Goal: Task Accomplishment & Management: Complete application form

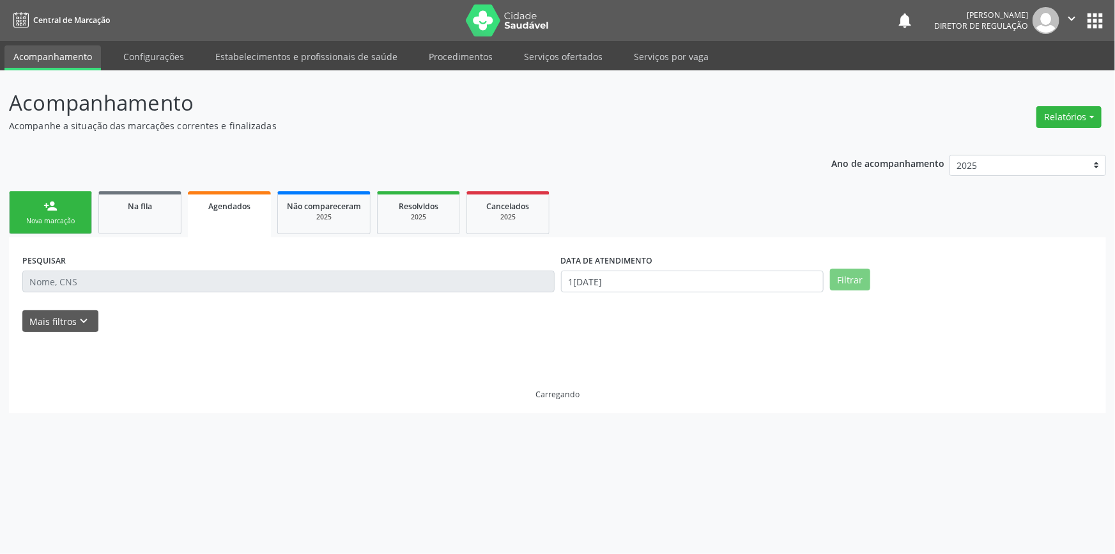
click at [162, 274] on input "text" at bounding box center [288, 281] width 532 height 22
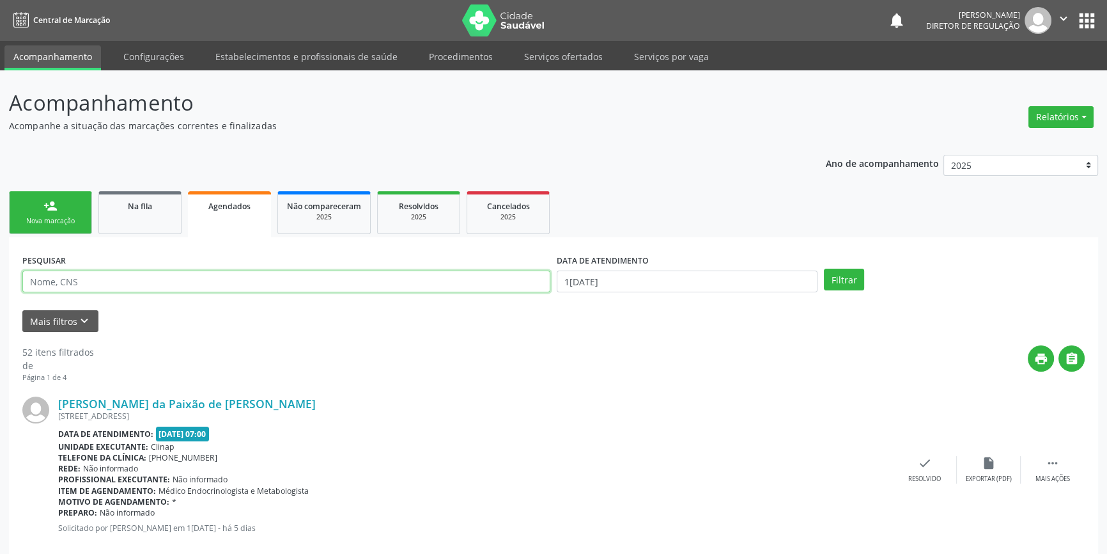
click at [159, 277] on input "text" at bounding box center [286, 281] width 528 height 22
paste input "702 8091 1170 5160"
type input "702 8091 1170 5160"
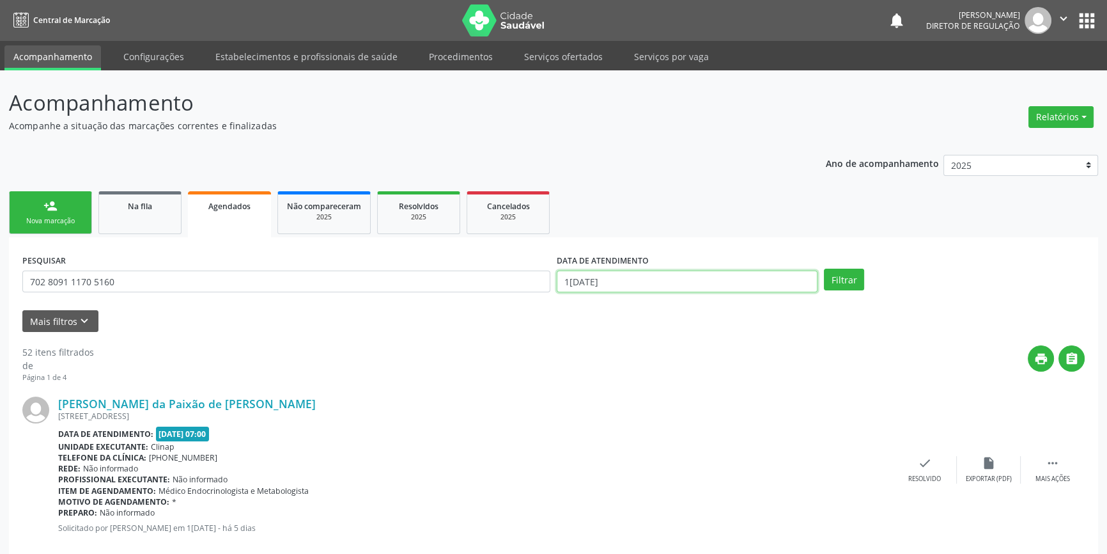
click at [665, 284] on body "Central de Marcação notifications [PERSON_NAME] Diretor de regulação  Configur…" at bounding box center [553, 277] width 1107 height 554
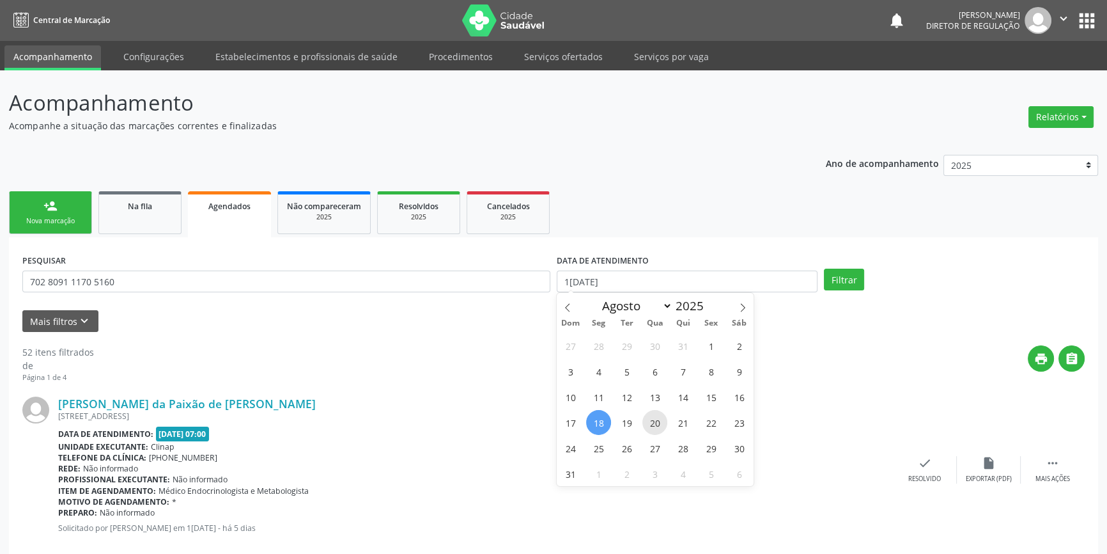
click at [653, 419] on span "20" at bounding box center [654, 422] width 25 height 25
type input "[DATE]"
click at [653, 419] on span "20" at bounding box center [654, 422] width 25 height 25
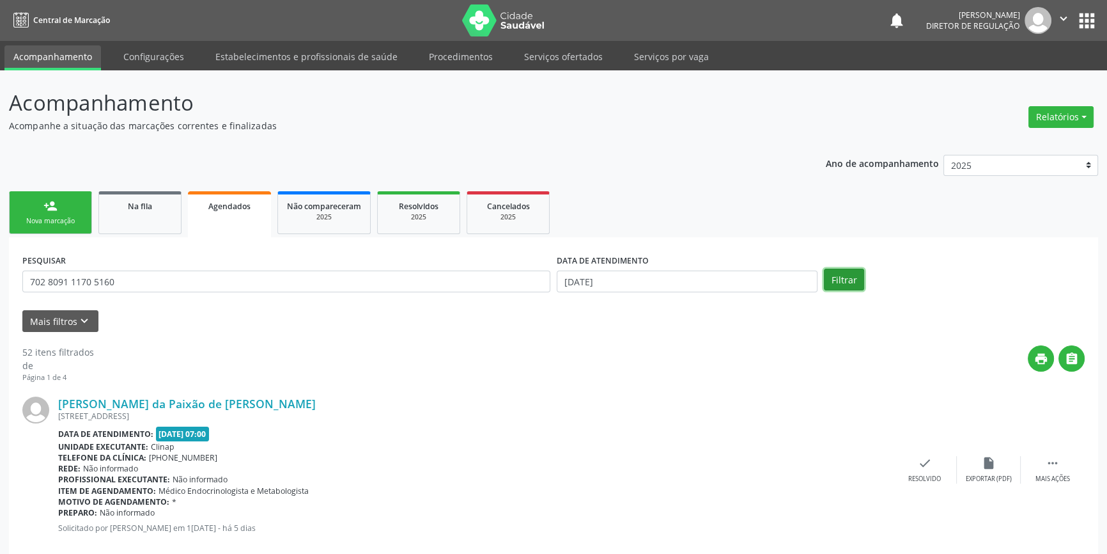
click at [850, 275] on button "Filtrar" at bounding box center [844, 279] width 40 height 22
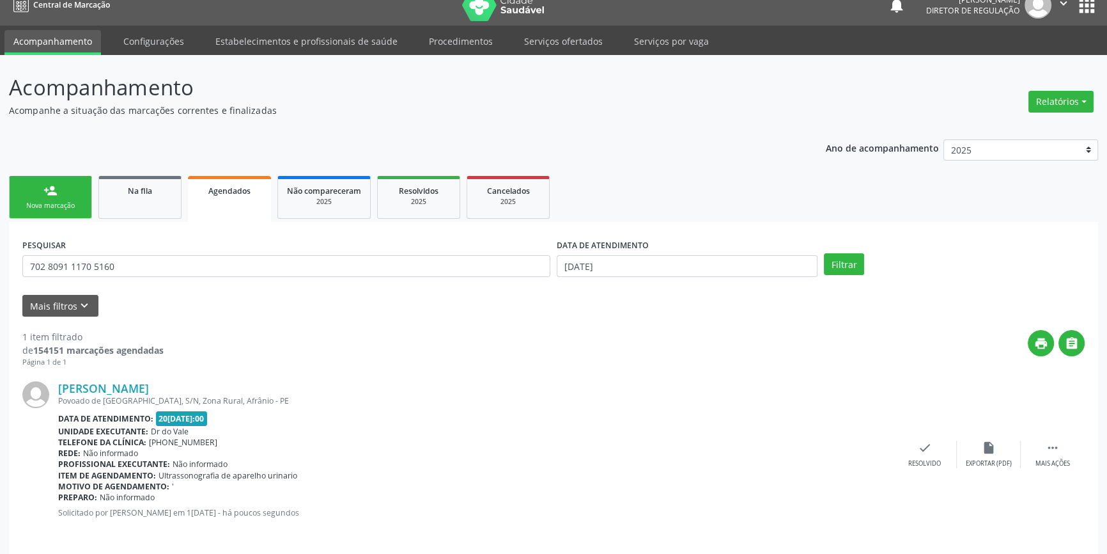
scroll to position [23, 0]
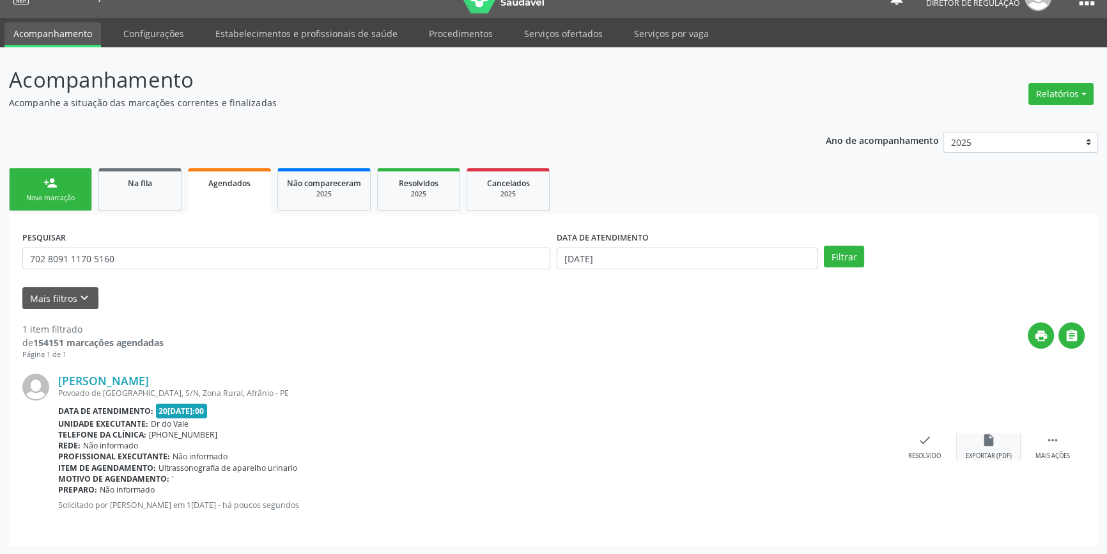
click at [1005, 440] on div "insert_drive_file Exportar (PDF)" at bounding box center [989, 446] width 64 height 27
click at [1052, 442] on icon "" at bounding box center [1053, 440] width 14 height 14
click at [1046, 444] on icon "" at bounding box center [1053, 440] width 14 height 14
click at [1000, 448] on div "edit Editar" at bounding box center [989, 446] width 64 height 27
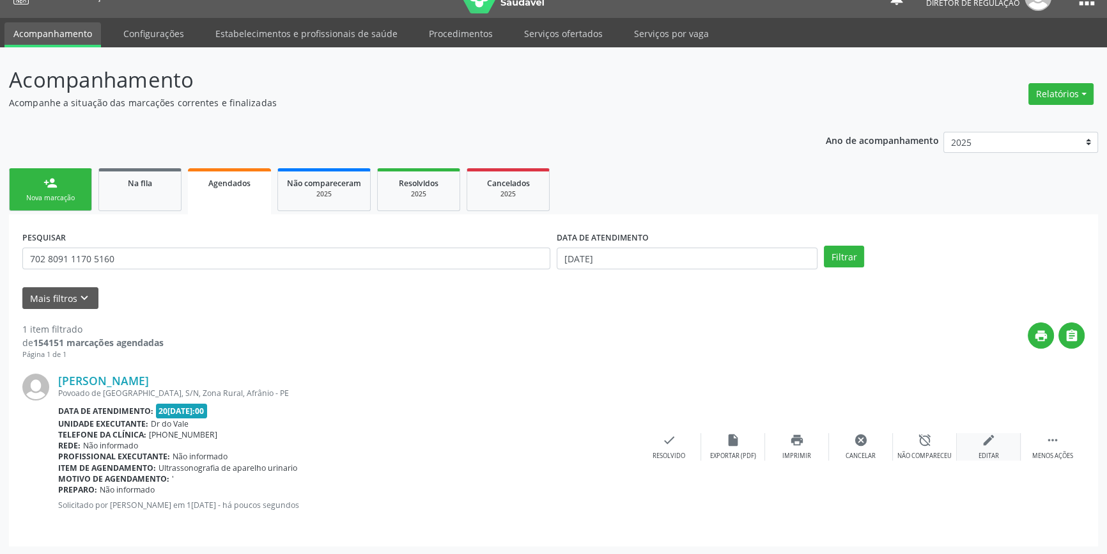
scroll to position [0, 0]
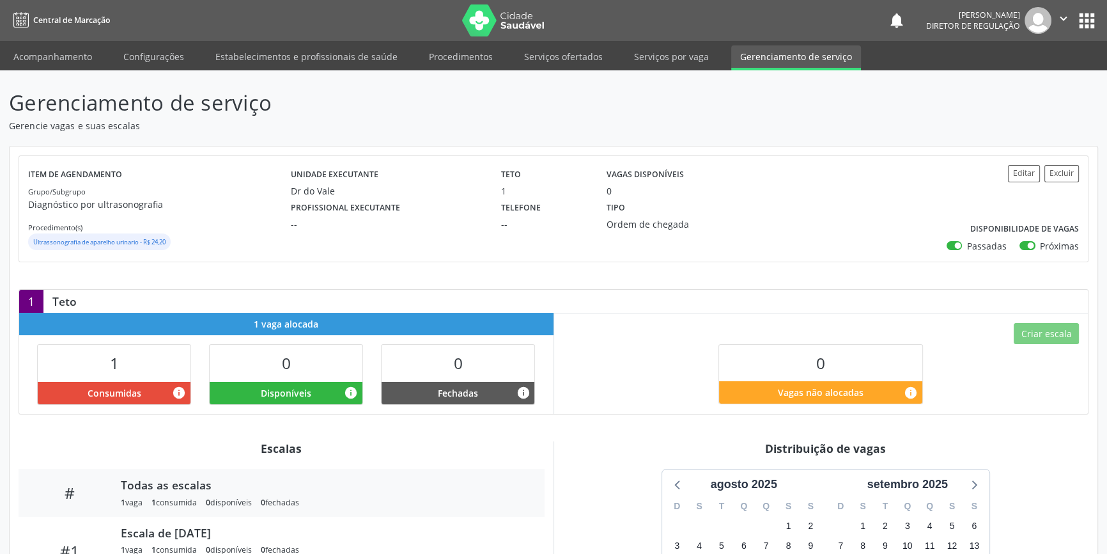
click at [561, 44] on ul "Acompanhamento Configurações Estabelecimentos e profissionais de saúde Procedim…" at bounding box center [553, 55] width 1107 height 29
click at [558, 46] on link "Serviços ofertados" at bounding box center [563, 56] width 97 height 22
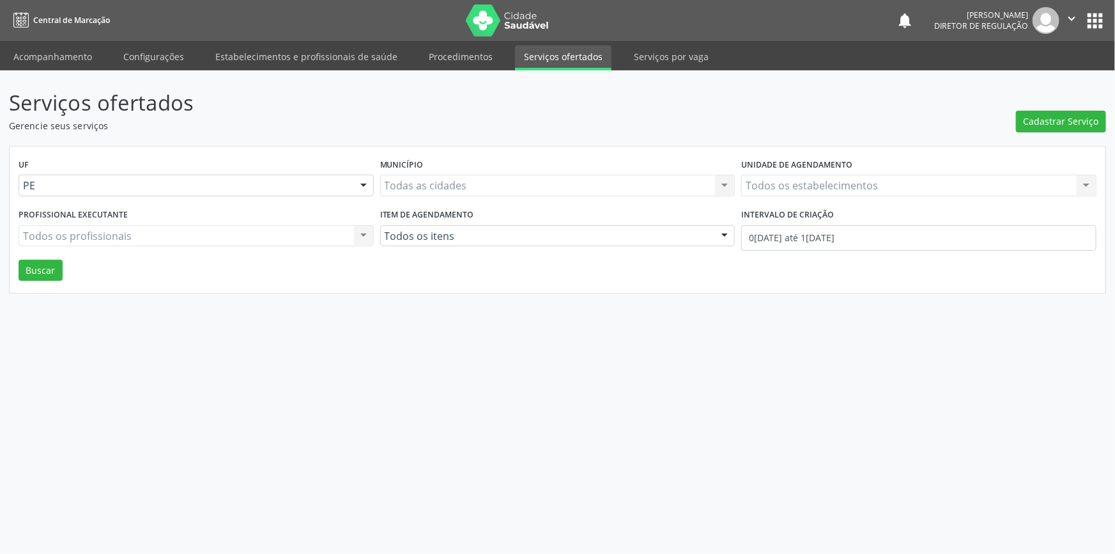
click at [553, 62] on link "Serviços ofertados" at bounding box center [563, 57] width 97 height 25
click at [52, 58] on link "Acompanhamento" at bounding box center [52, 56] width 97 height 22
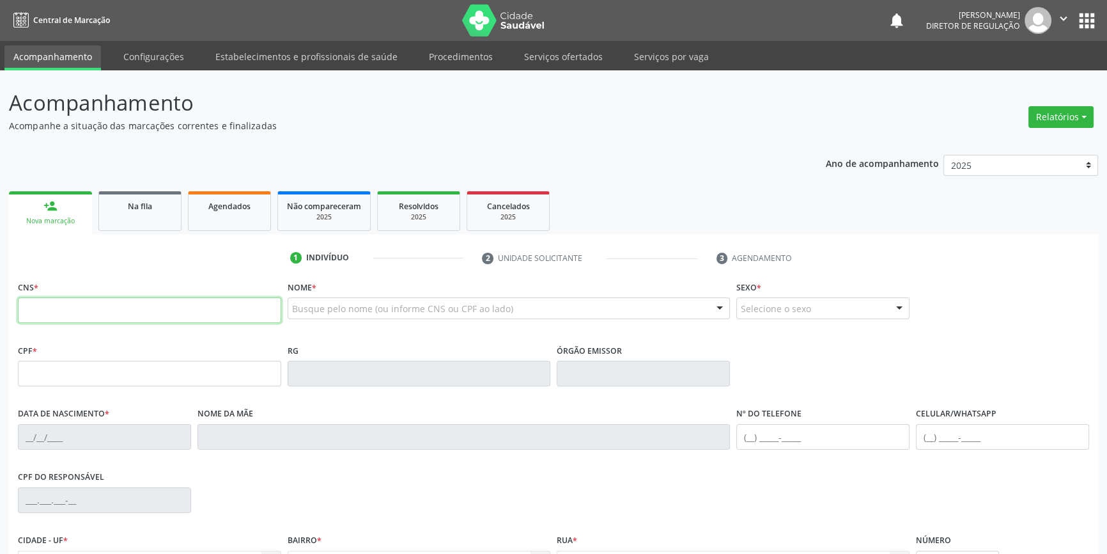
click at [94, 314] on input "text" at bounding box center [149, 310] width 263 height 26
click at [123, 203] on div "Na fila" at bounding box center [140, 205] width 64 height 13
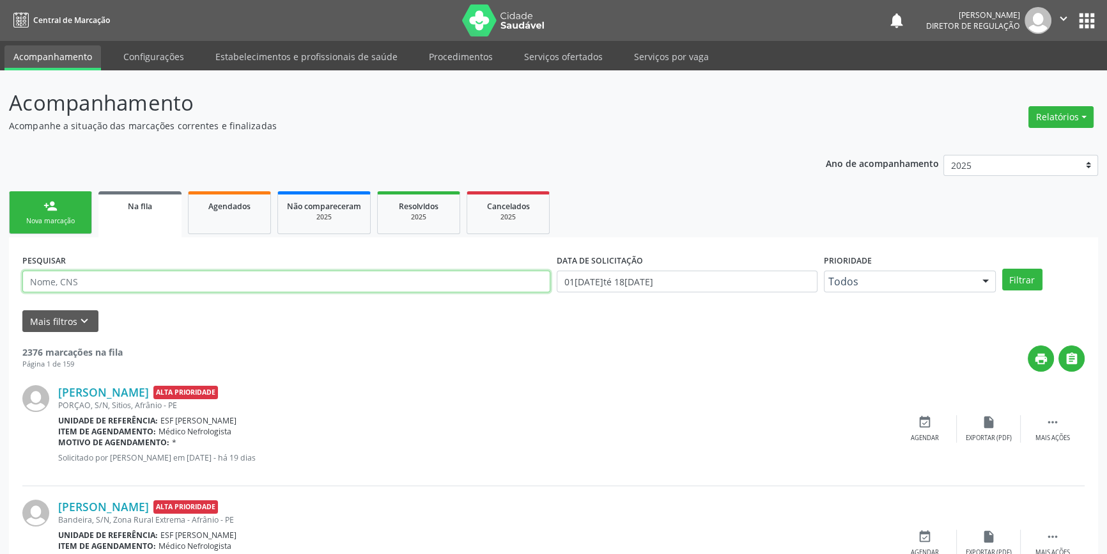
click at [179, 284] on input "text" at bounding box center [286, 281] width 528 height 22
type input "700801404314382"
click at [1027, 276] on button "Filtrar" at bounding box center [1022, 279] width 40 height 22
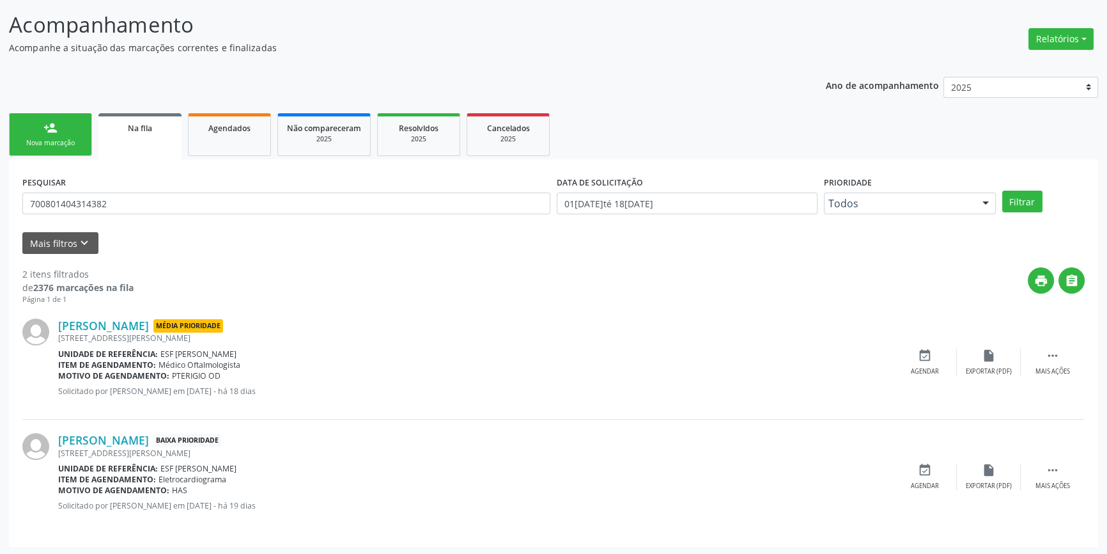
scroll to position [79, 0]
click at [914, 470] on div "event_available Agendar" at bounding box center [925, 475] width 64 height 27
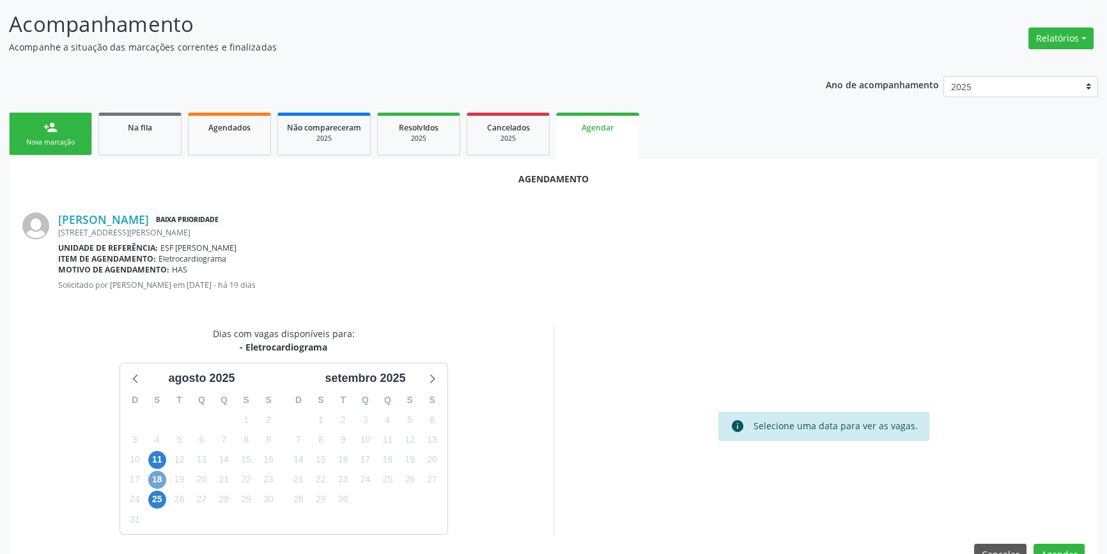
click at [166, 477] on span "18" at bounding box center [157, 479] width 18 height 18
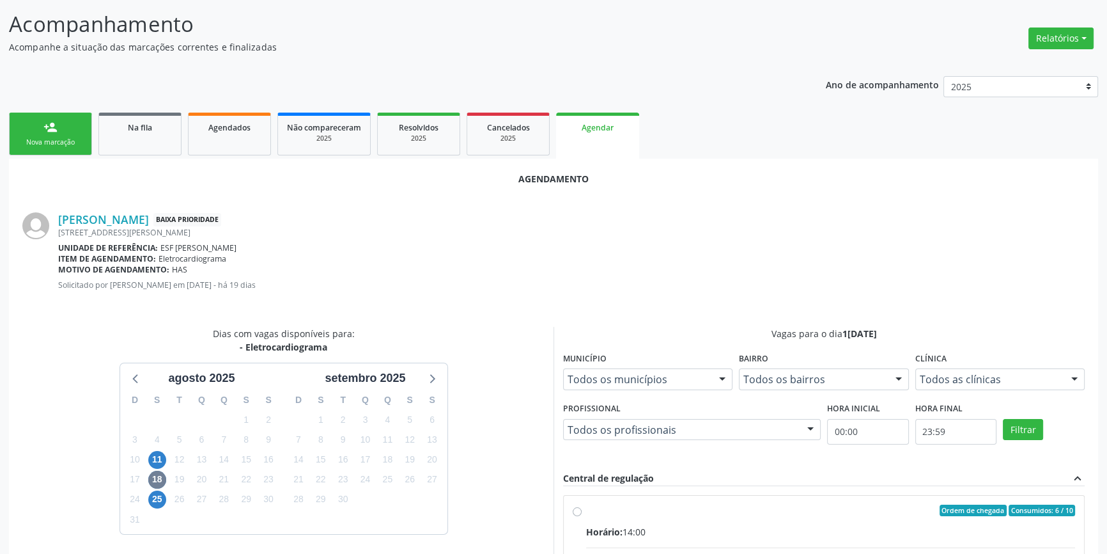
radio input "true"
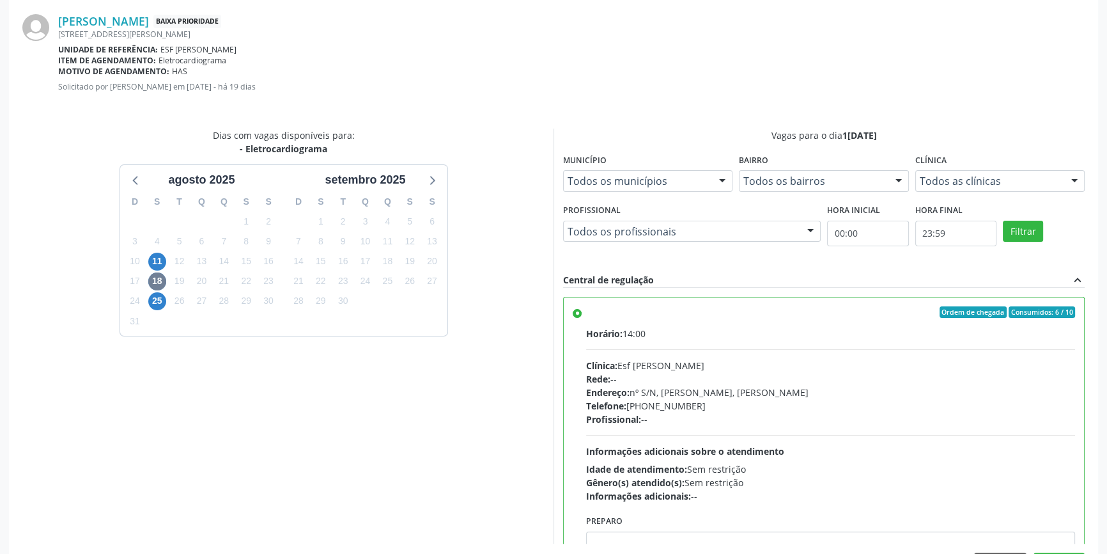
scroll to position [318, 0]
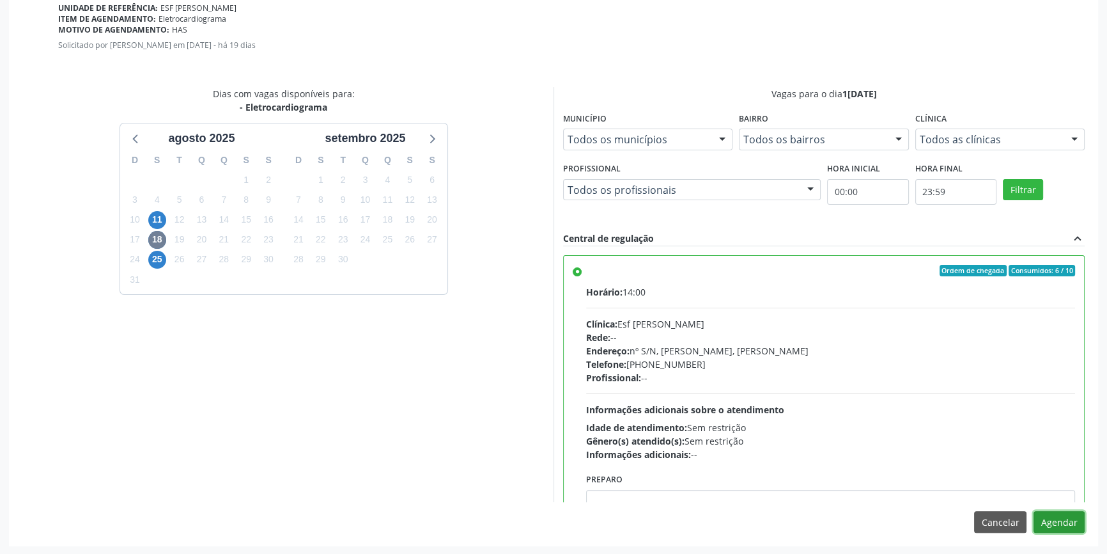
click at [1060, 521] on button "Agendar" at bounding box center [1059, 522] width 51 height 22
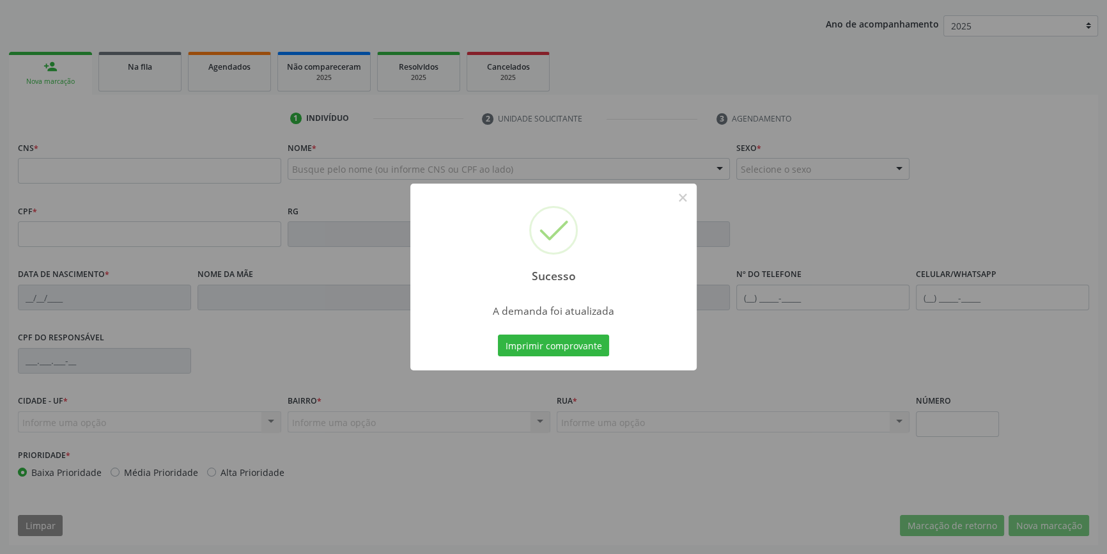
scroll to position [139, 0]
click at [592, 348] on button "Imprimir comprovante" at bounding box center [553, 345] width 111 height 22
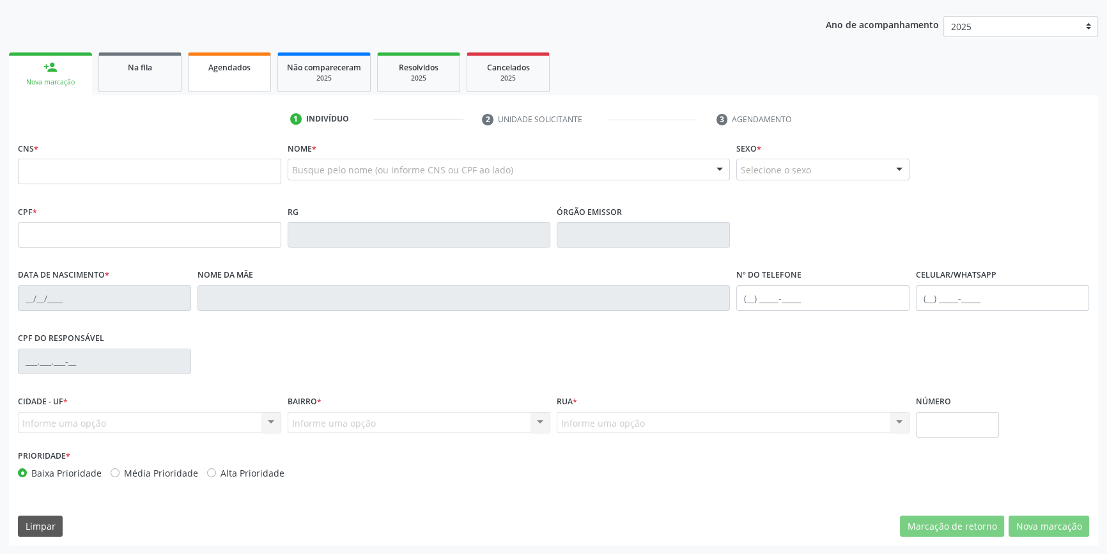
click at [217, 72] on div "Agendados" at bounding box center [230, 66] width 64 height 13
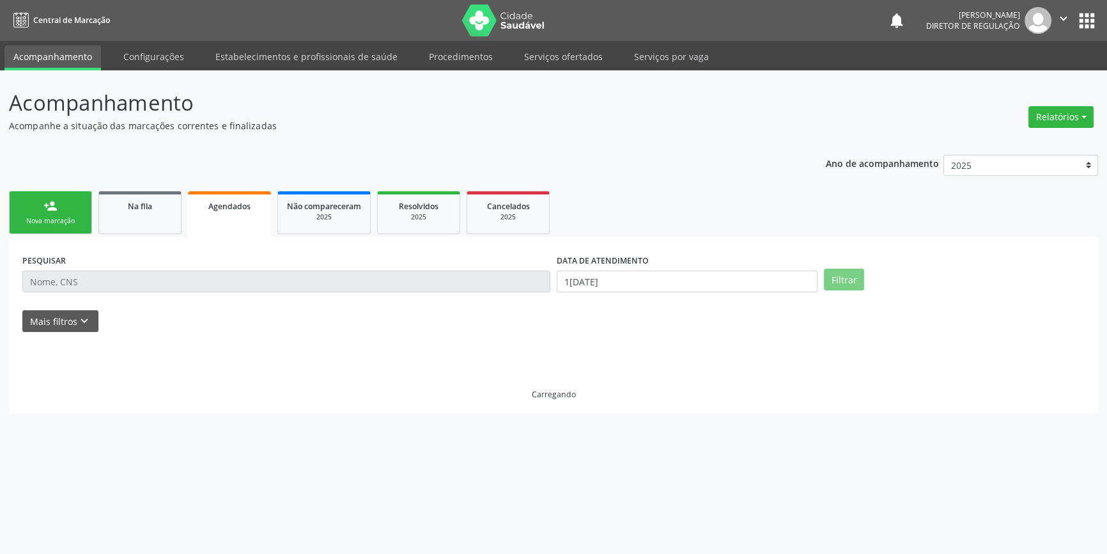
scroll to position [0, 0]
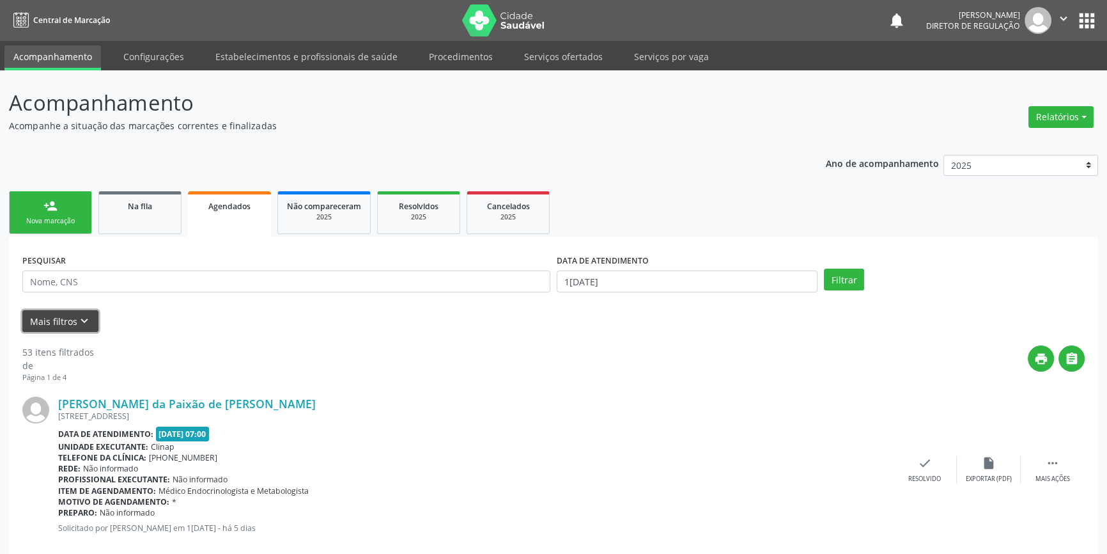
click at [40, 319] on button "Mais filtros keyboard_arrow_down" at bounding box center [60, 321] width 76 height 22
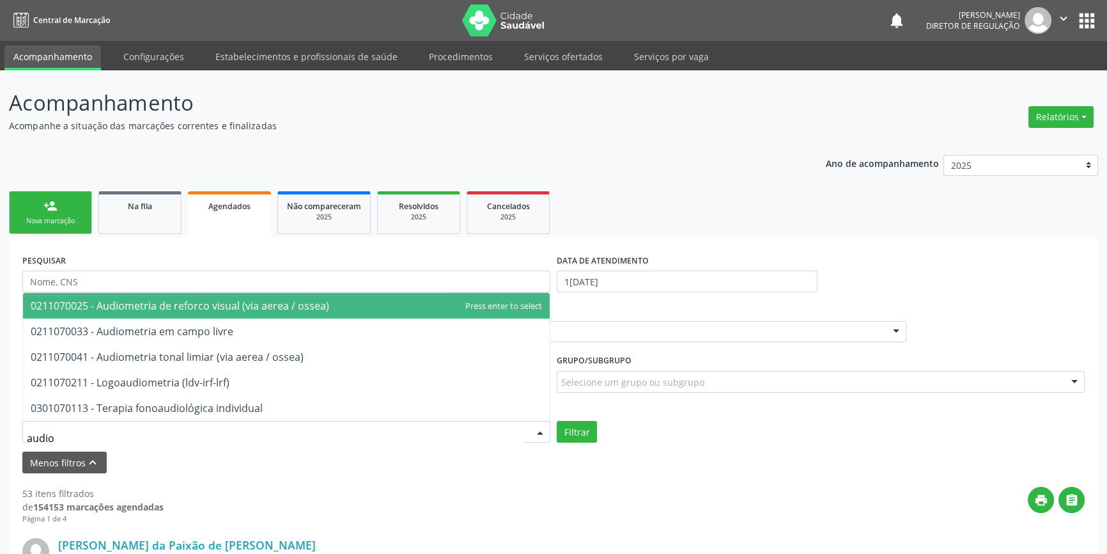
type input "audiom"
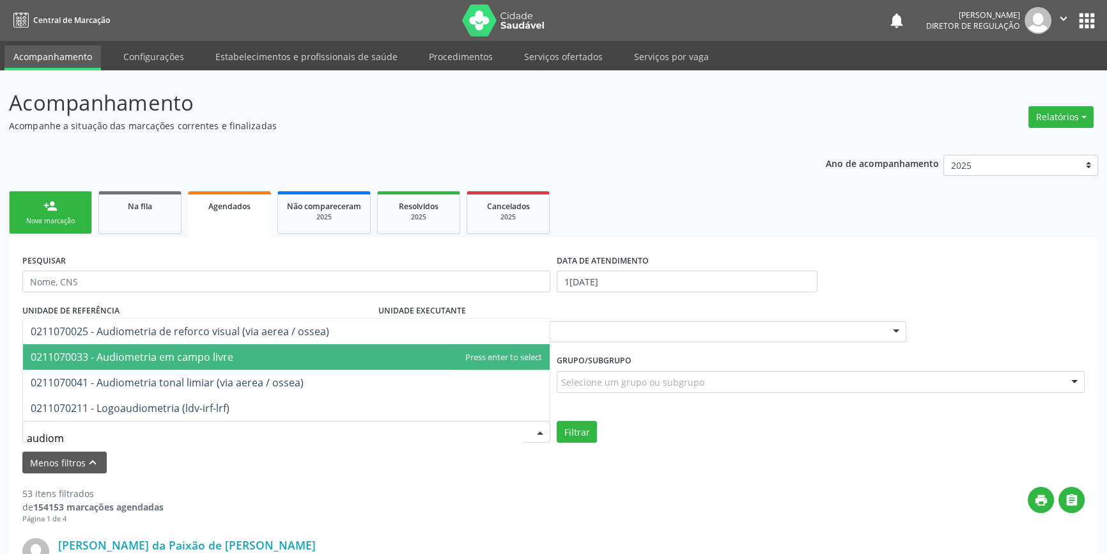
click at [166, 359] on span "0211070033 - Audiometria em campo livre" at bounding box center [132, 357] width 203 height 14
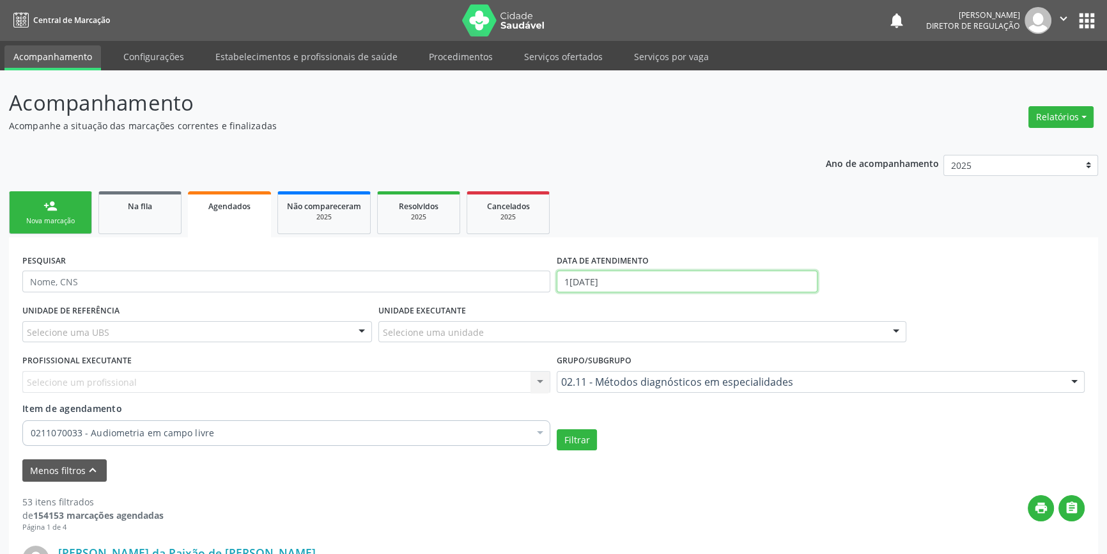
click at [628, 276] on input "1[DATE]" at bounding box center [687, 281] width 261 height 22
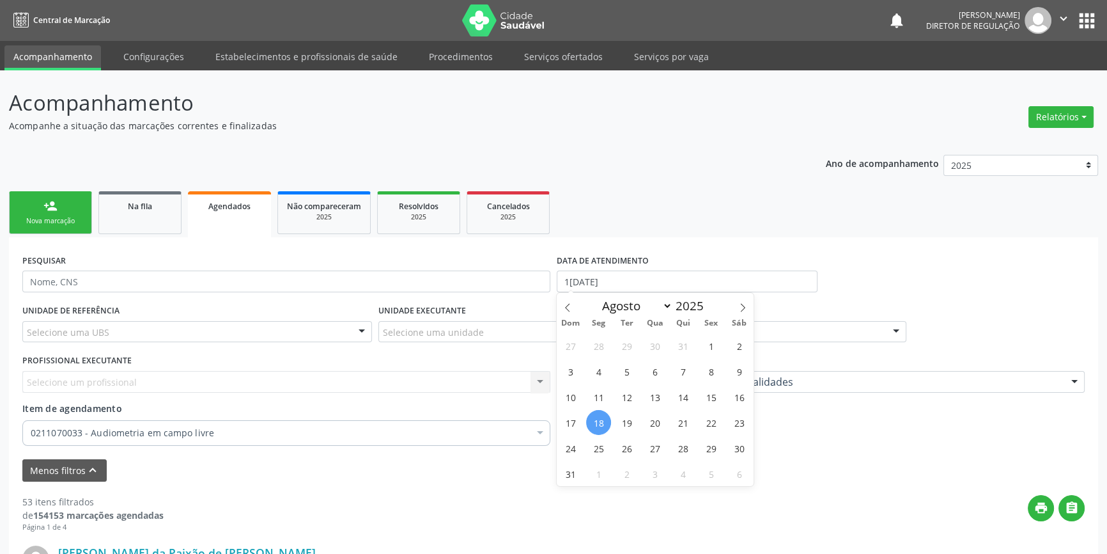
click at [606, 422] on span "18" at bounding box center [598, 422] width 25 height 25
type input "1[DATE]"
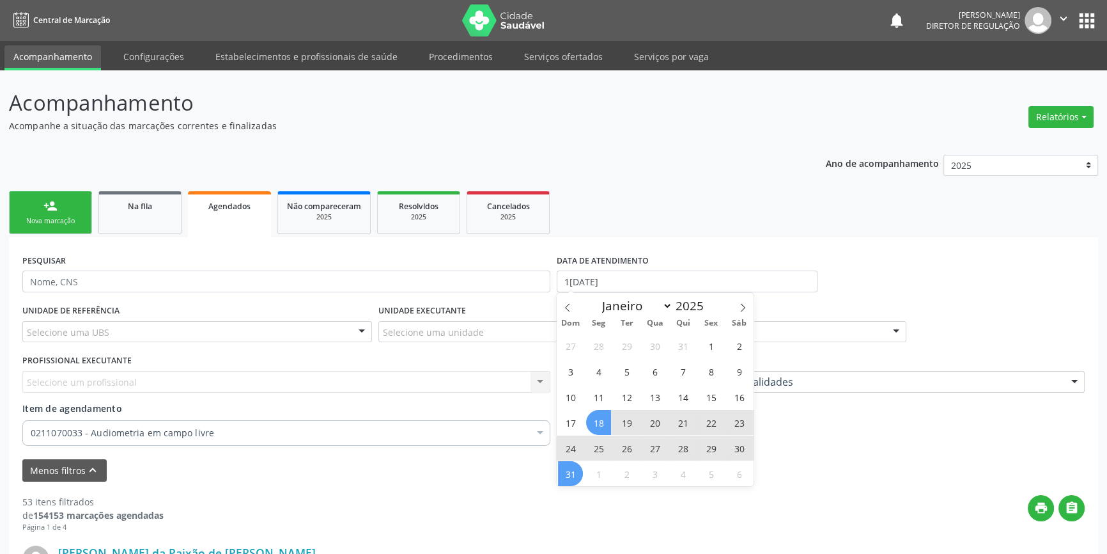
click at [562, 470] on span "31" at bounding box center [570, 473] width 25 height 25
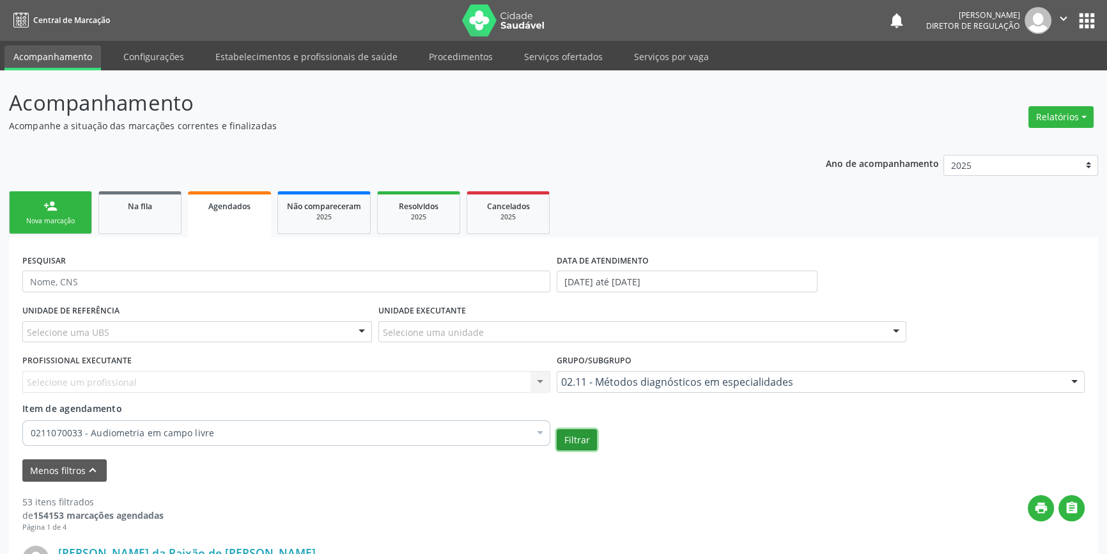
click at [582, 446] on button "Filtrar" at bounding box center [577, 440] width 40 height 22
click at [641, 267] on label "DATA DE ATENDIMENTO" at bounding box center [607, 261] width 92 height 20
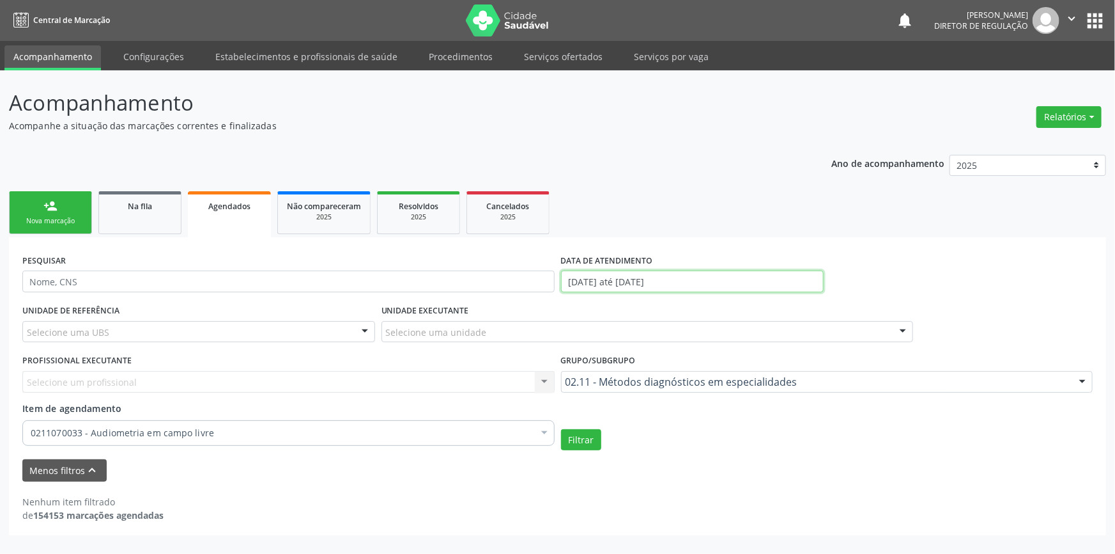
click at [633, 274] on input "[DATE] até [DATE]" at bounding box center [692, 281] width 263 height 22
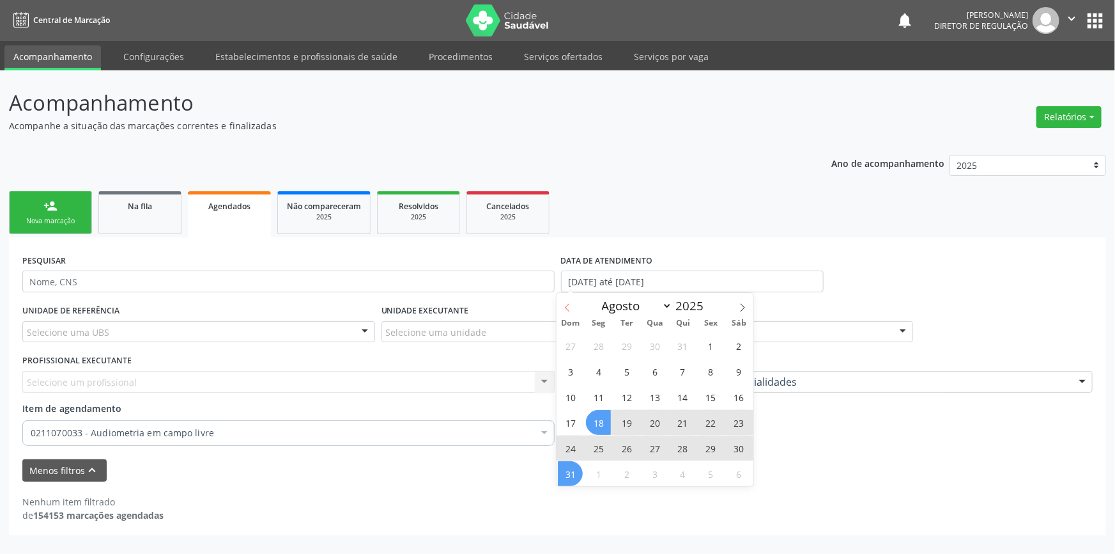
click at [569, 307] on icon at bounding box center [567, 307] width 9 height 9
select select "6"
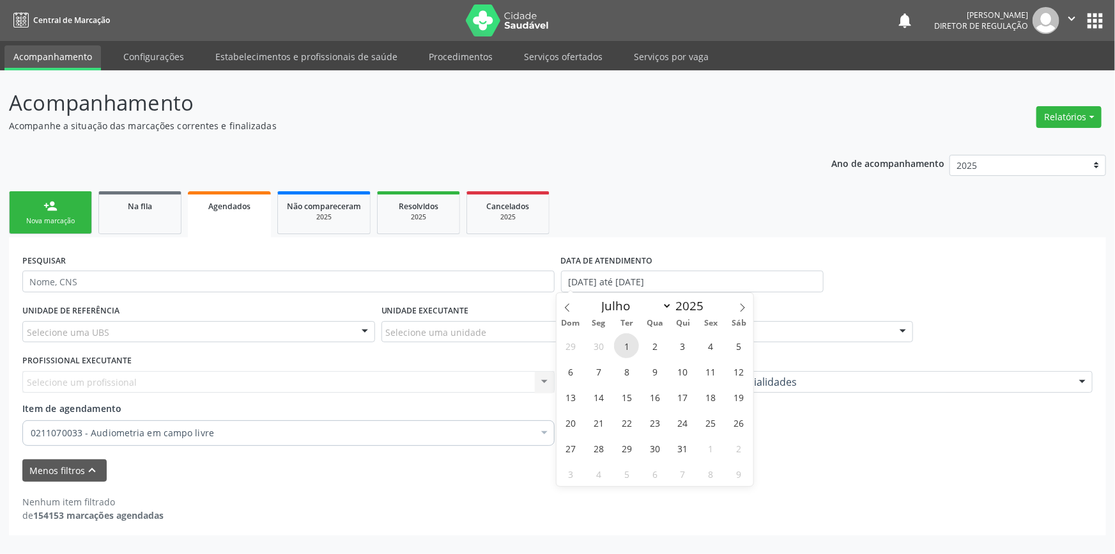
click at [628, 336] on span "1" at bounding box center [626, 345] width 25 height 25
type input "[DATE]"
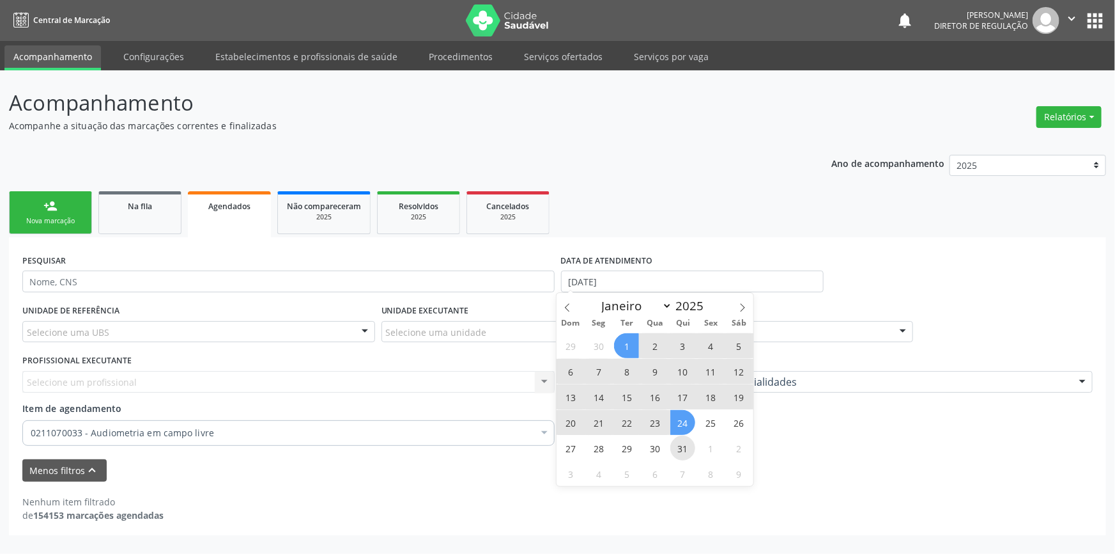
click at [679, 446] on span "31" at bounding box center [683, 447] width 25 height 25
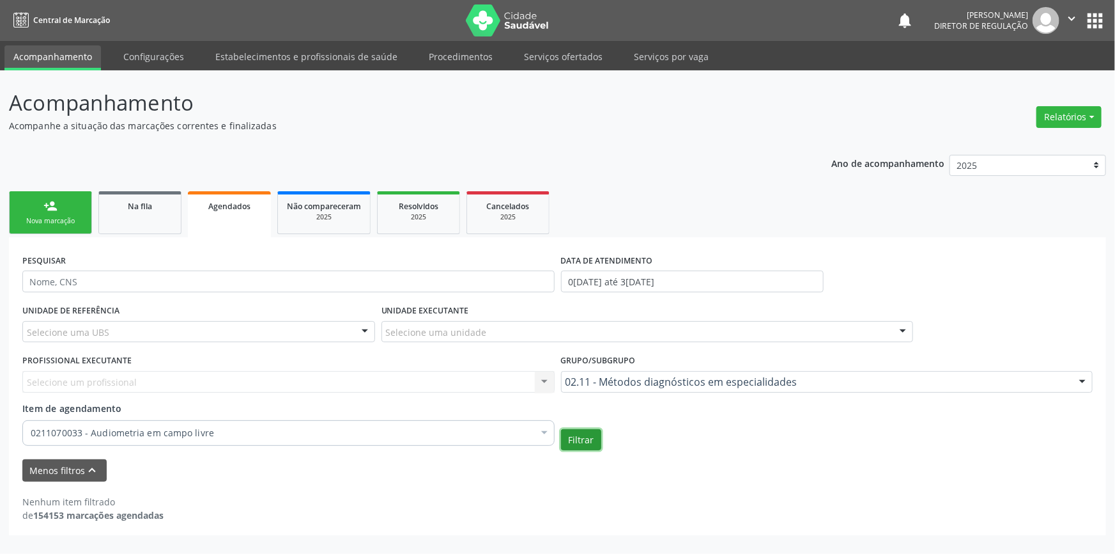
click at [571, 435] on button "Filtrar" at bounding box center [581, 440] width 40 height 22
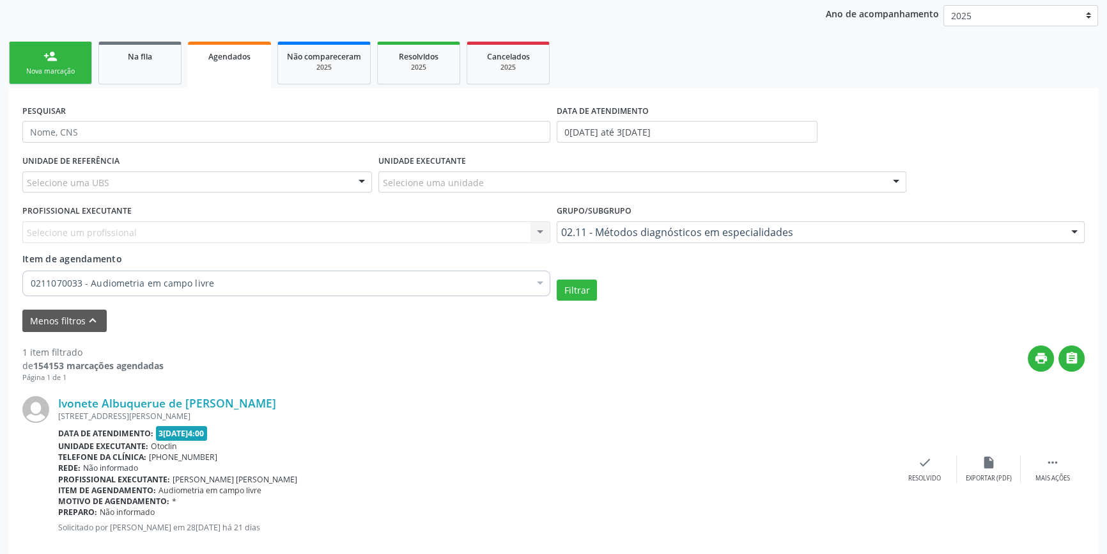
scroll to position [173, 0]
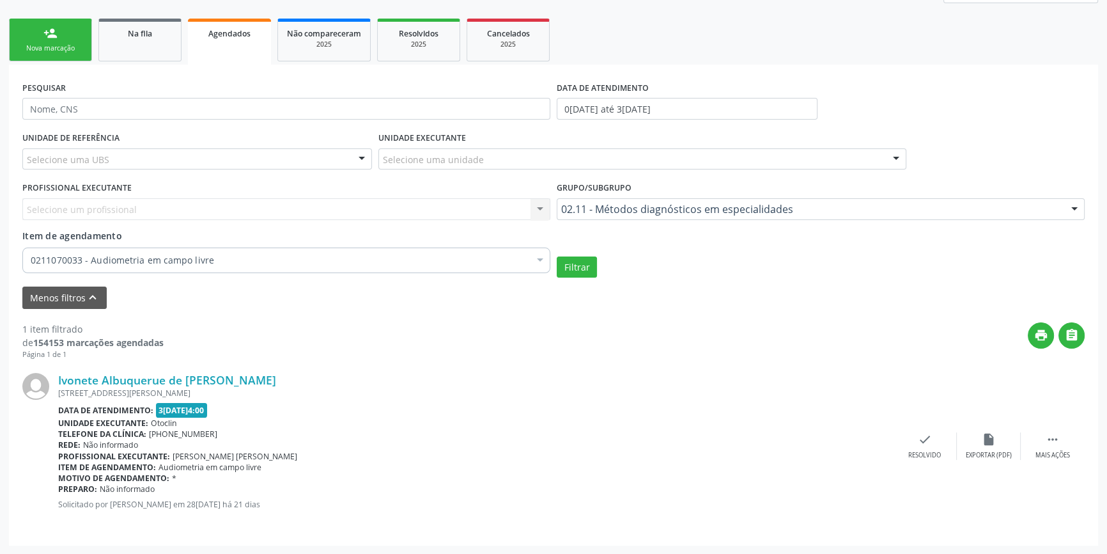
click at [221, 268] on div "0211070033 - Audiometria em campo livre" at bounding box center [286, 260] width 528 height 26
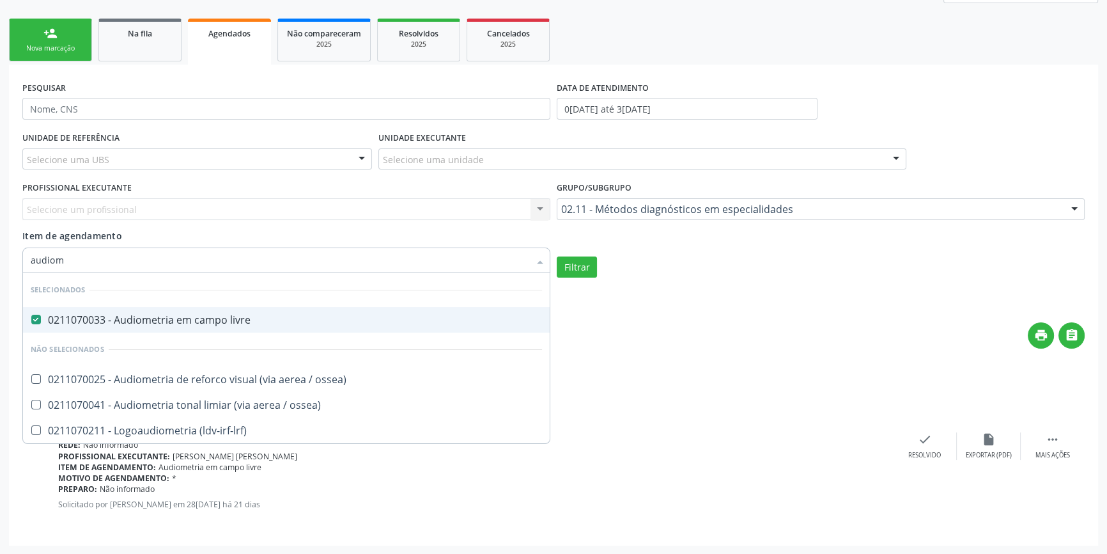
type input "audiome"
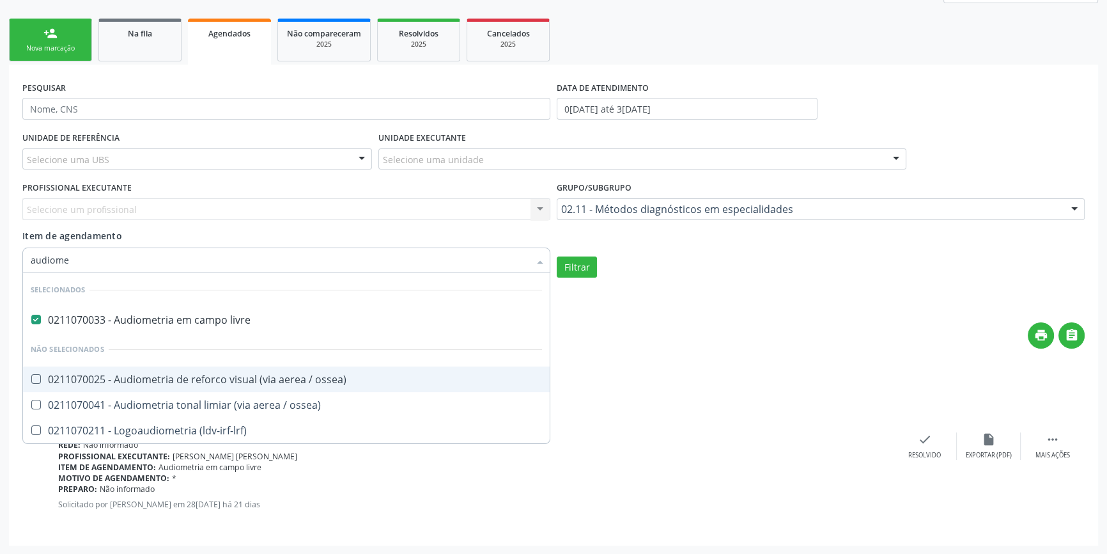
click at [252, 368] on span "0211070025 - Audiometria de reforco visual (via aerea / ossea)" at bounding box center [286, 379] width 527 height 26
checkbox ossea\) "true"
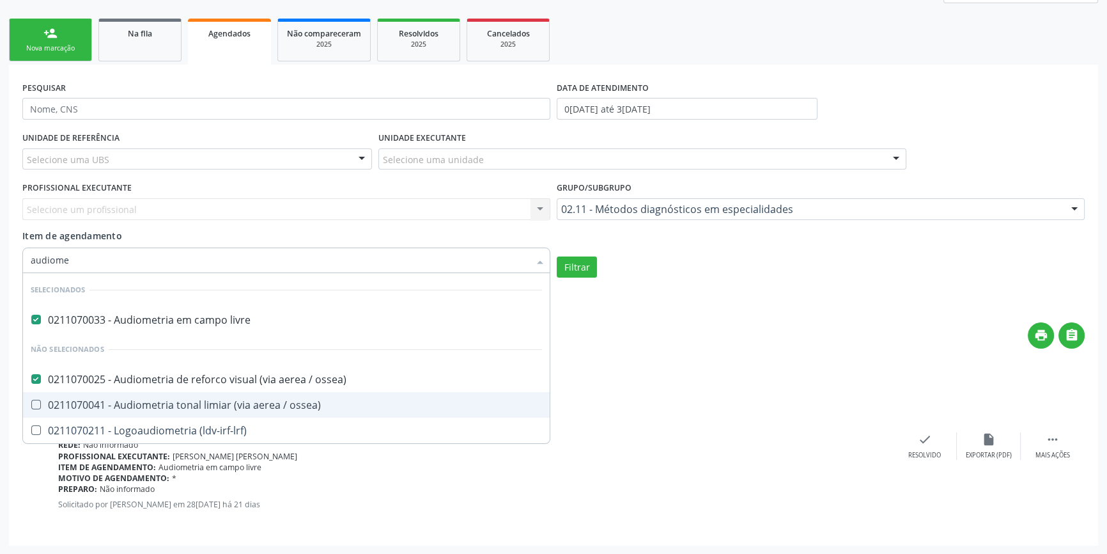
click at [248, 404] on div "0211070041 - Audiometria tonal limiar (via aerea / ossea)" at bounding box center [286, 405] width 511 height 10
checkbox ossea\) "true"
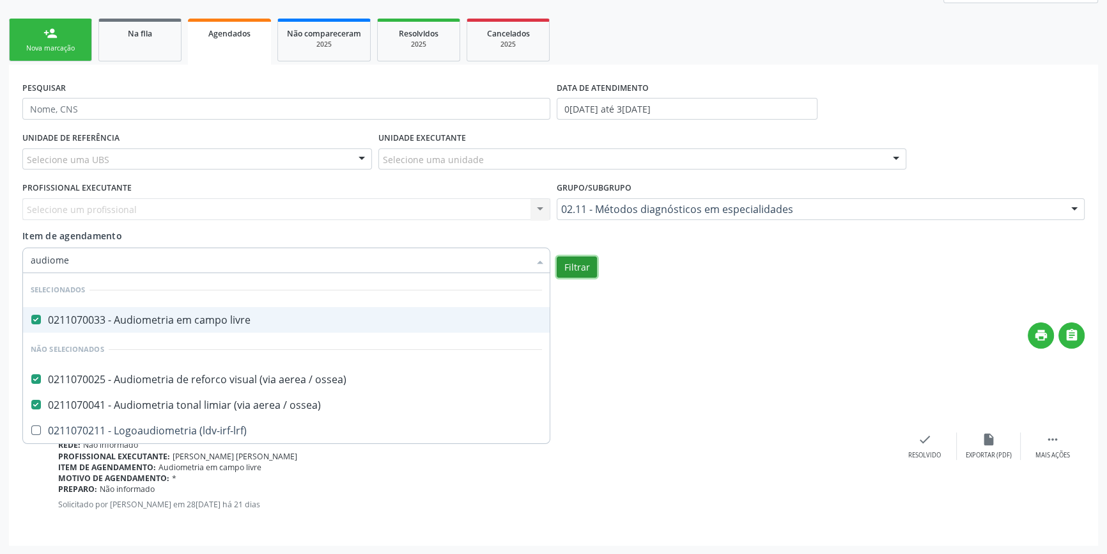
click at [593, 270] on button "Filtrar" at bounding box center [577, 267] width 40 height 22
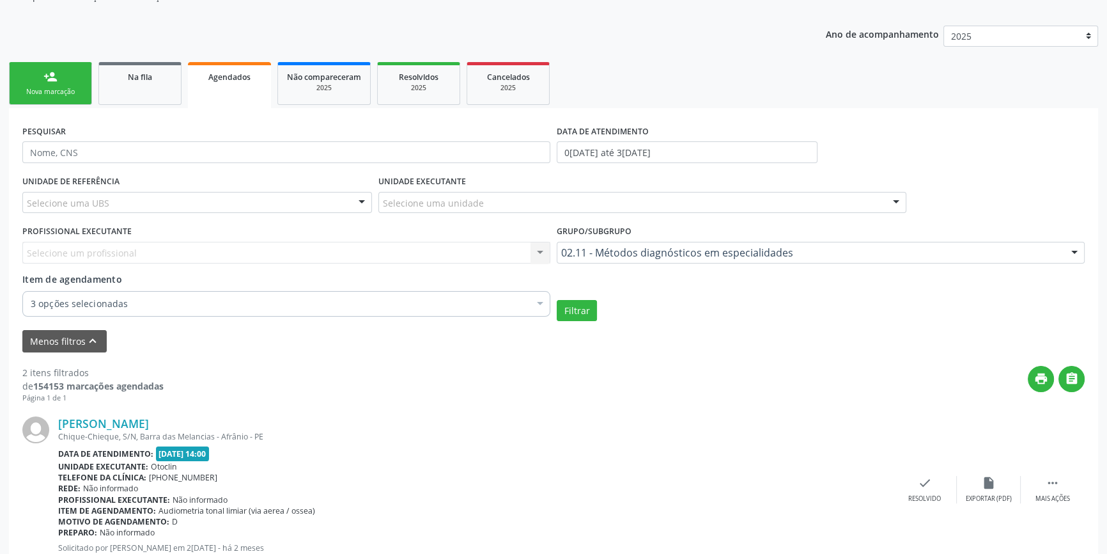
scroll to position [114, 0]
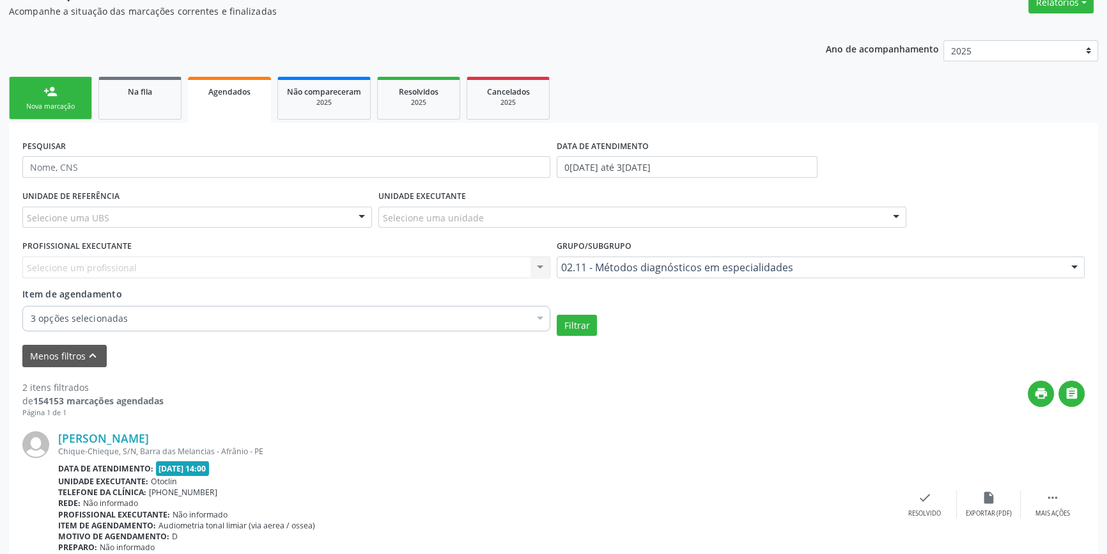
click at [161, 329] on div "3 opções selecionadas" at bounding box center [286, 319] width 528 height 26
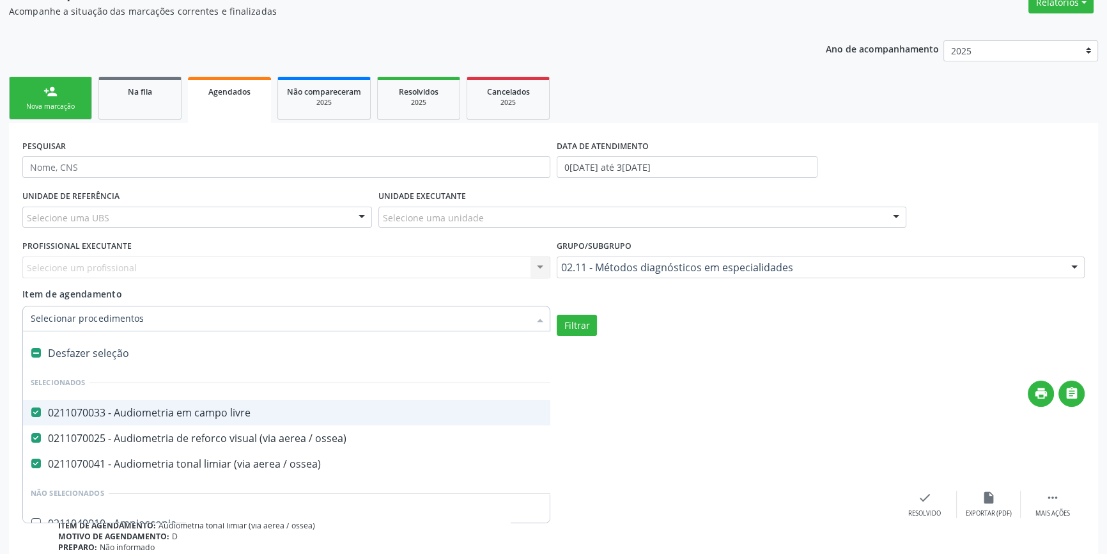
click at [105, 346] on div "Desfazer seleção" at bounding box center [319, 353] width 592 height 26
checkbox livre "false"
checkbox ossea\) "false"
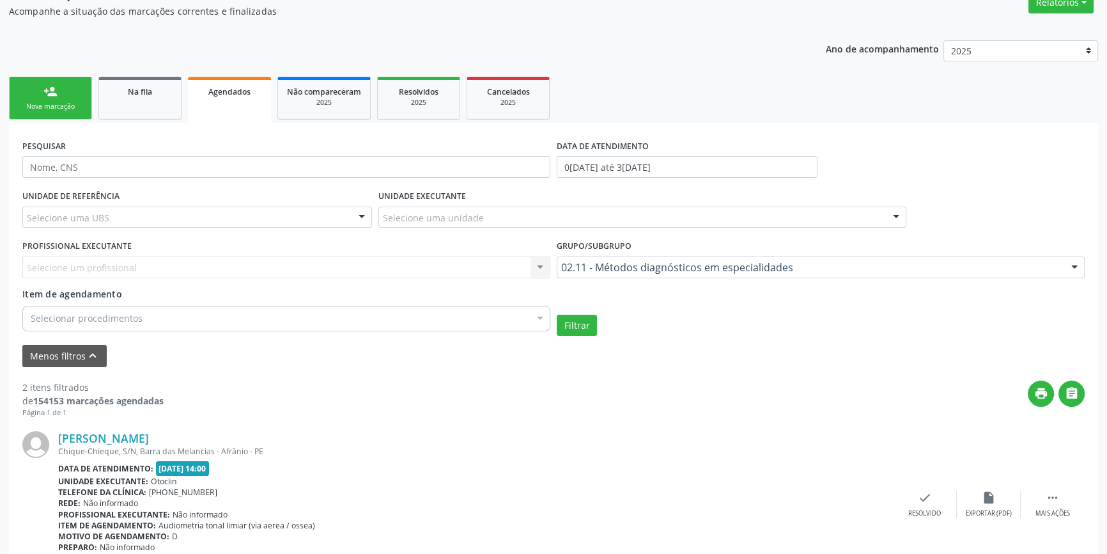
click at [358, 312] on div "Selecionar procedimentos" at bounding box center [286, 319] width 528 height 26
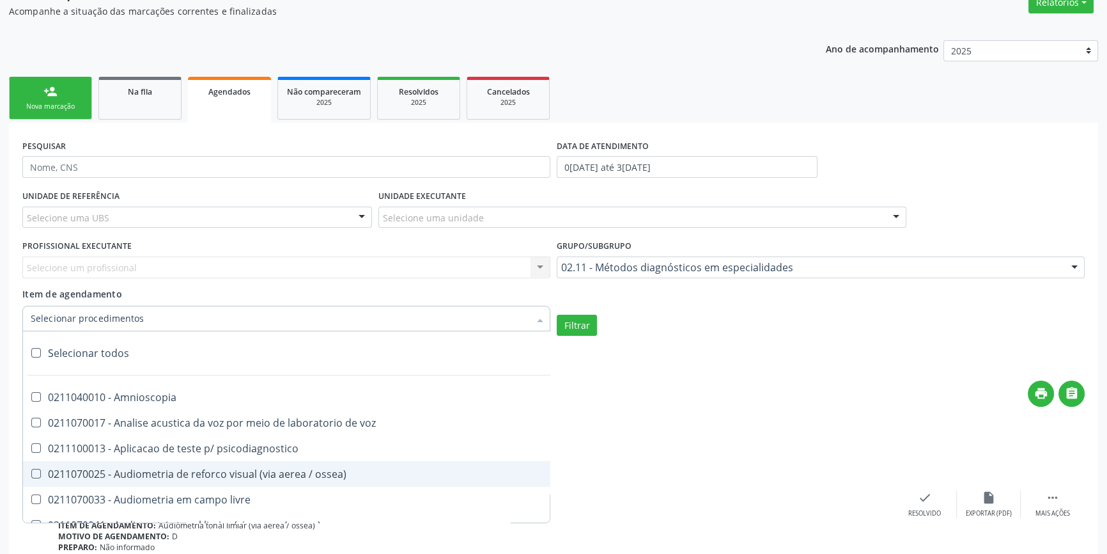
paste input "0209010037"
type input "0209010037"
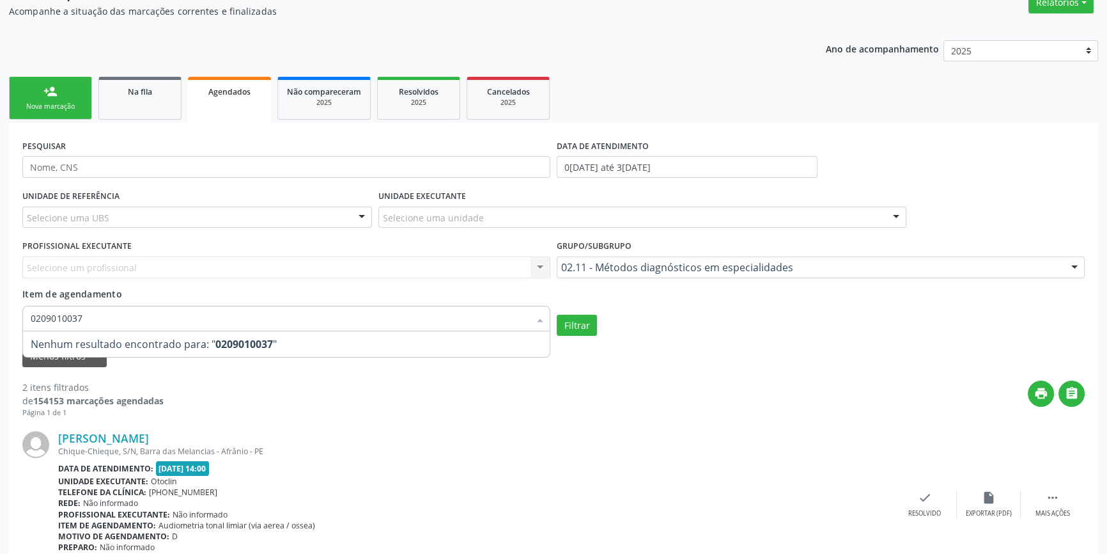
drag, startPoint x: 137, startPoint y: 318, endPoint x: 0, endPoint y: 323, distance: 137.5
click at [0, 323] on div "Acompanhamento Acompanhe a situação das marcações correntes e finalizadas Relat…" at bounding box center [553, 371] width 1107 height 830
click at [153, 322] on div "Selecionar procedimentos" at bounding box center [286, 319] width 528 height 26
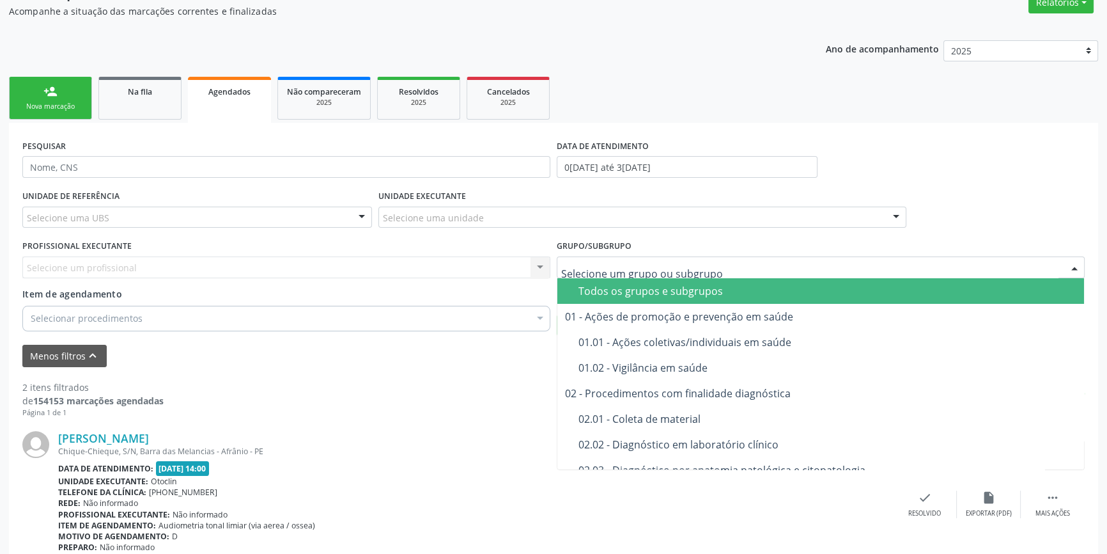
click at [600, 286] on div "Todos os grupos e subgrupos" at bounding box center [828, 291] width 498 height 10
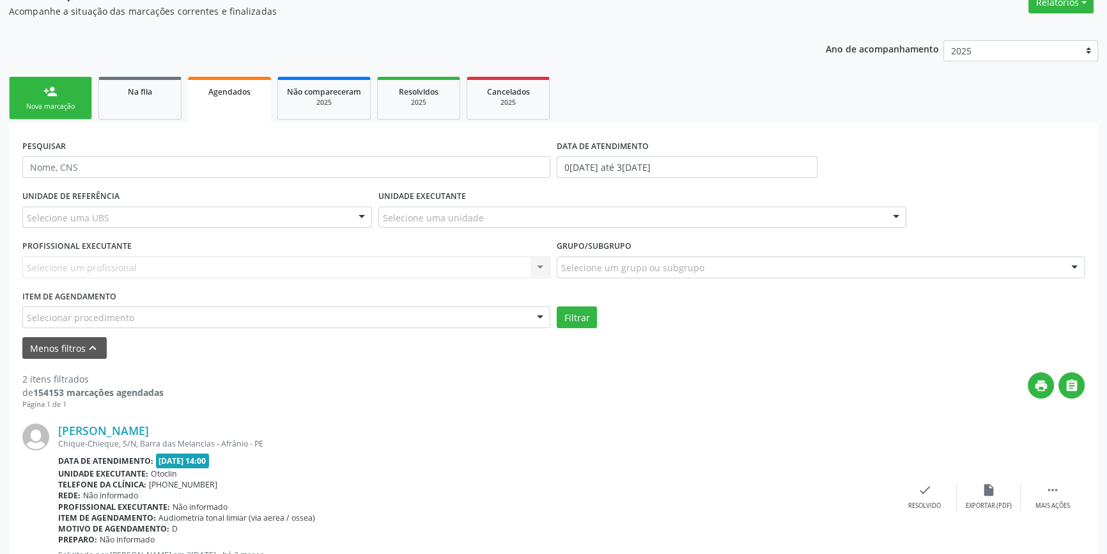
click at [216, 319] on div "Selecionar procedimento" at bounding box center [286, 317] width 528 height 22
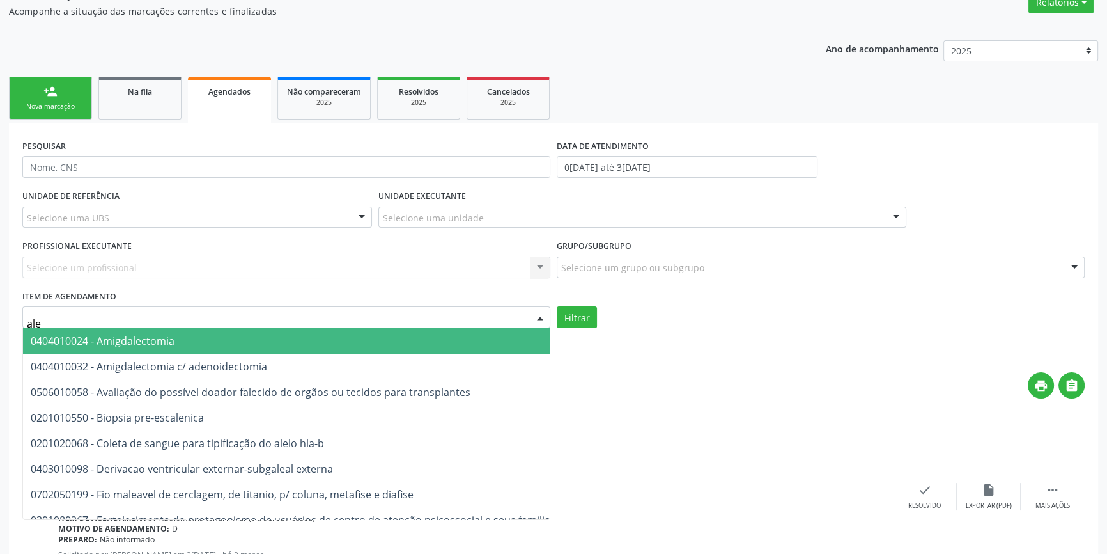
type input "aler"
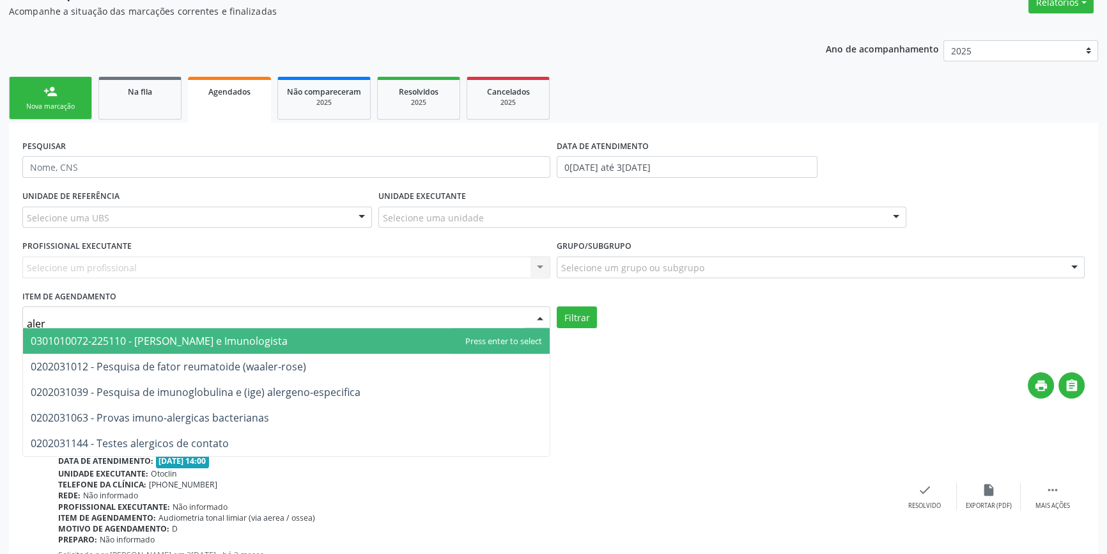
click at [217, 341] on span "0301010072-225110 - [PERSON_NAME] e Imunologista" at bounding box center [159, 341] width 257 height 14
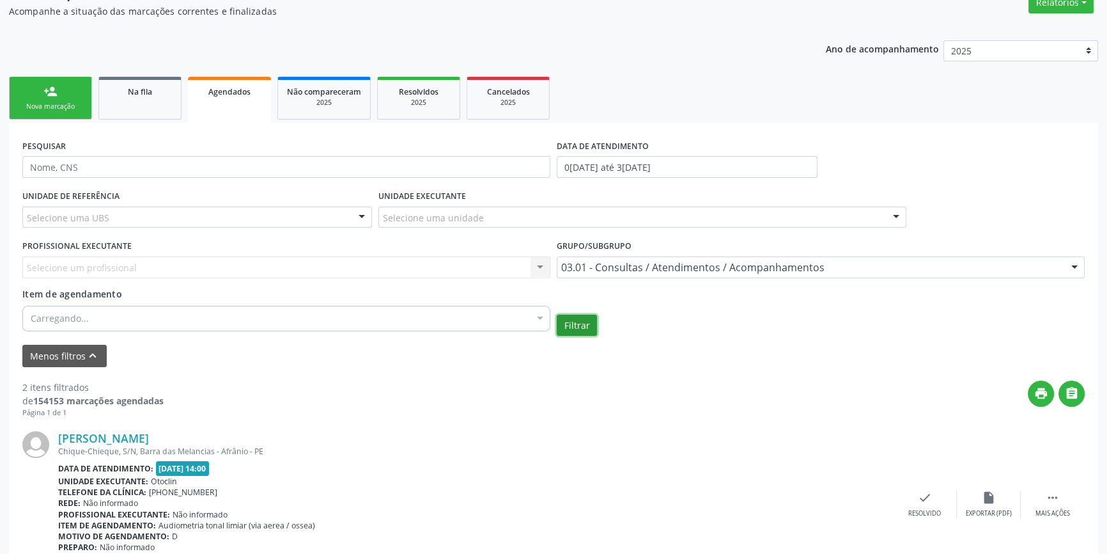
click at [566, 325] on button "Filtrar" at bounding box center [577, 326] width 40 height 22
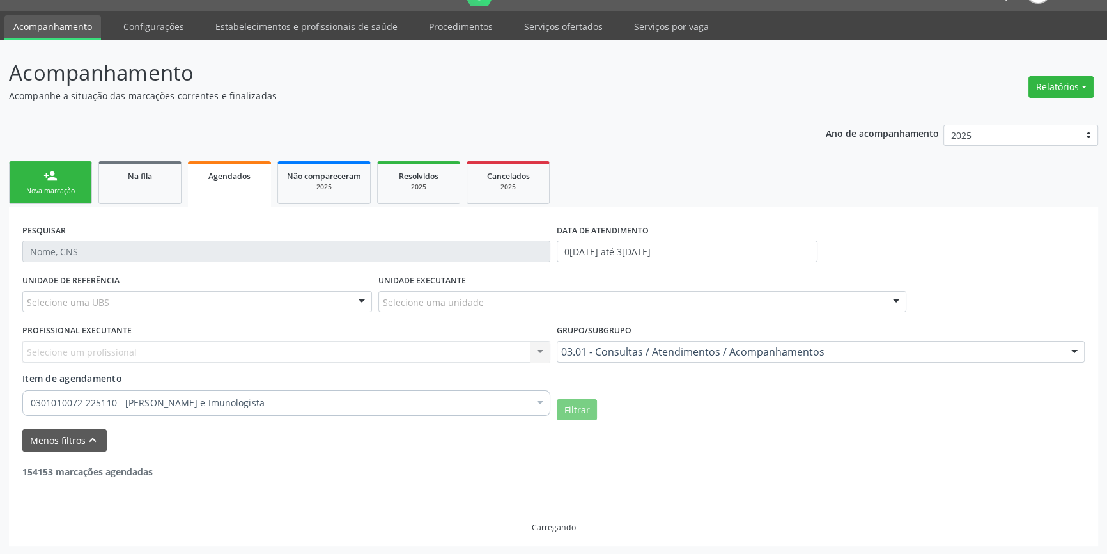
scroll to position [0, 0]
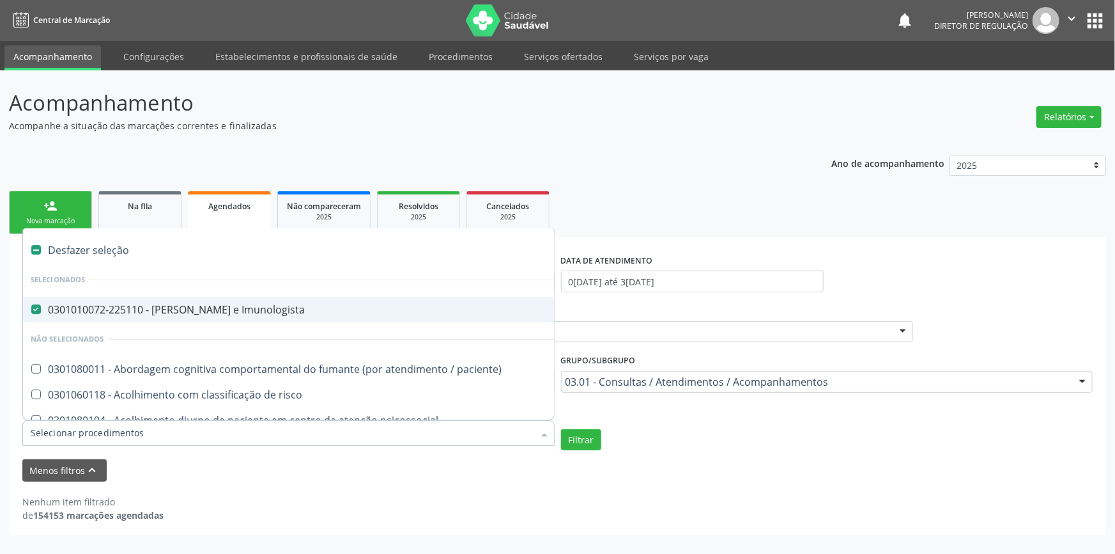
click at [122, 244] on div "Desfazer seleção" at bounding box center [698, 250] width 1351 height 26
checkbox Imunologista "false"
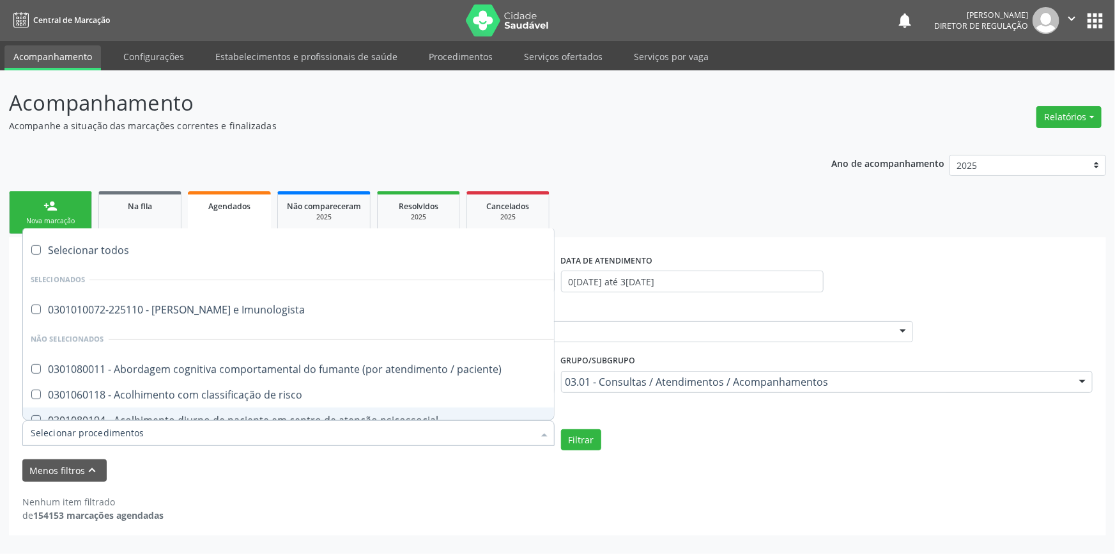
click at [155, 426] on input "Item de agendamento" at bounding box center [282, 433] width 503 height 26
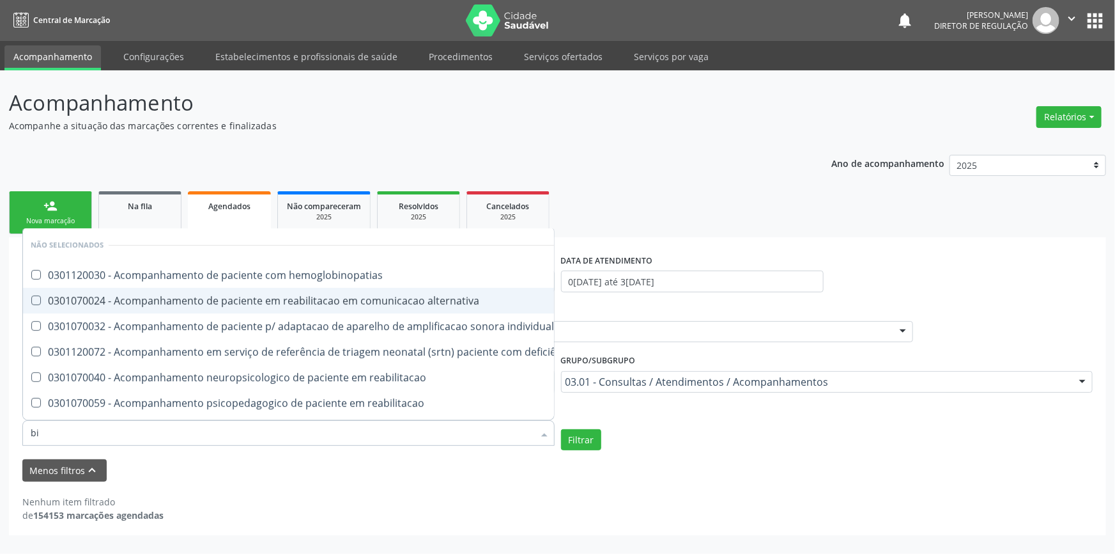
type input "b"
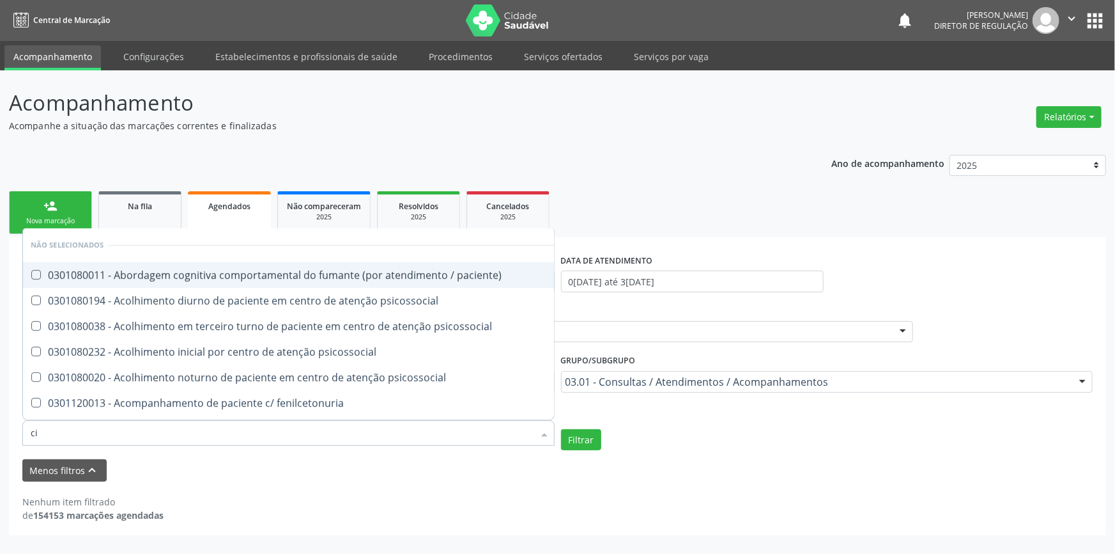
type input "cit"
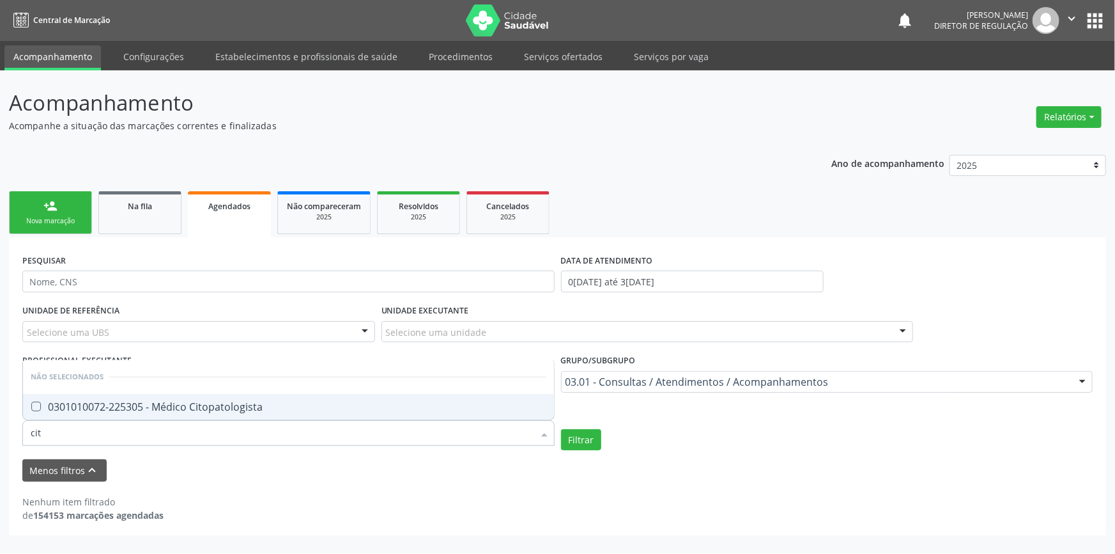
drag, startPoint x: 97, startPoint y: 437, endPoint x: 0, endPoint y: 432, distance: 97.3
click at [0, 433] on div "Acompanhamento Acompanhe a situação das marcações correntes e finalizadas Relat…" at bounding box center [557, 311] width 1115 height 483
type input "p"
type input "pneu"
click at [68, 405] on div "0301010072-225127 - Médico Pneumologista" at bounding box center [289, 406] width 516 height 10
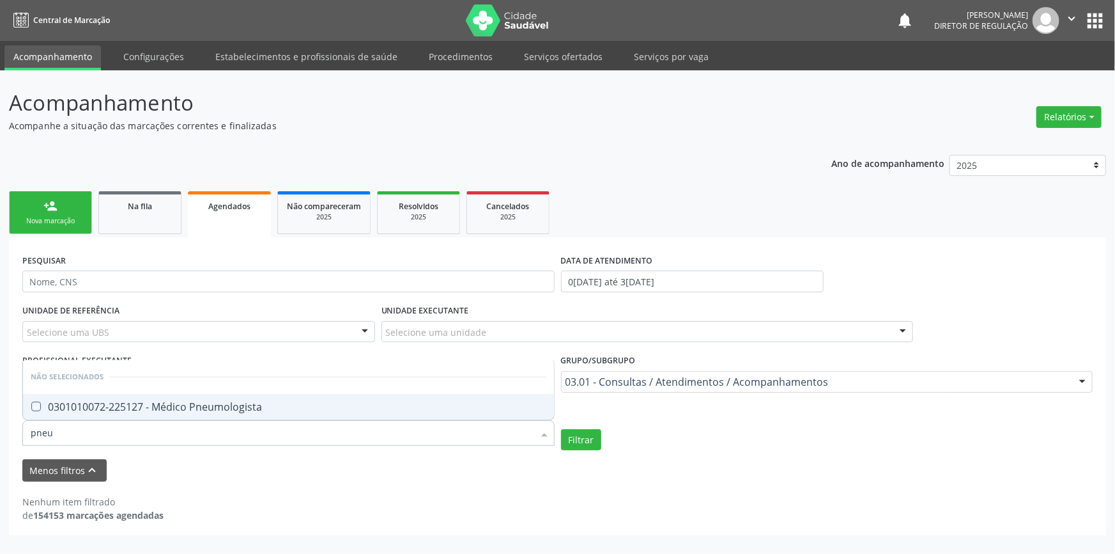
checkbox Pneumologista "true"
type input "pneu"
click at [573, 437] on button "Filtrar" at bounding box center [581, 440] width 40 height 22
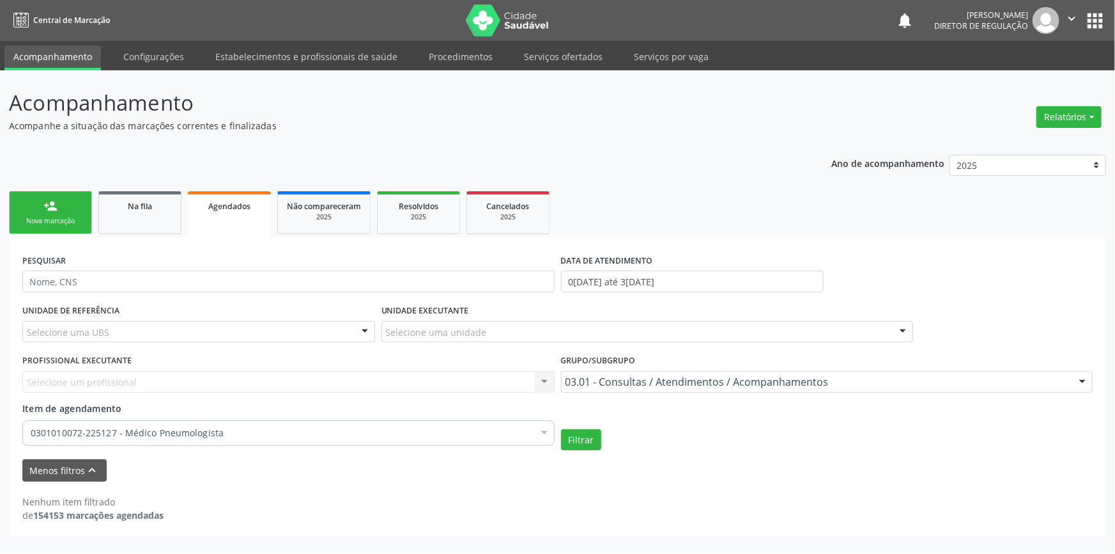
drag, startPoint x: 272, startPoint y: 419, endPoint x: 266, endPoint y: 421, distance: 6.7
click at [270, 421] on div "0301010072-225127 - Médico Pneumologista" at bounding box center [288, 433] width 532 height 26
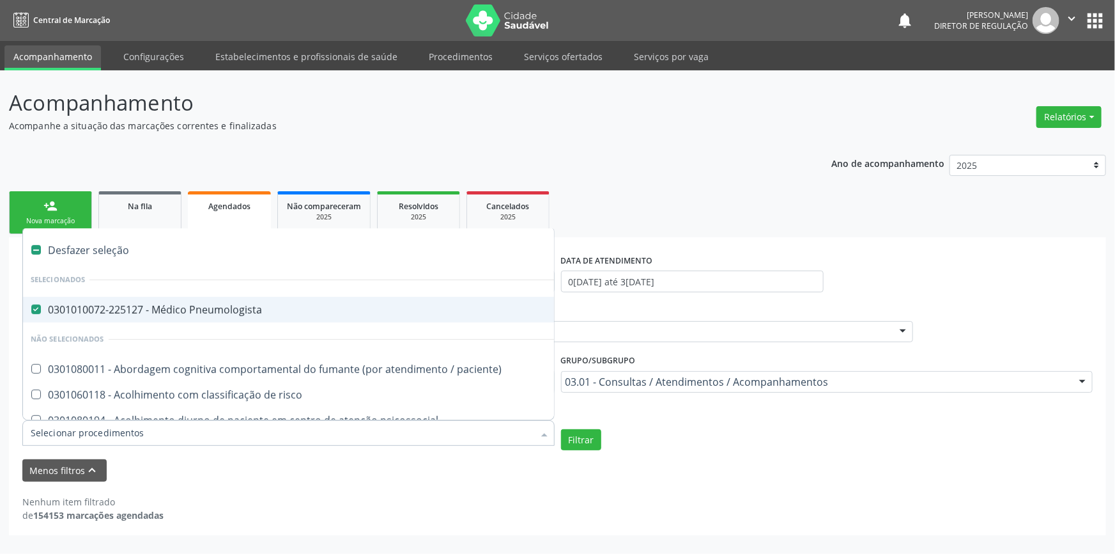
click at [189, 306] on div "0301010072-225127 - Médico Pneumologista" at bounding box center [698, 309] width 1335 height 10
checkbox Pneumologista "false"
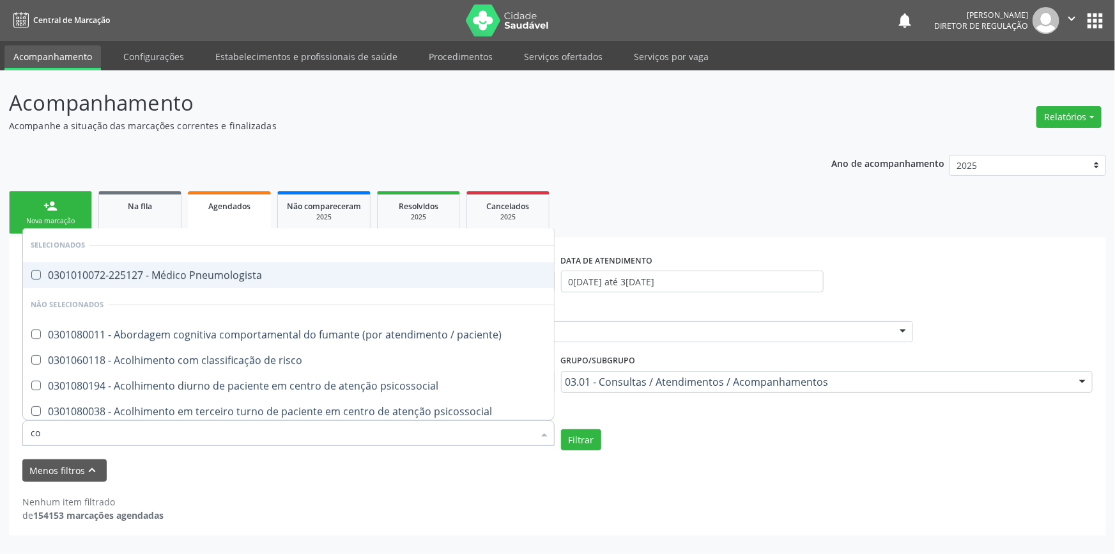
type input "c"
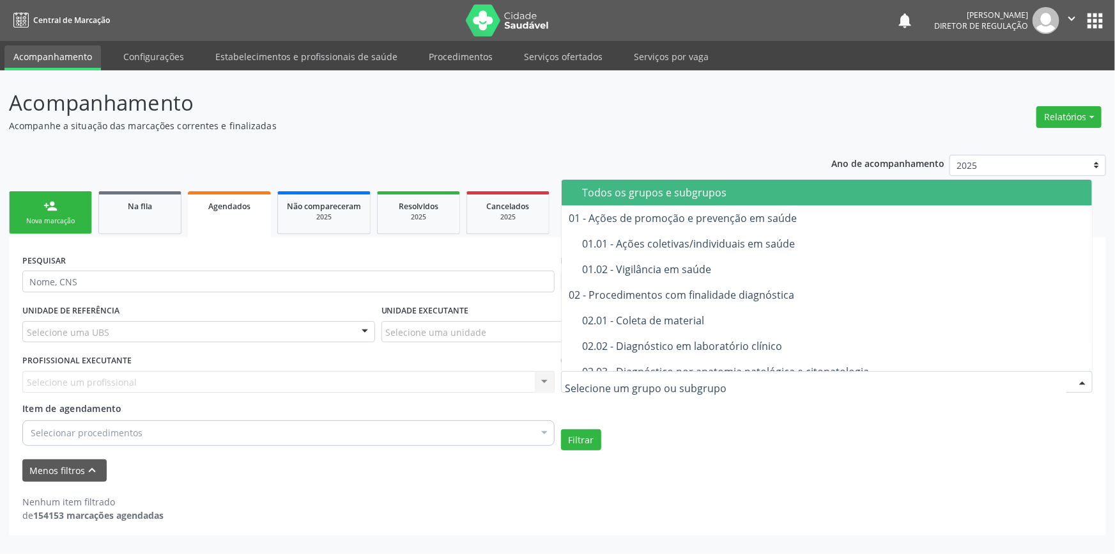
click at [649, 195] on div "Todos os grupos e subgrupos" at bounding box center [834, 192] width 502 height 10
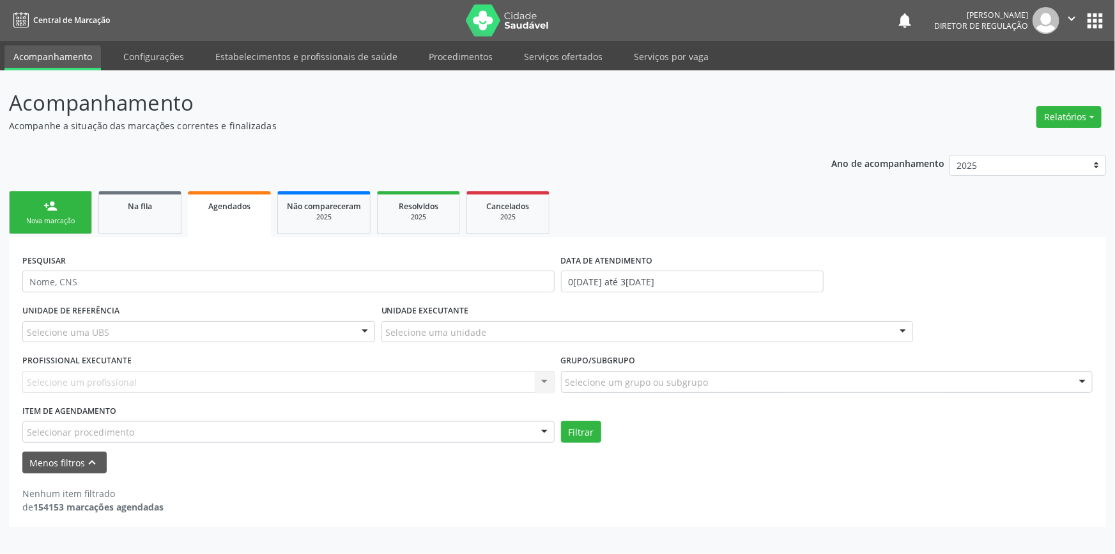
click at [180, 437] on div "Selecionar procedimento" at bounding box center [288, 432] width 532 height 22
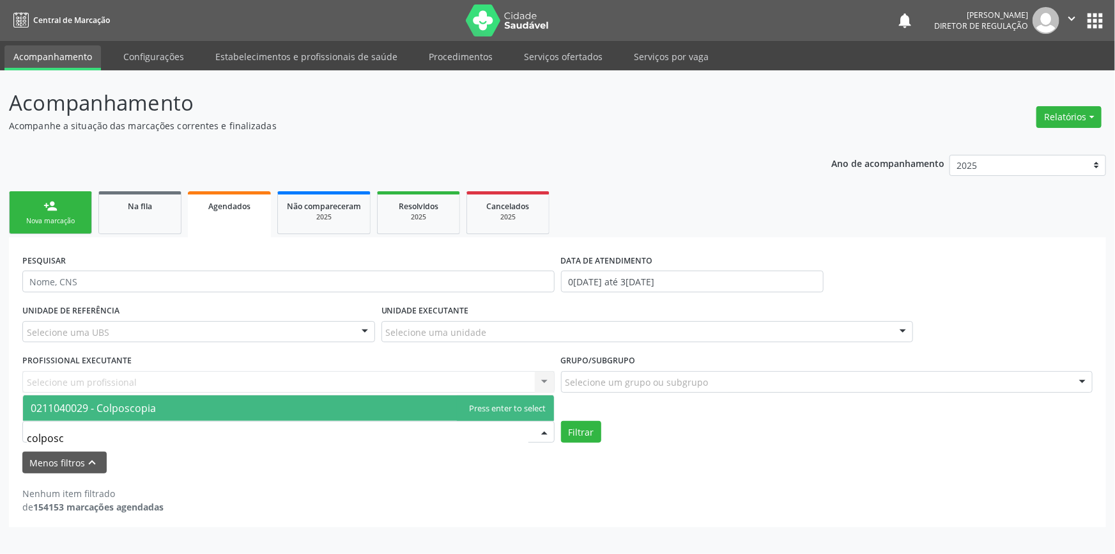
type input "colposco"
click at [192, 416] on span "0211040029 - Colposcopia" at bounding box center [288, 408] width 531 height 26
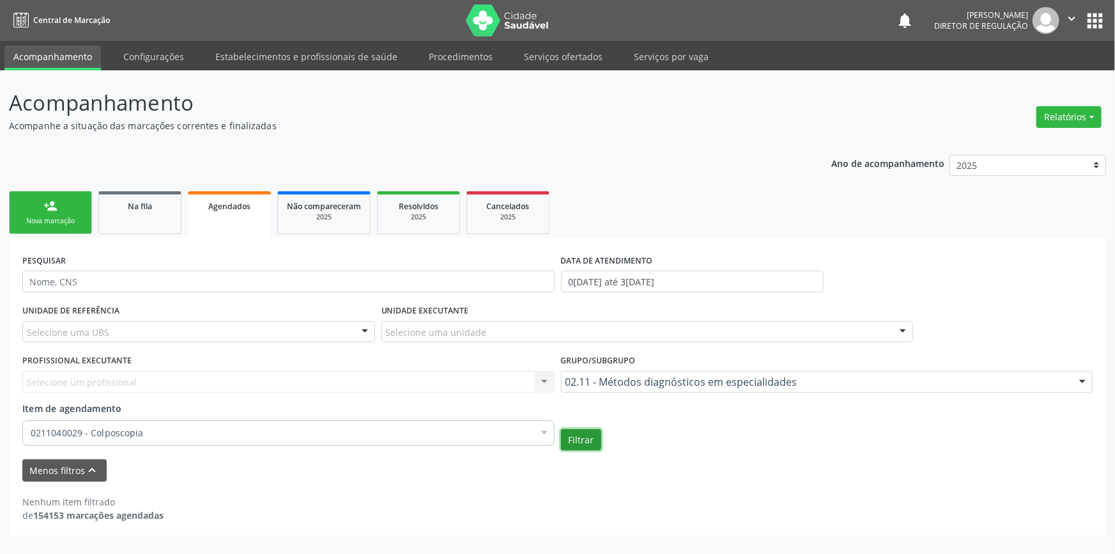
click at [599, 440] on button "Filtrar" at bounding box center [581, 440] width 40 height 22
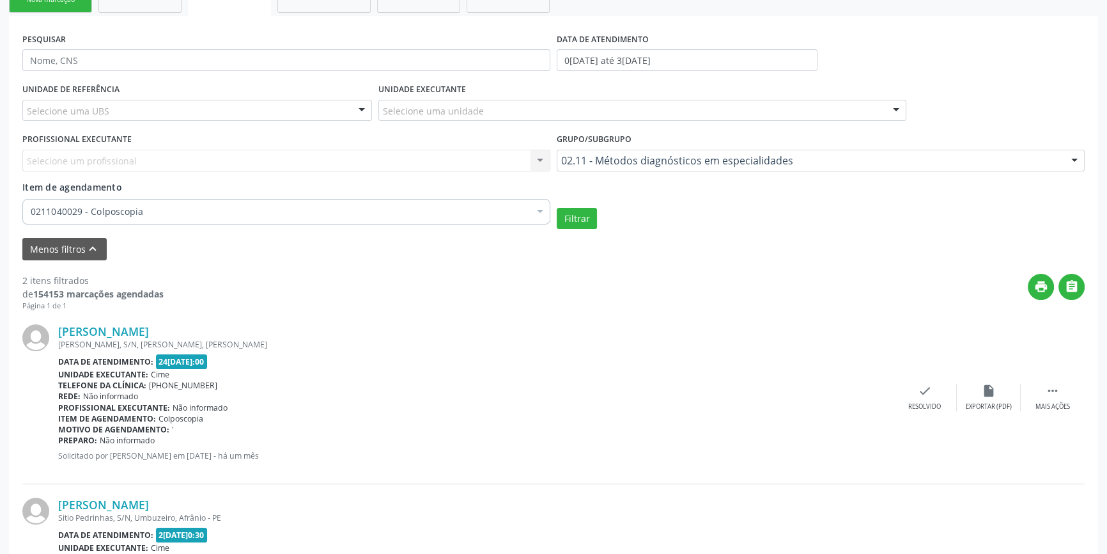
scroll to position [232, 0]
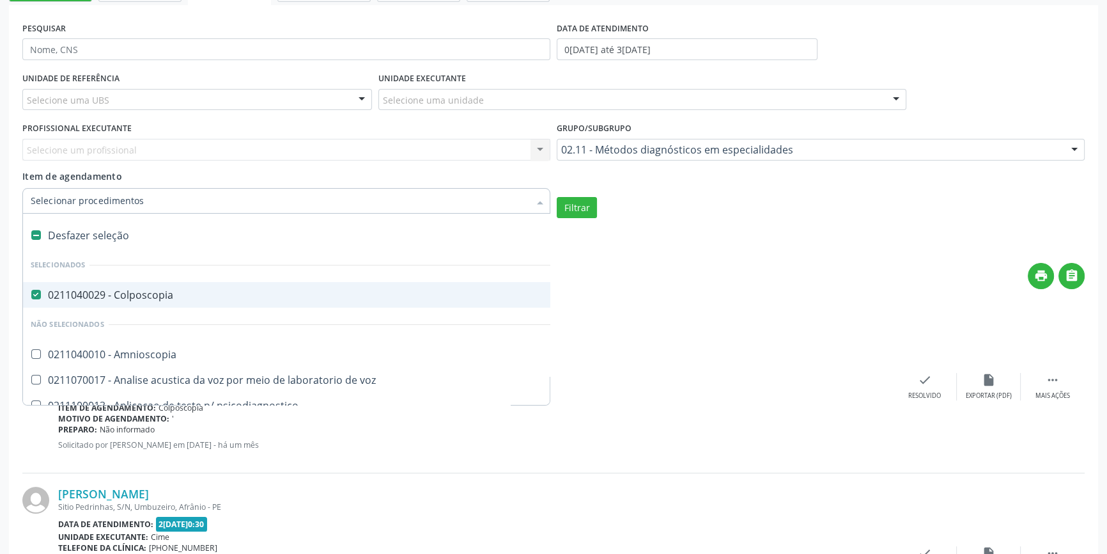
click at [128, 237] on div "Desfazer seleção" at bounding box center [319, 235] width 592 height 26
checkbox Colposcopia "false"
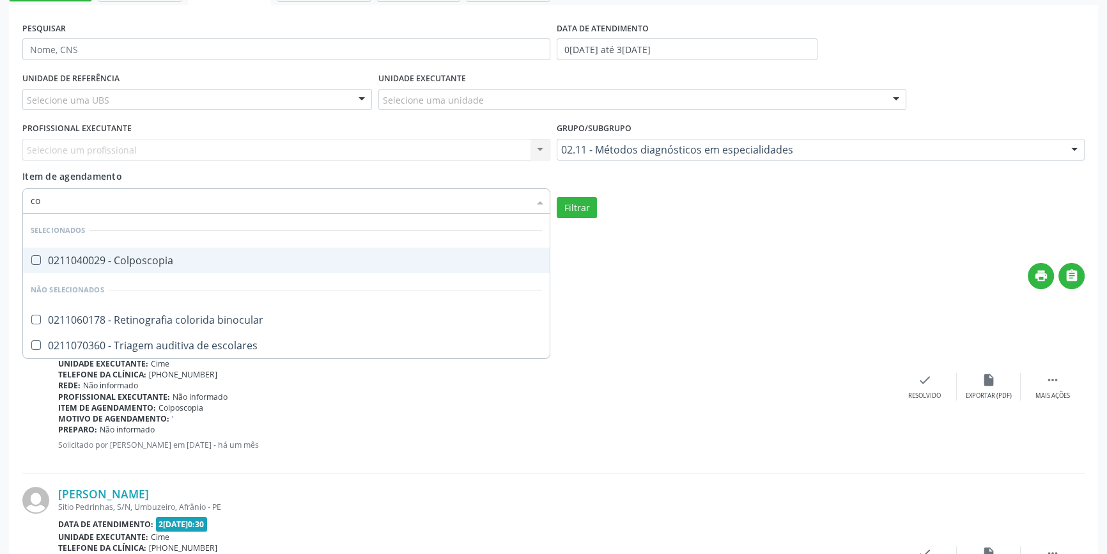
type input "c"
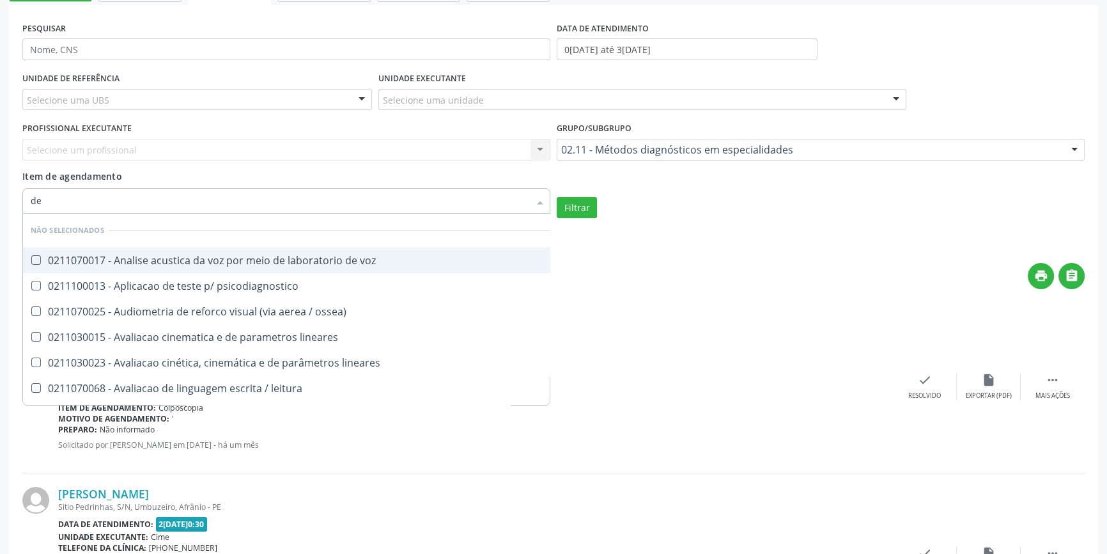
type input "d"
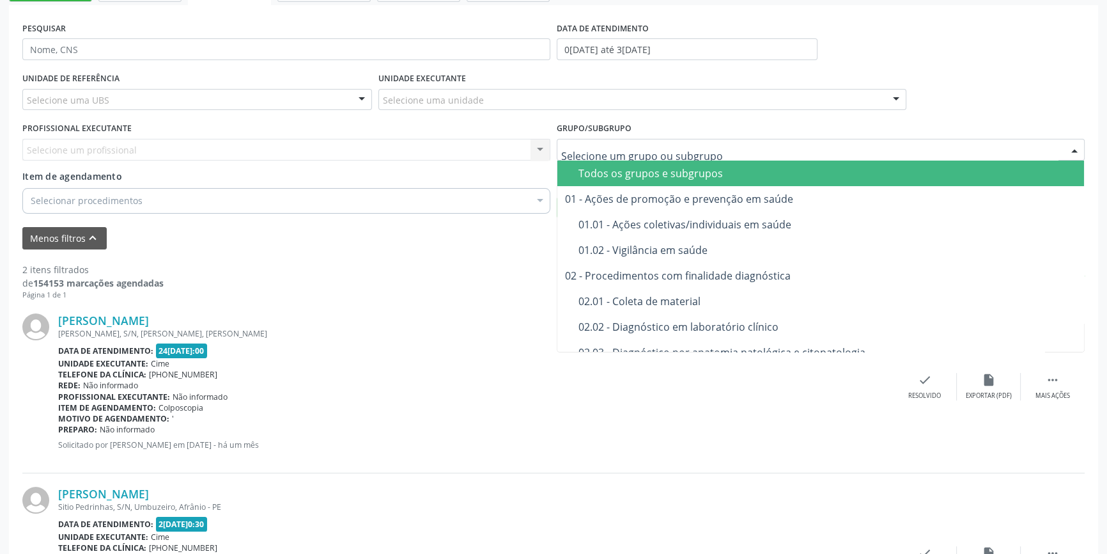
click at [681, 168] on div "Todos os grupos e subgrupos" at bounding box center [828, 173] width 498 height 10
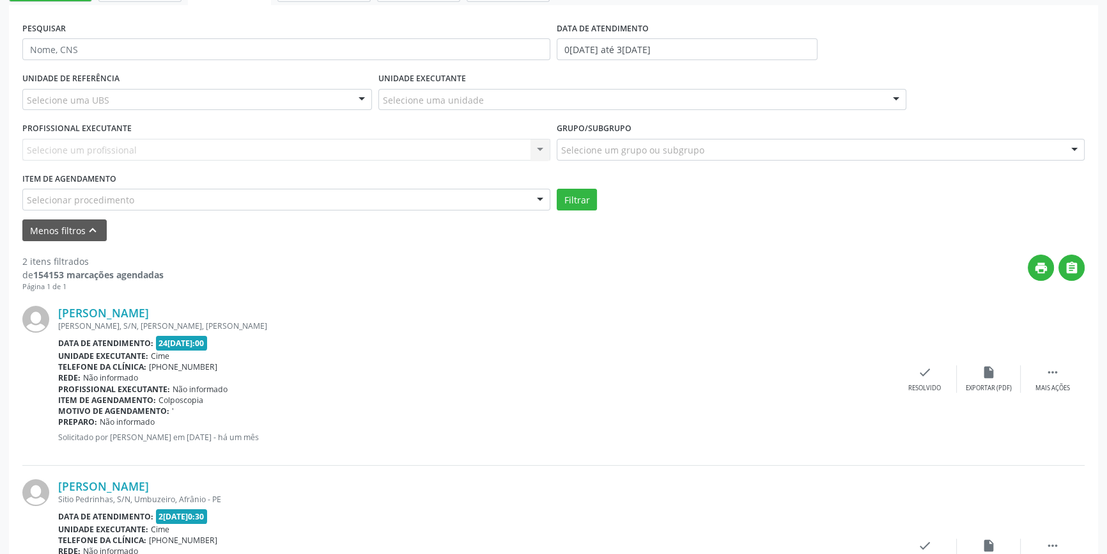
click at [252, 203] on div "Selecionar procedimento" at bounding box center [286, 200] width 528 height 22
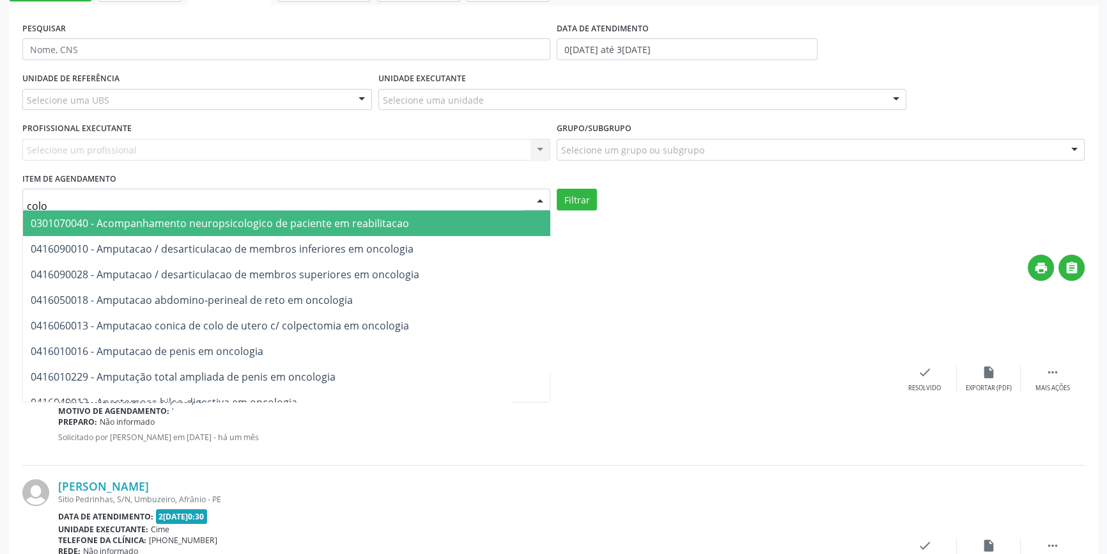
type input "colon"
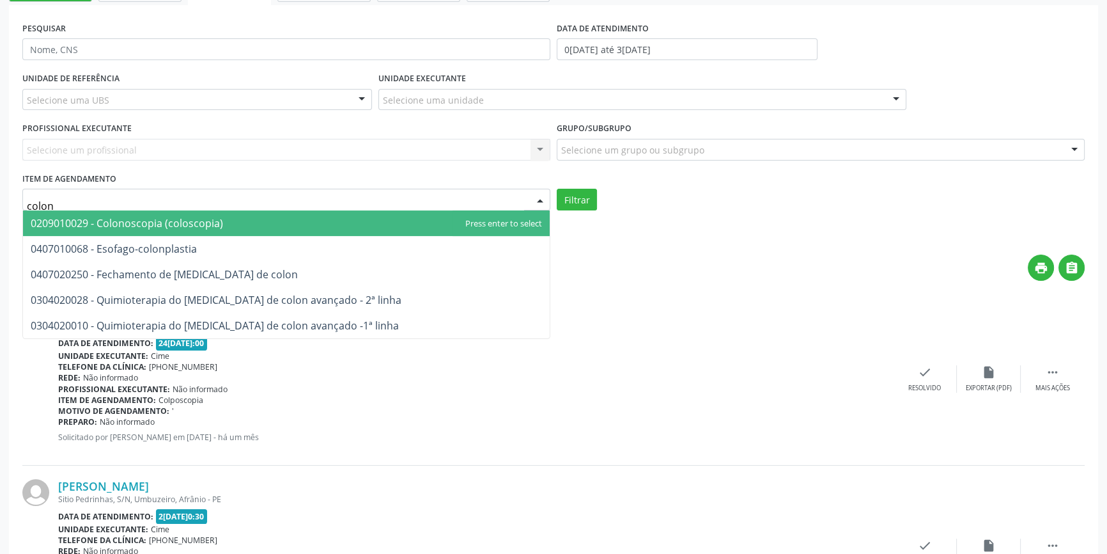
click at [234, 217] on span "0209010029 - Colonoscopia (coloscopia)" at bounding box center [286, 223] width 527 height 26
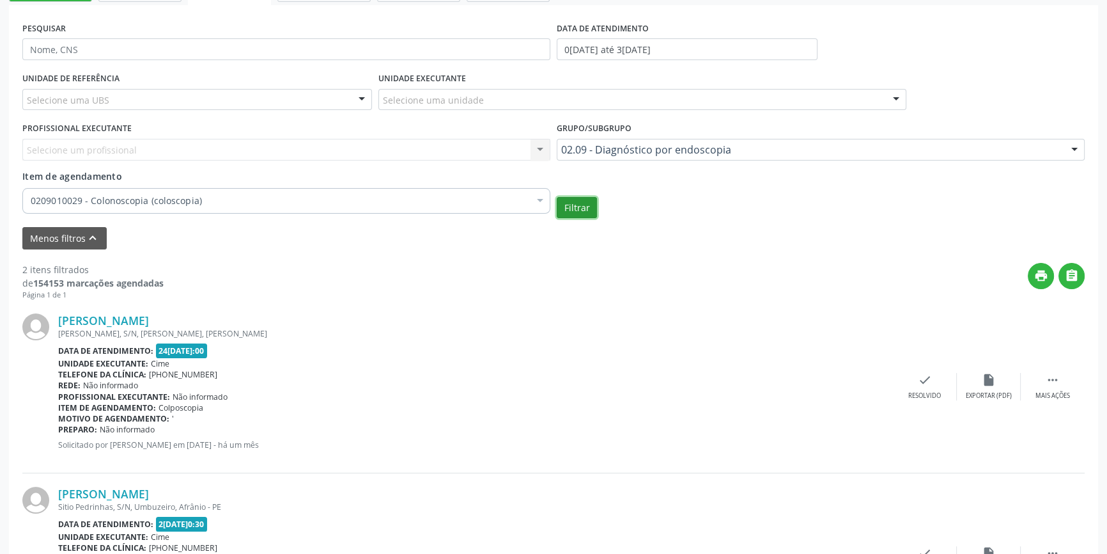
click at [579, 206] on button "Filtrar" at bounding box center [577, 208] width 40 height 22
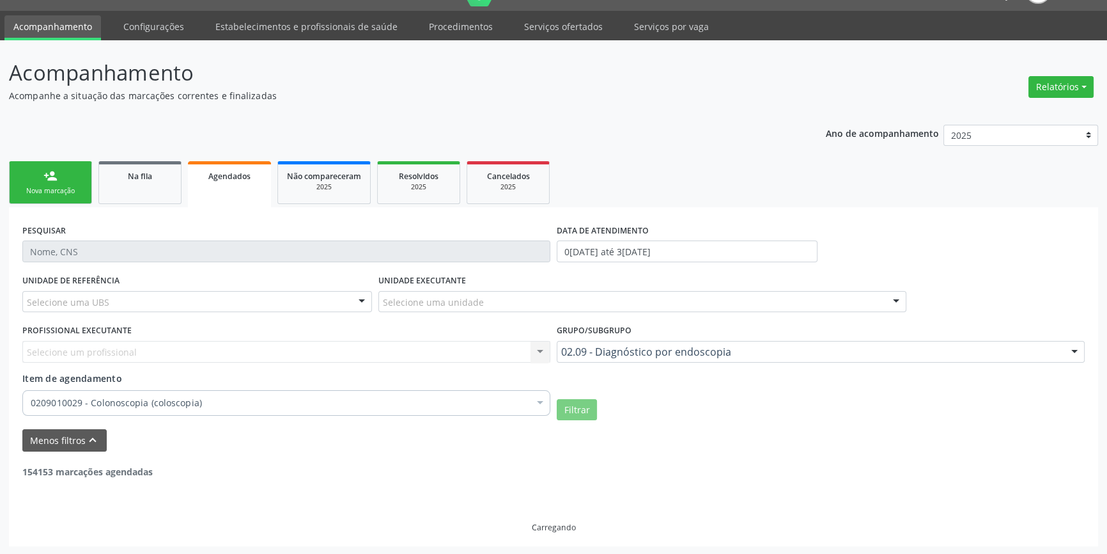
scroll to position [0, 0]
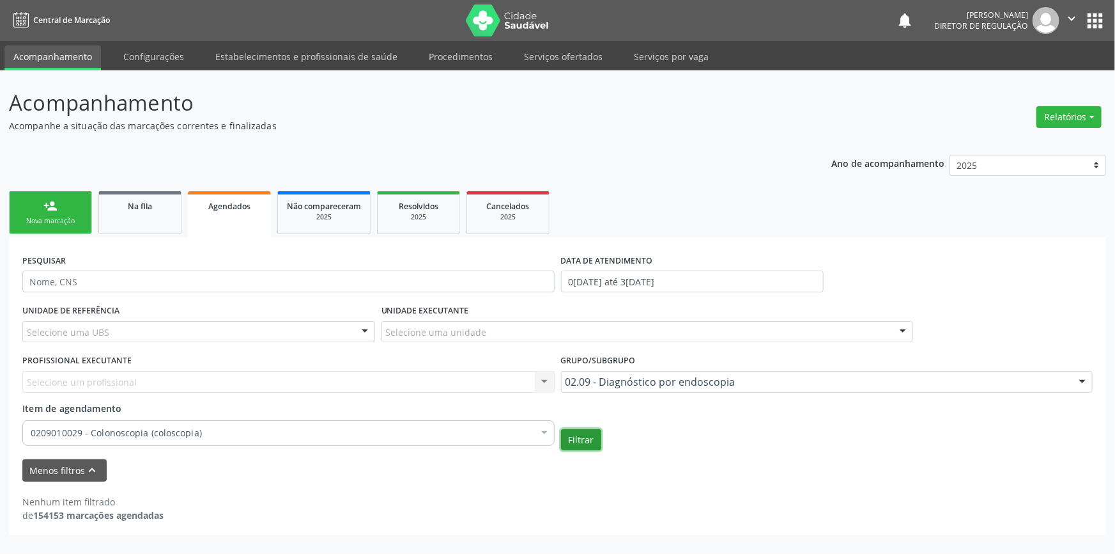
click at [583, 437] on button "Filtrar" at bounding box center [581, 440] width 40 height 22
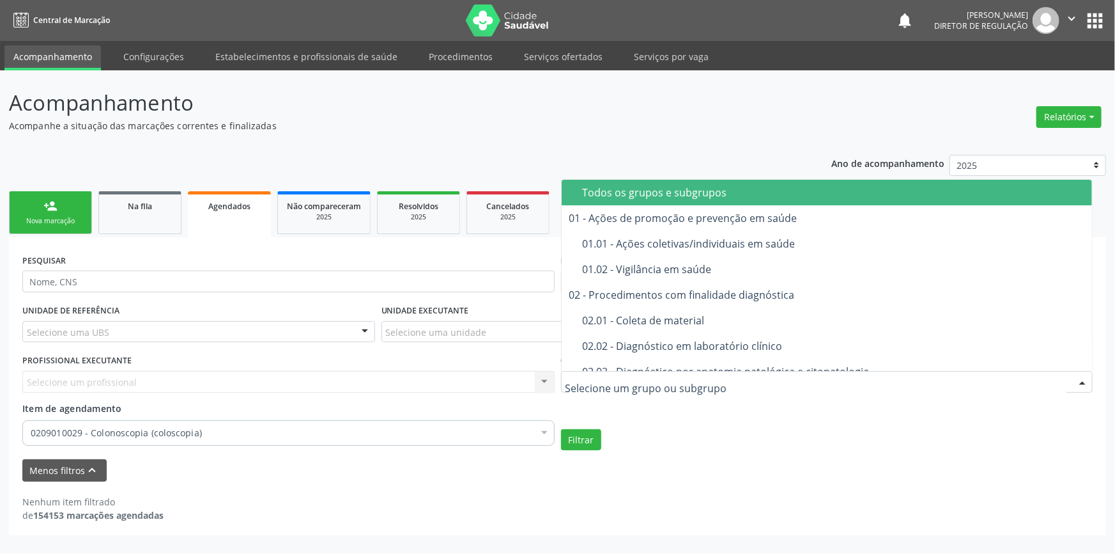
click at [594, 189] on div "Todos os grupos e subgrupos" at bounding box center [834, 192] width 502 height 10
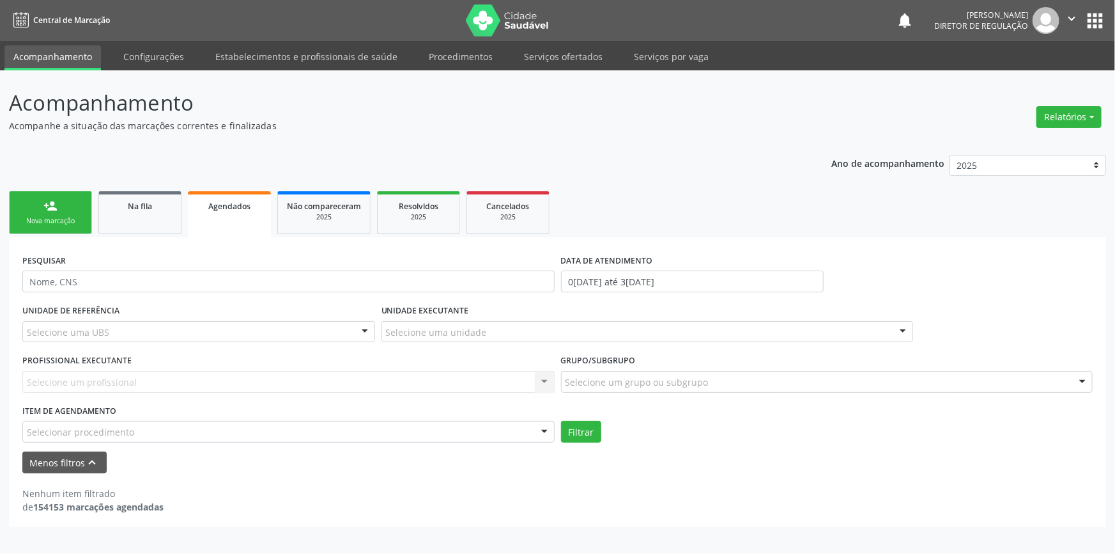
click at [205, 430] on div "Selecionar procedimento" at bounding box center [288, 432] width 532 height 22
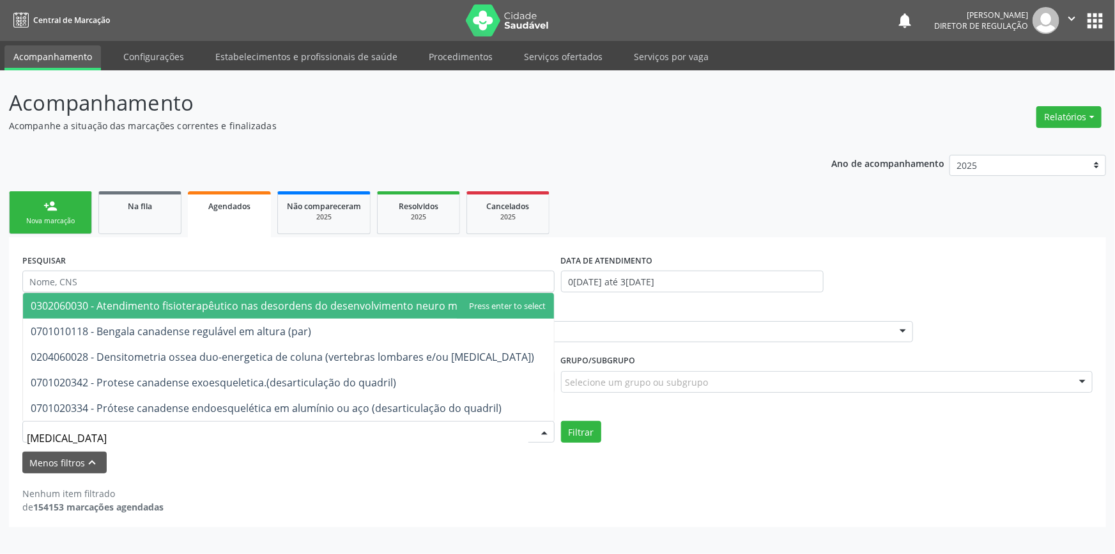
type input "densi"
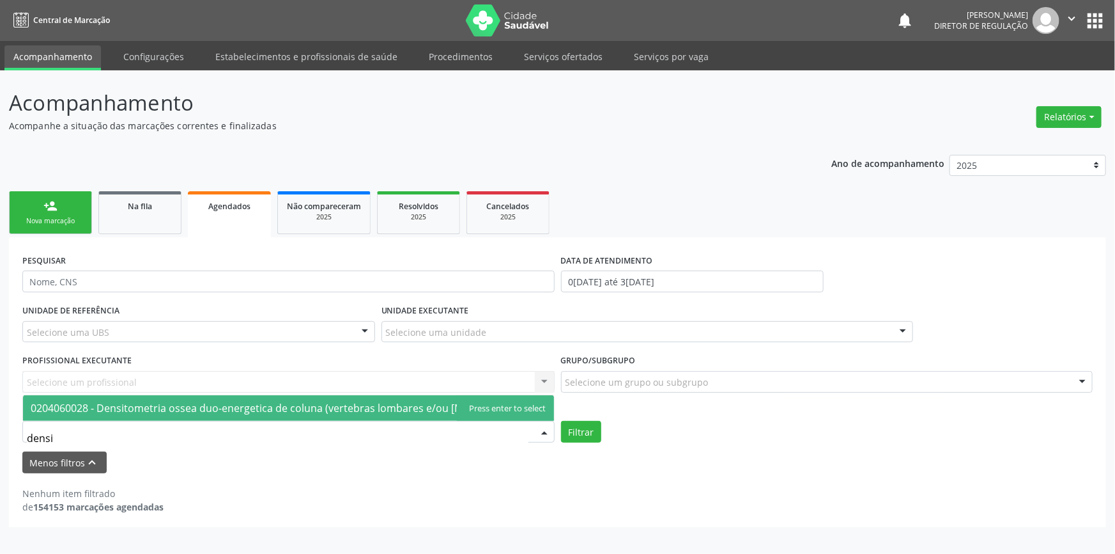
click at [221, 412] on span "0204060028 - Densitometria ossea duo-energetica de coluna (vertebras lombares e…" at bounding box center [283, 408] width 504 height 14
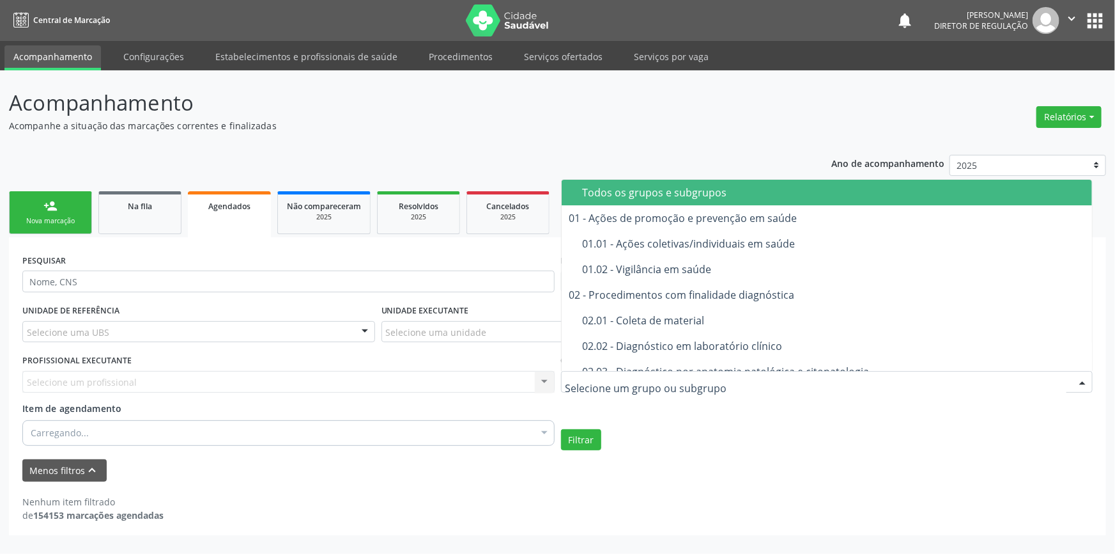
click at [612, 389] on div at bounding box center [827, 382] width 532 height 22
click at [584, 439] on button "Filtrar" at bounding box center [581, 440] width 40 height 22
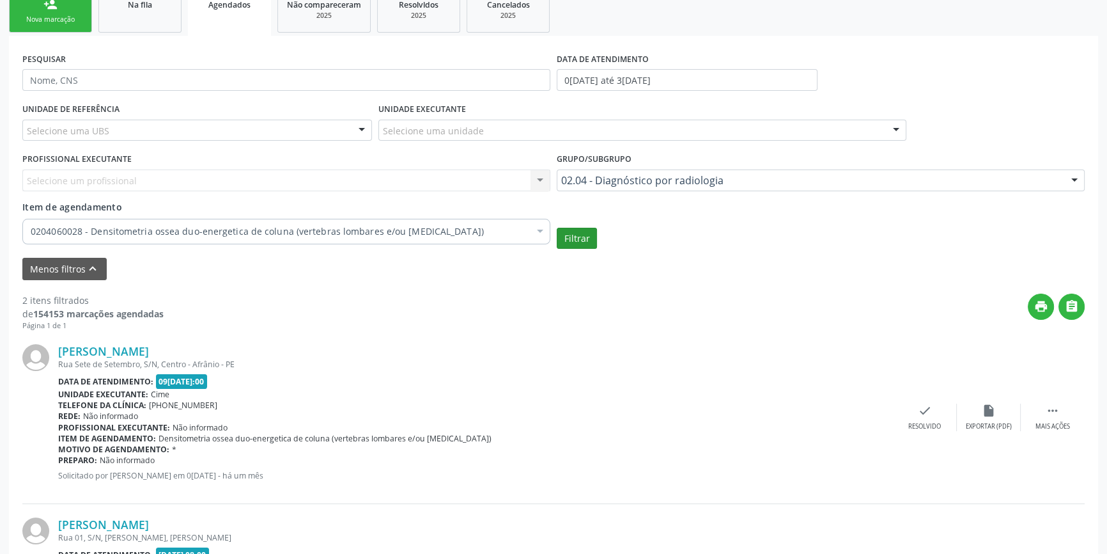
scroll to position [232, 0]
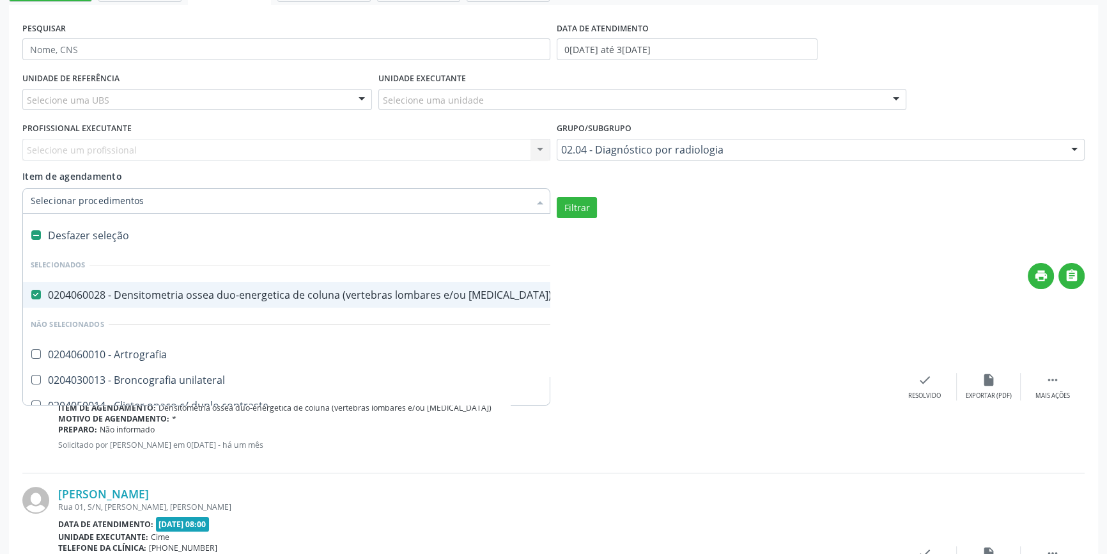
click at [293, 206] on div at bounding box center [286, 201] width 528 height 26
click at [633, 159] on div "Grupo/Subgrupo 02.04 - Diagnóstico por radiologia Todos os grupos e subgrupos 0…" at bounding box center [821, 144] width 534 height 50
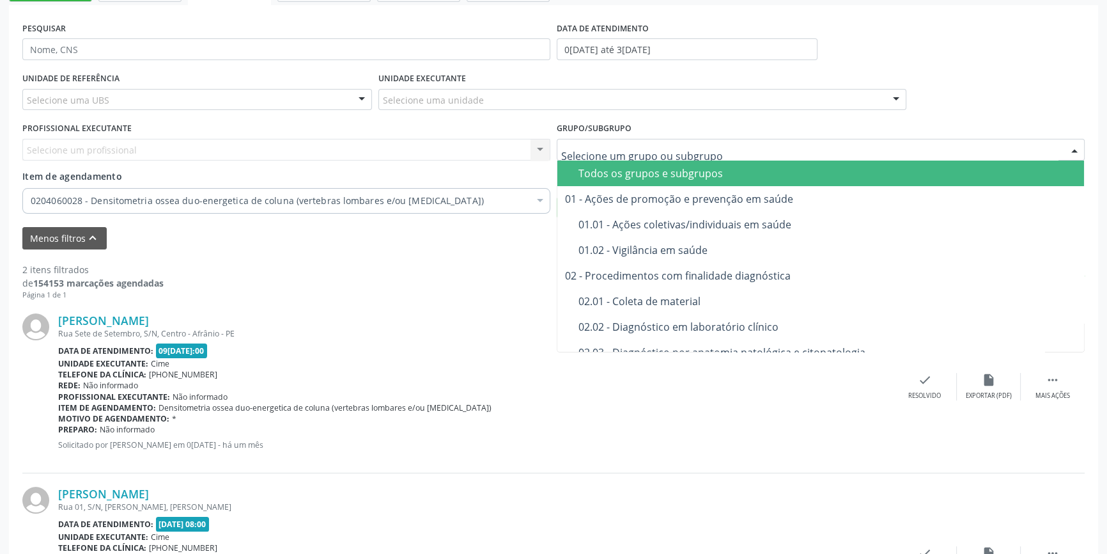
click at [638, 155] on div at bounding box center [821, 150] width 528 height 22
click at [632, 168] on div "Todos os grupos e subgrupos" at bounding box center [828, 173] width 498 height 10
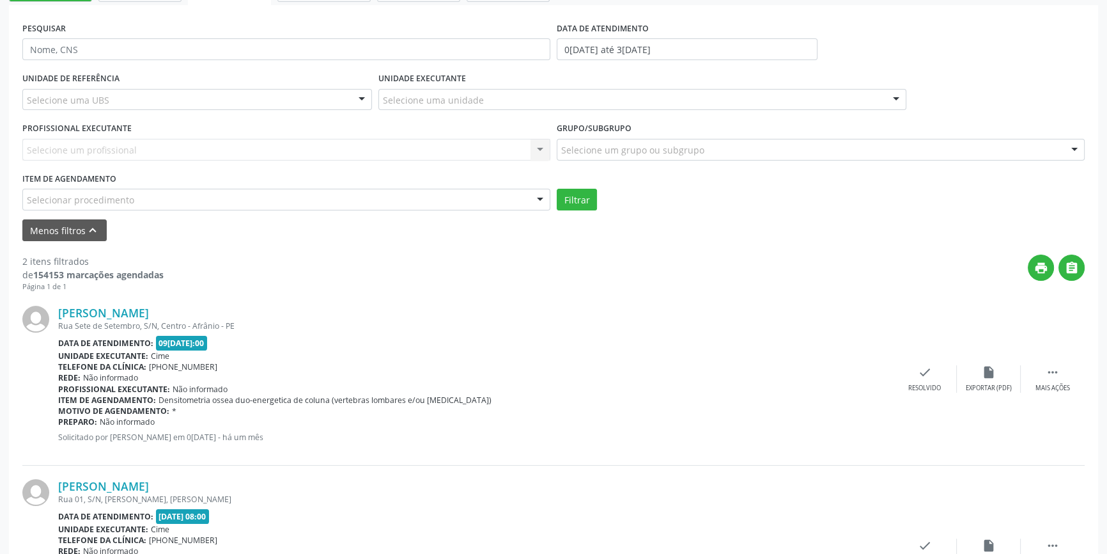
click at [422, 201] on div "Selecionar procedimento" at bounding box center [286, 200] width 528 height 22
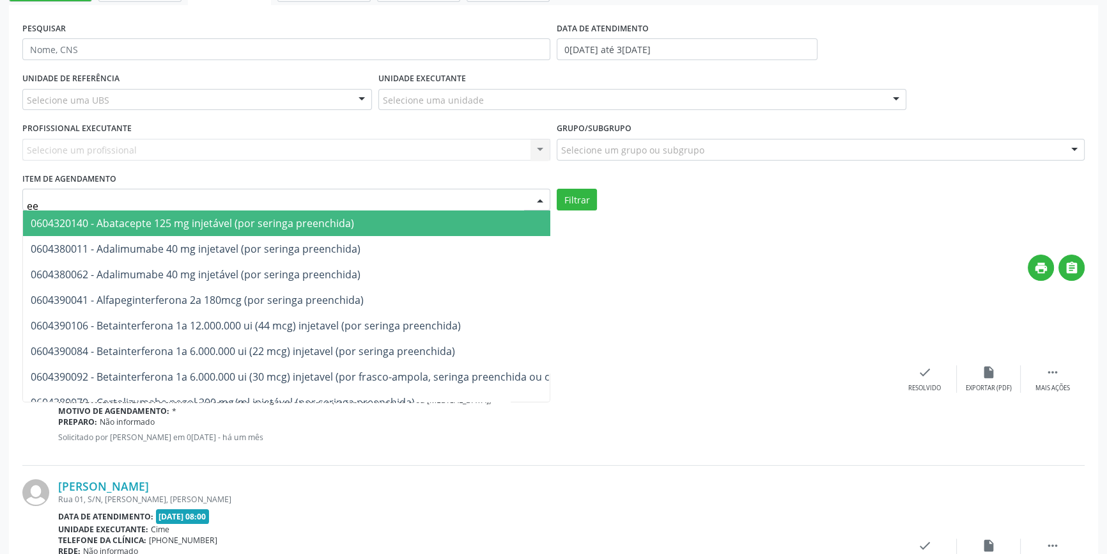
type input "eeg"
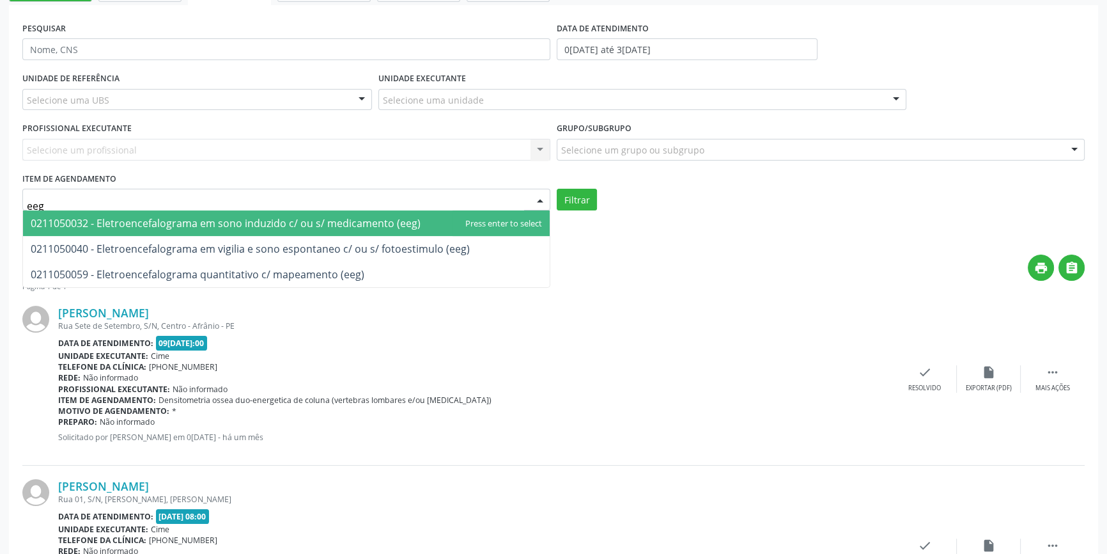
click at [300, 229] on span "0211050032 - Eletroencefalograma em sono induzido c/ ou s/ medicamento (eeg)" at bounding box center [286, 223] width 527 height 26
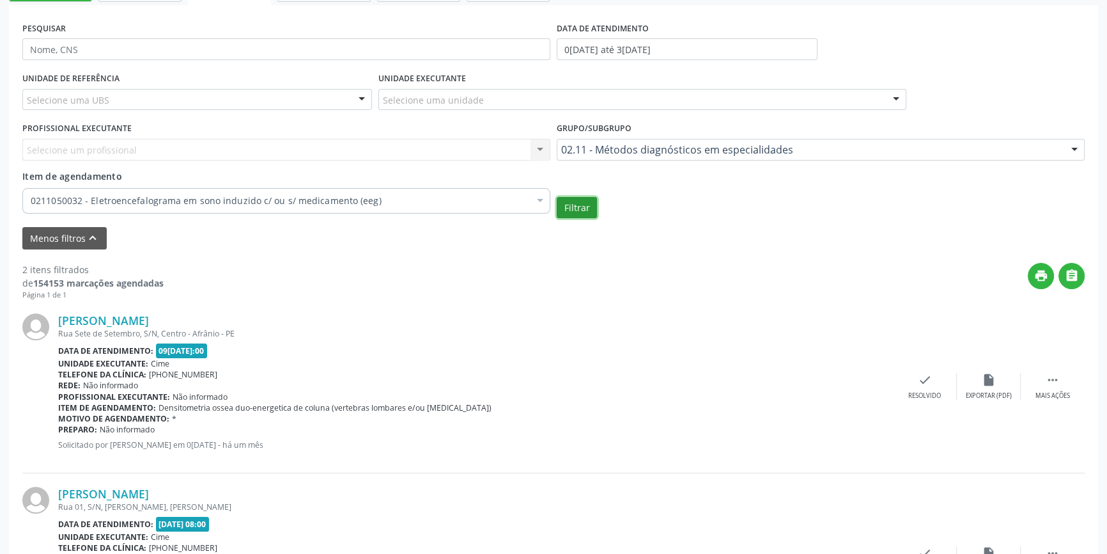
click at [577, 205] on button "Filtrar" at bounding box center [577, 208] width 40 height 22
click at [435, 208] on div "0211050032 - Eletroencefalograma em sono induzido c/ ou s/ medicamento (eeg)" at bounding box center [286, 201] width 528 height 26
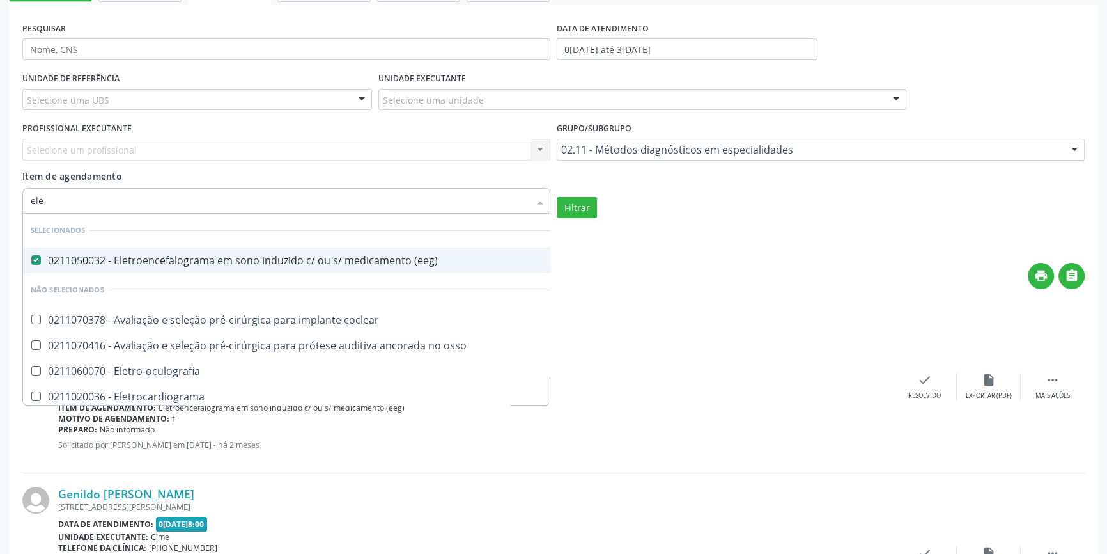
type input "elet"
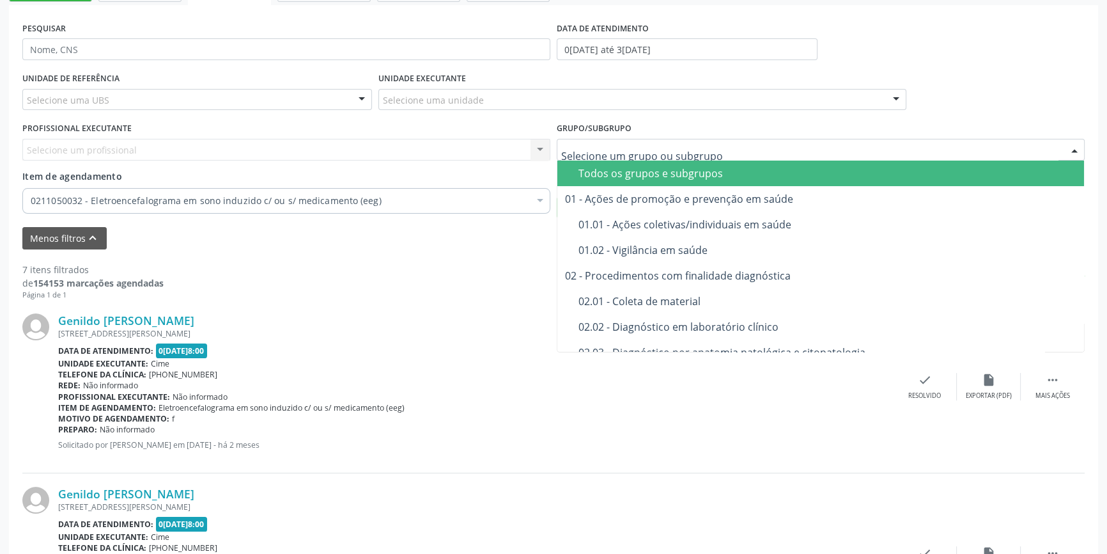
click at [619, 169] on div "Todos os grupos e subgrupos" at bounding box center [828, 173] width 498 height 10
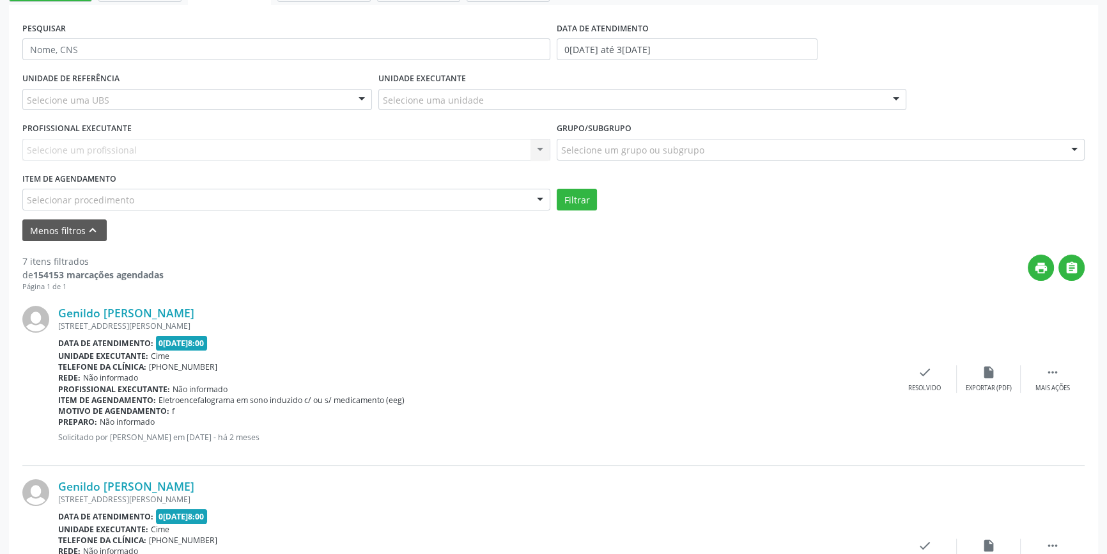
click at [245, 201] on div "Selecionar procedimento" at bounding box center [286, 200] width 528 height 22
click at [573, 204] on button "Filtrar" at bounding box center [577, 200] width 40 height 22
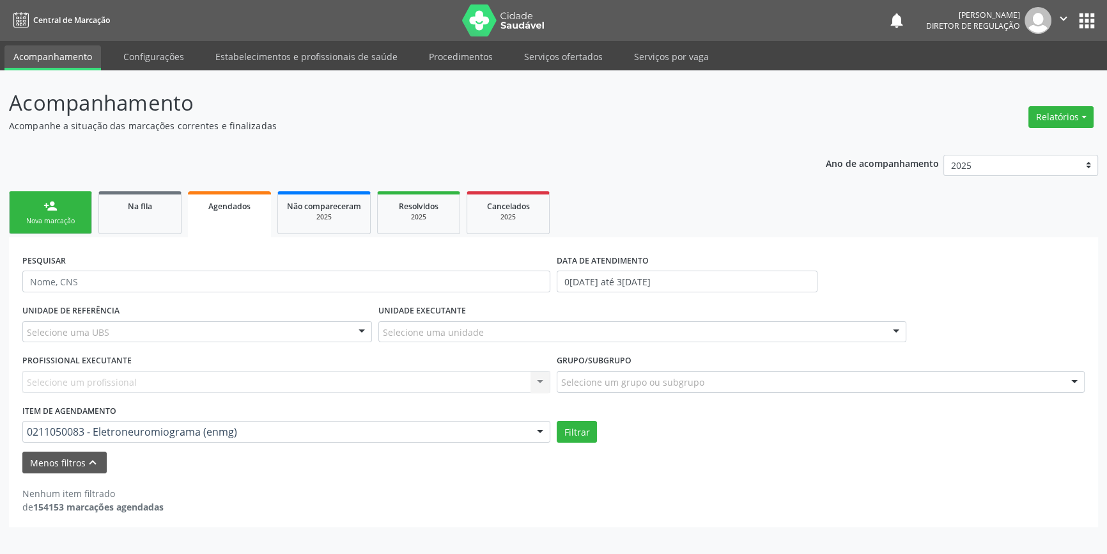
scroll to position [0, 0]
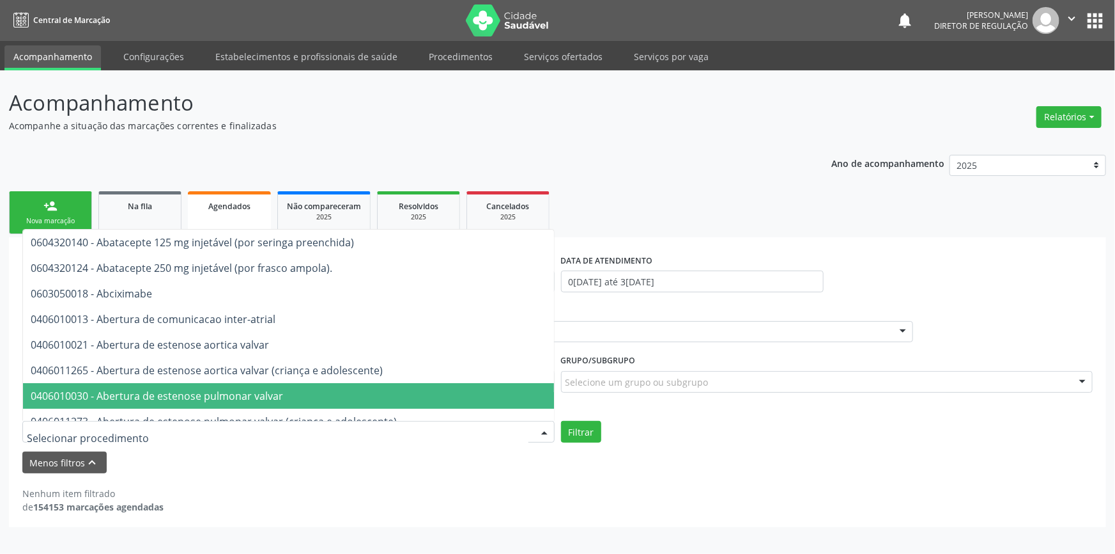
click at [685, 396] on div "Grupo/Subgrupo Selecione um grupo ou subgrupo Todos os grupos e subgrupos 01 - …" at bounding box center [827, 376] width 539 height 50
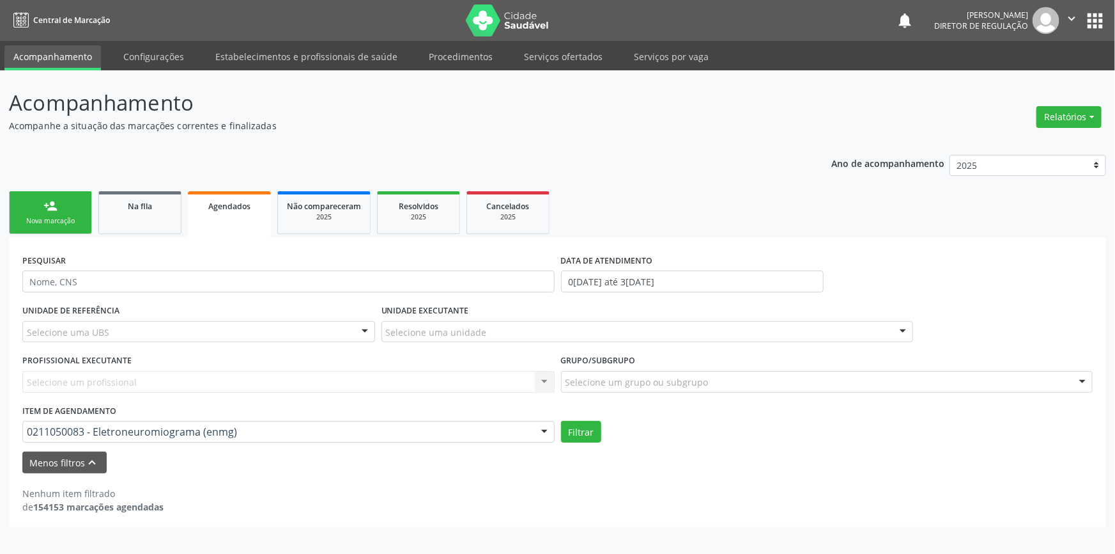
click at [322, 440] on div "0211050083 - Eletroneuromiograma (enmg)" at bounding box center [288, 432] width 532 height 22
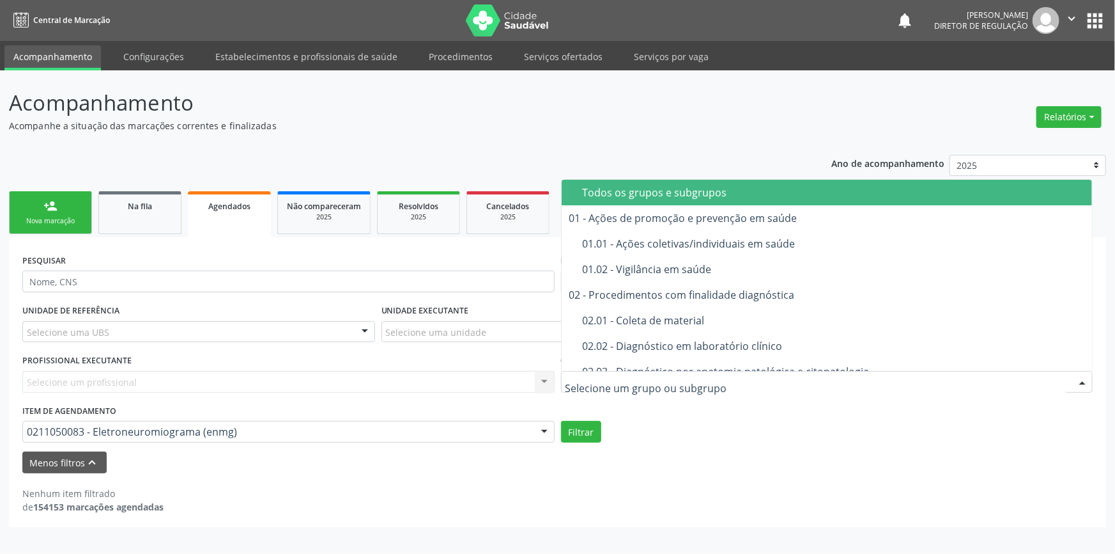
click at [661, 194] on div "Todos os grupos e subgrupos" at bounding box center [834, 192] width 502 height 10
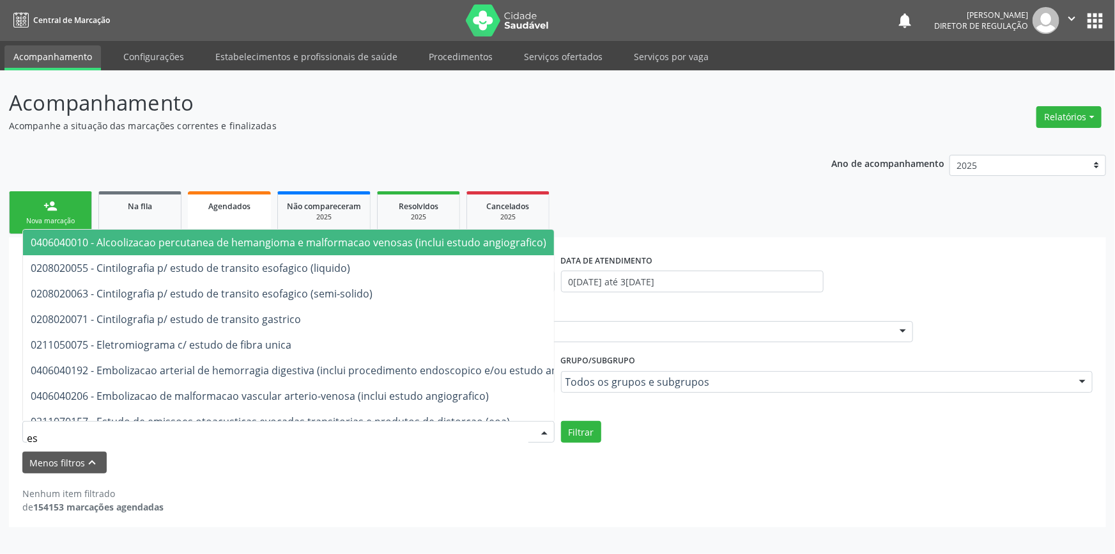
type input "e"
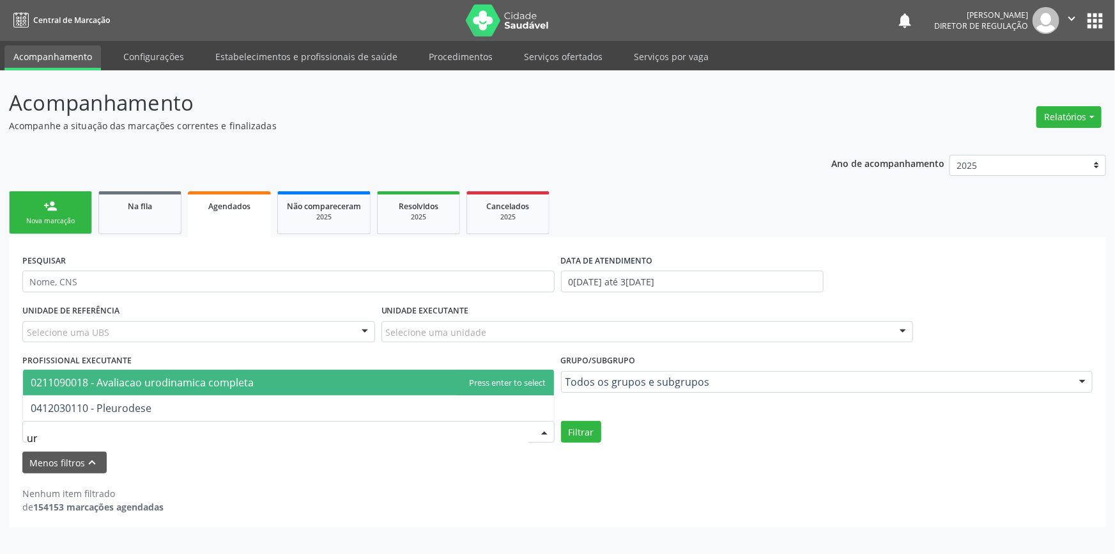
type input "u"
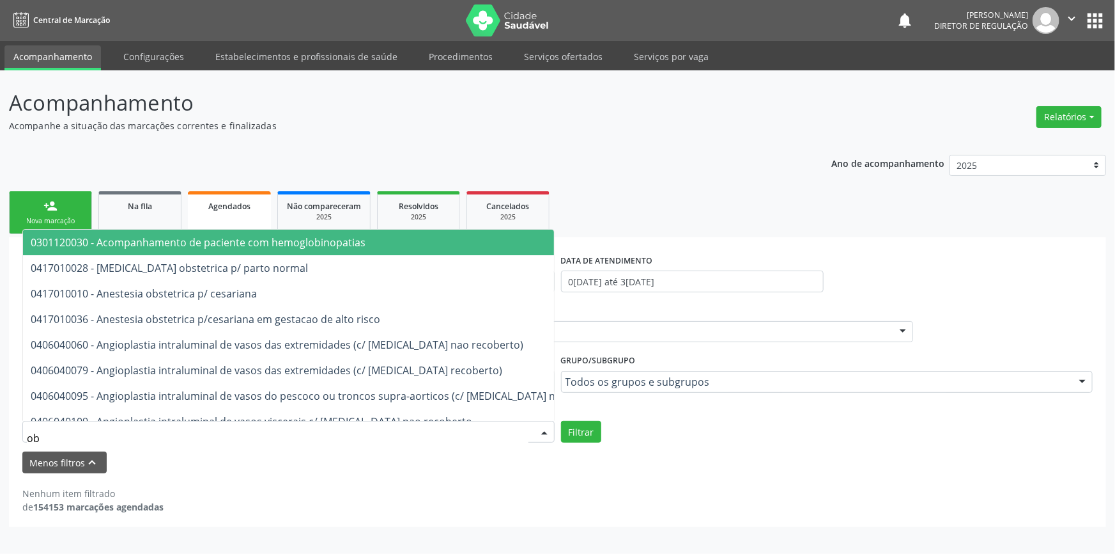
type input "o"
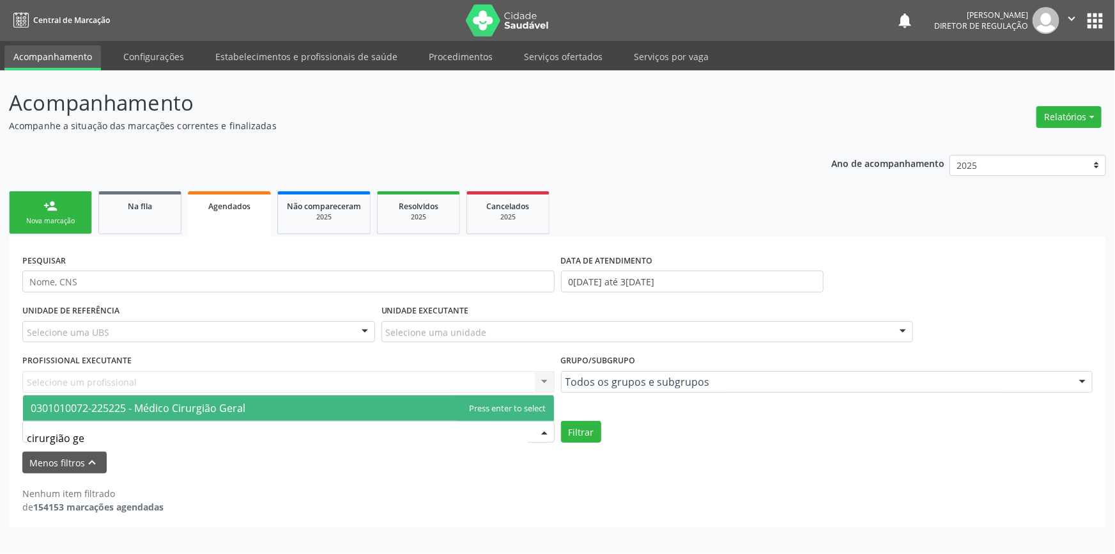
type input "cirurgião ge"
click at [273, 421] on div "cirurgião ge" at bounding box center [288, 432] width 532 height 22
type input "cirurgião ger"
click at [192, 405] on span "0301010072-225225 - Médico Cirurgião Geral" at bounding box center [138, 408] width 215 height 14
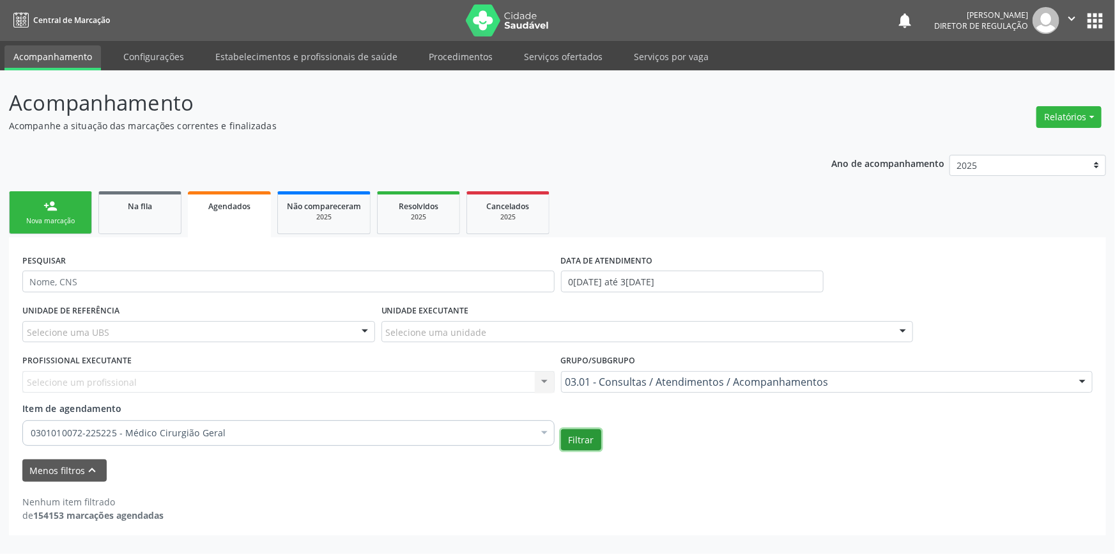
click at [579, 444] on button "Filtrar" at bounding box center [581, 440] width 40 height 22
click at [585, 449] on form "PESQUISAR DATA DE ATENDIMENTO 01[DATE]té 31[DATE] UNIDADE DE REFERÊNCIA Selecio…" at bounding box center [553, 366] width 1062 height 230
click at [580, 446] on button "Filtrar" at bounding box center [577, 440] width 40 height 22
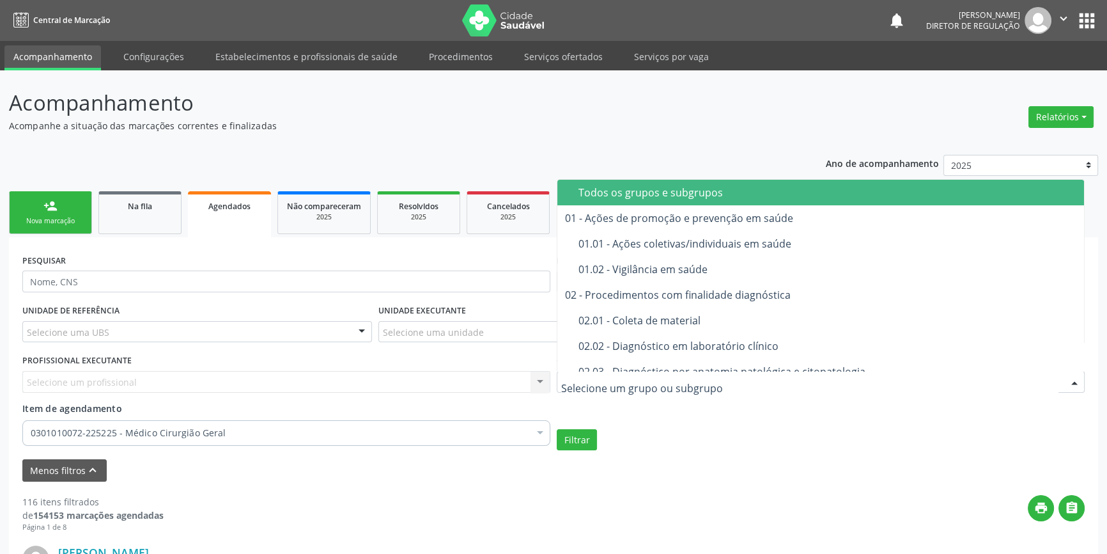
click at [630, 194] on div "Todos os grupos e subgrupos" at bounding box center [828, 192] width 498 height 10
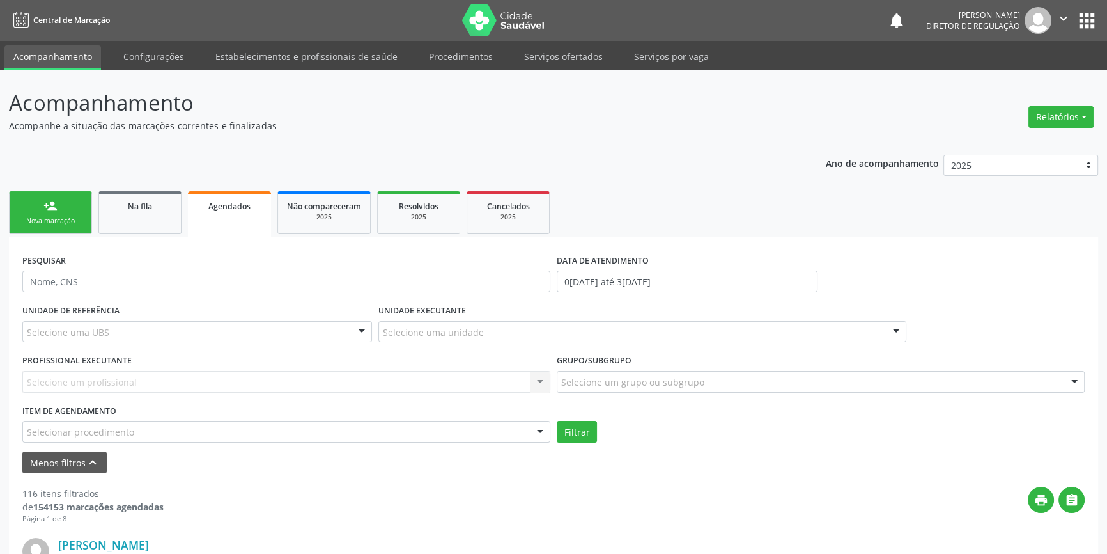
click at [235, 435] on div "Selecionar procedimento" at bounding box center [286, 432] width 528 height 22
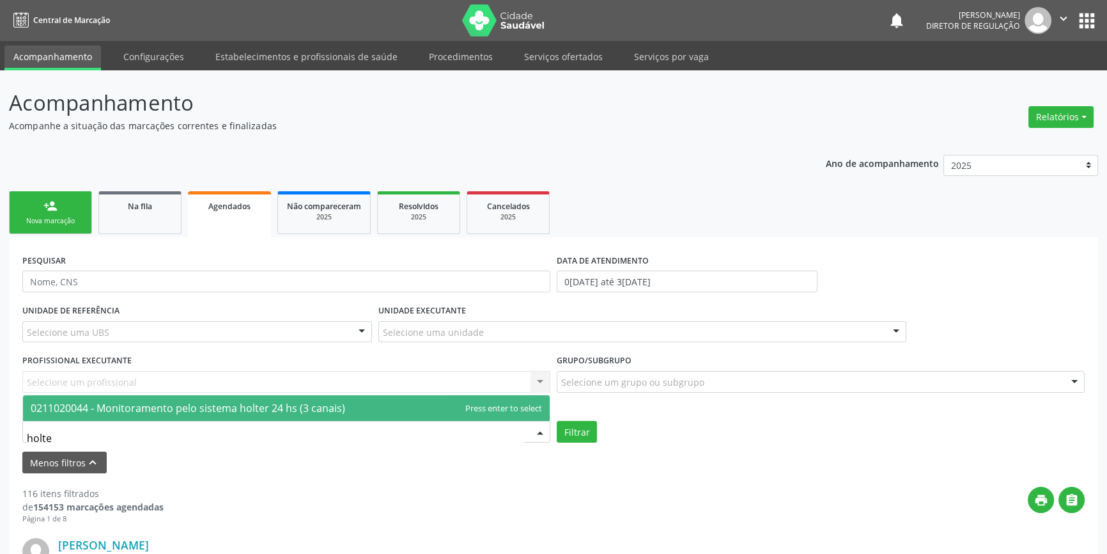
type input "holte"
click at [233, 393] on div "UNIDADE DE REFERÊNCIA Selecione uma UBS Todas as UBS ESF de Extrema ESF de Barr…" at bounding box center [553, 371] width 1069 height 141
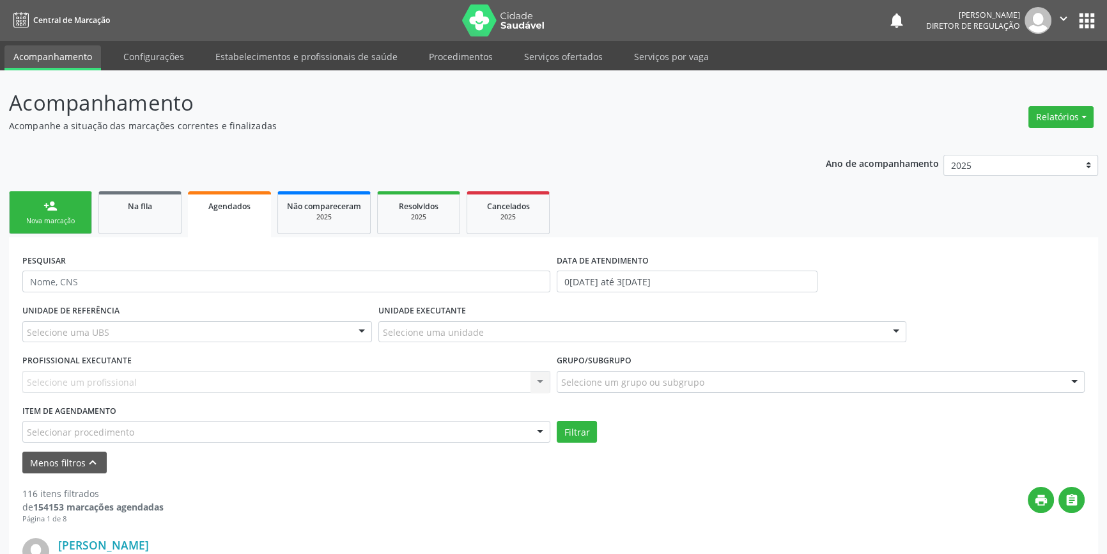
click at [192, 429] on div "Selecionar procedimento" at bounding box center [286, 432] width 528 height 22
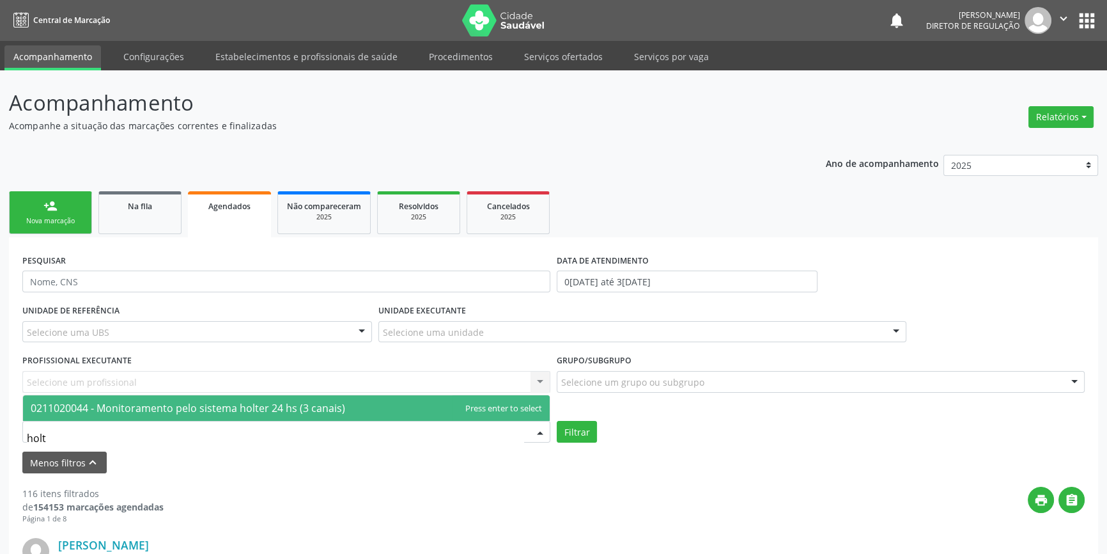
type input "holte"
click at [202, 408] on span "0211020044 - Monitoramento pelo sistema holter 24 hs (3 canais)" at bounding box center [188, 408] width 315 height 14
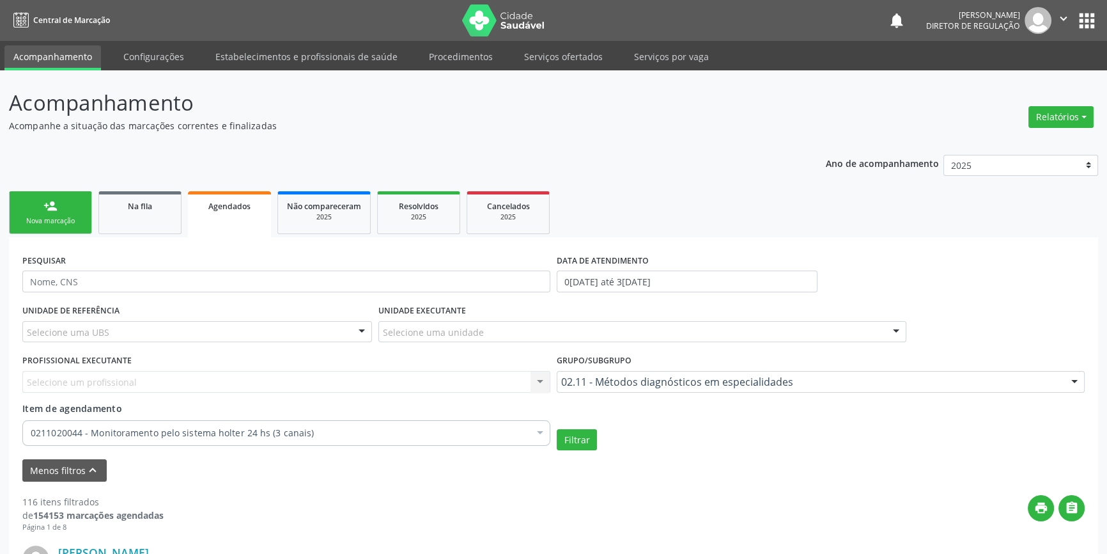
click at [597, 441] on div "Filtrar" at bounding box center [821, 440] width 534 height 22
click at [587, 442] on button "Filtrar" at bounding box center [577, 440] width 40 height 22
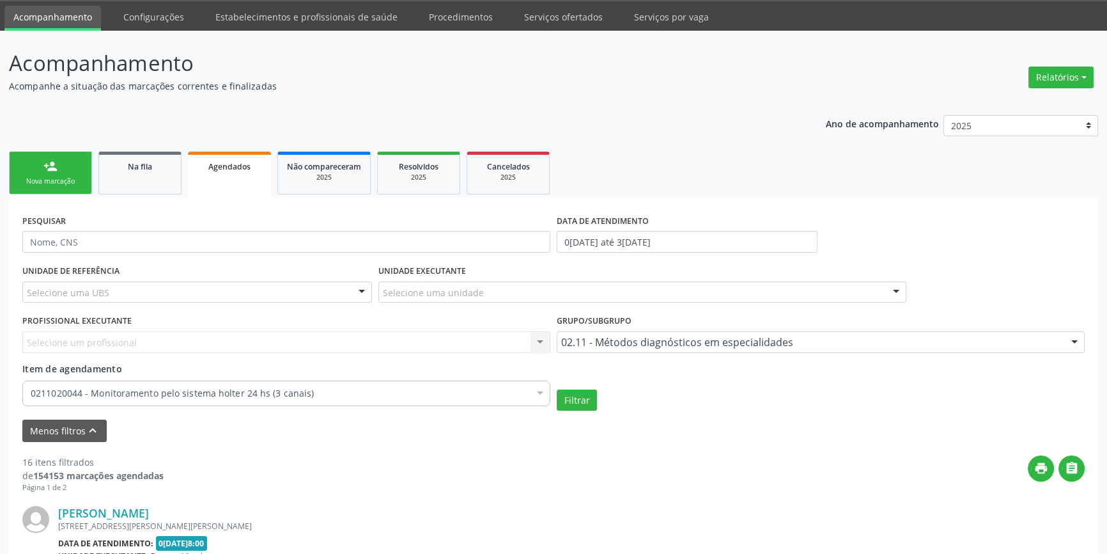
scroll to position [58, 0]
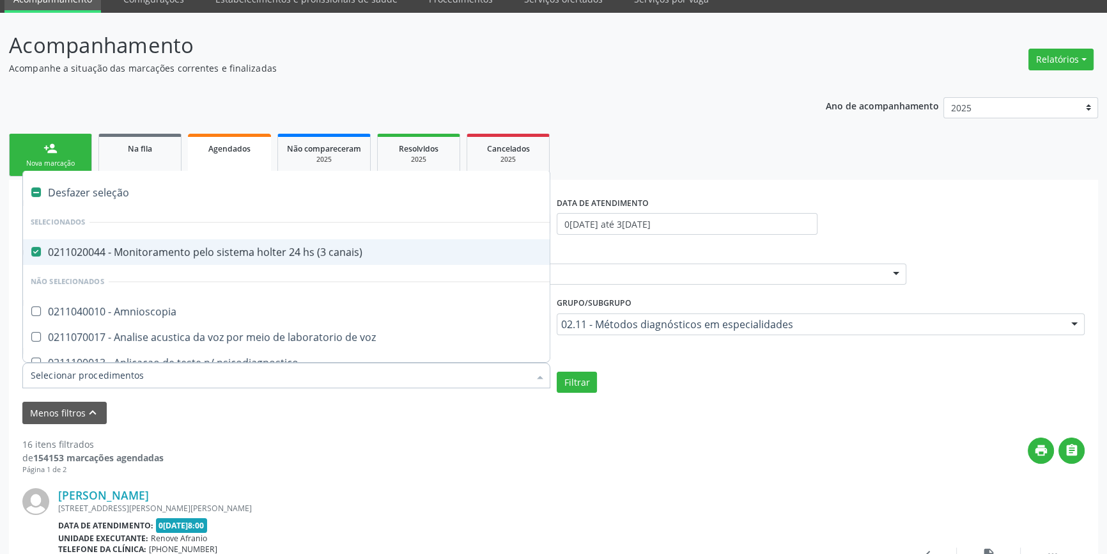
click at [134, 194] on div "Desfazer seleção" at bounding box center [319, 193] width 592 height 26
checkbox canais\) "false"
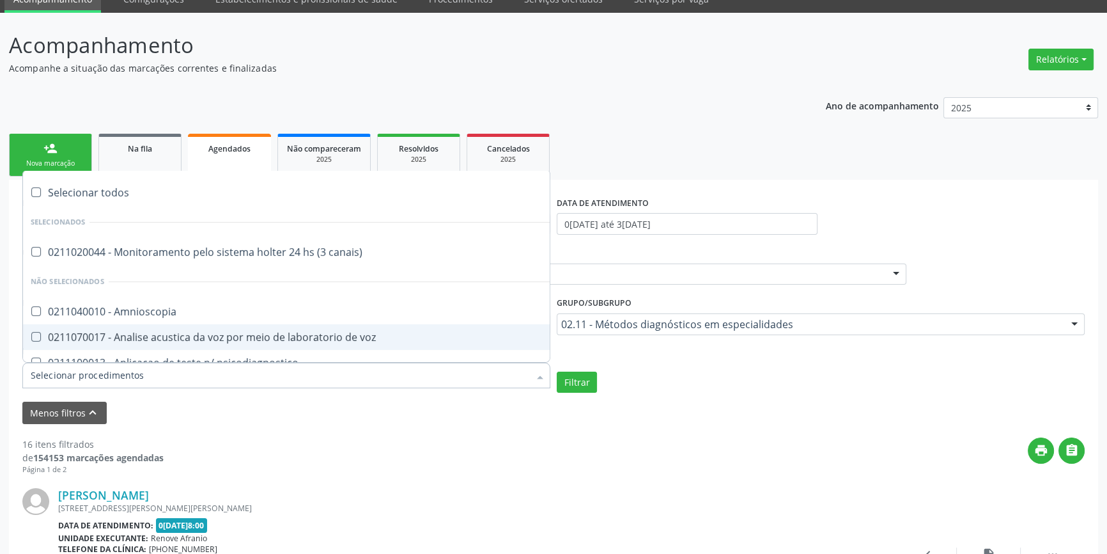
click at [664, 329] on div "02.11 - Métodos diagnósticos em especialidades" at bounding box center [821, 324] width 528 height 22
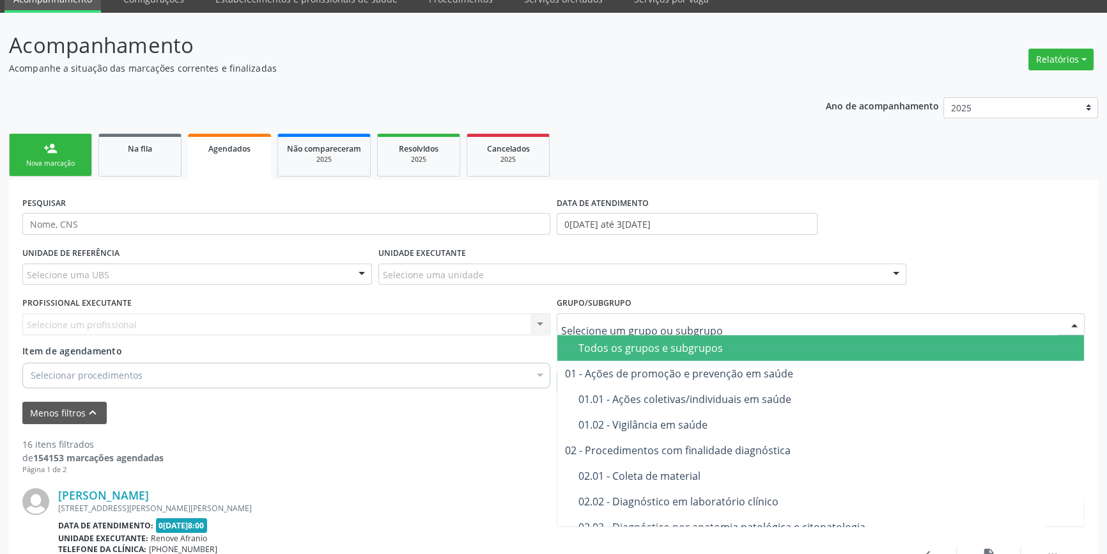
click at [639, 334] on div "Todos os grupos e subgrupos 01 - Ações de promoção e prevenção em saúde 01.01 -…" at bounding box center [821, 324] width 528 height 22
drag, startPoint x: 633, startPoint y: 338, endPoint x: 550, endPoint y: 364, distance: 87.3
click at [632, 338] on span "Todos os grupos e subgrupos" at bounding box center [820, 348] width 527 height 26
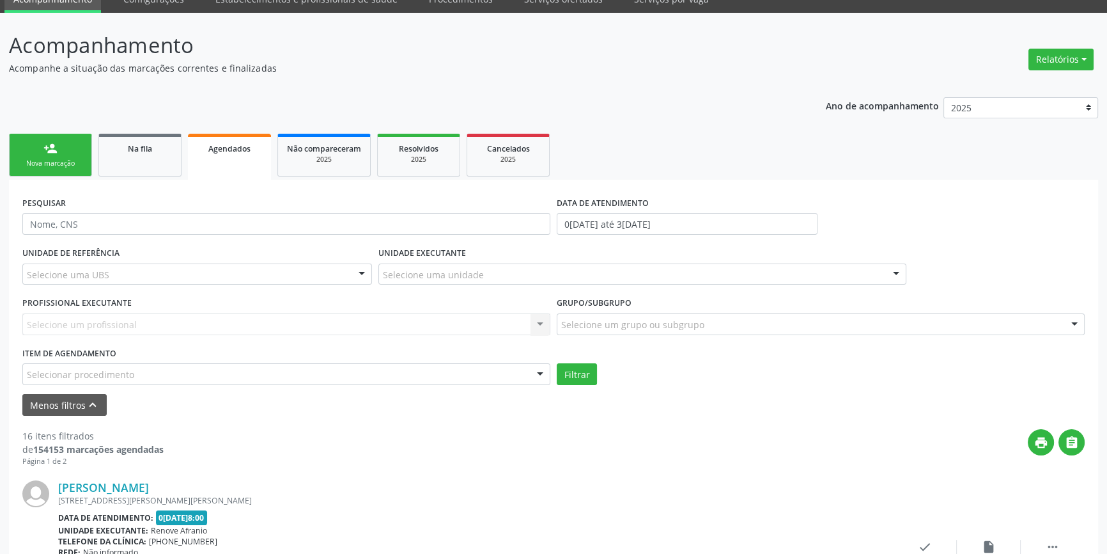
click at [310, 369] on div "Selecionar procedimento" at bounding box center [286, 374] width 528 height 22
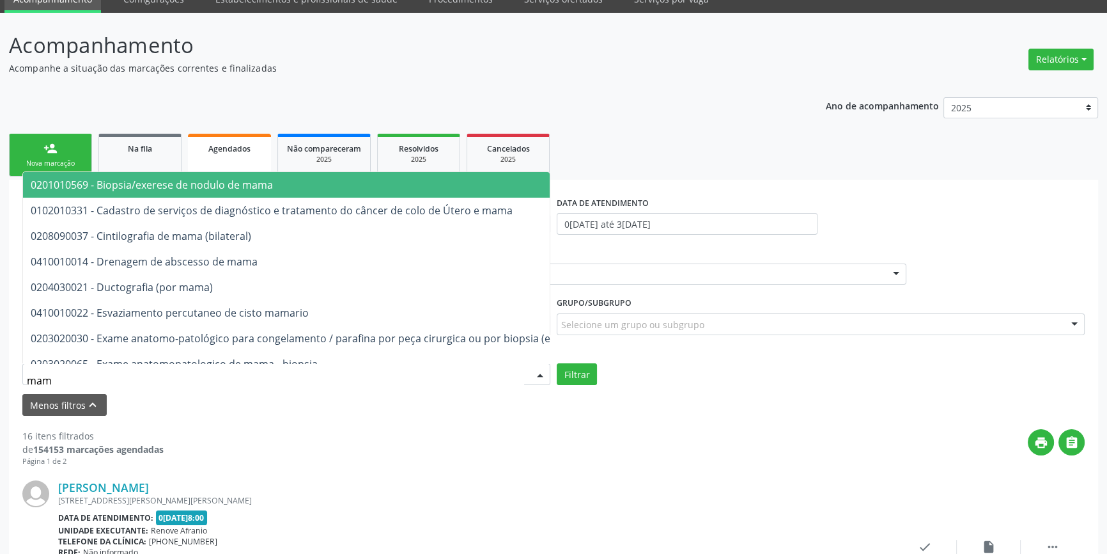
type input "mamo"
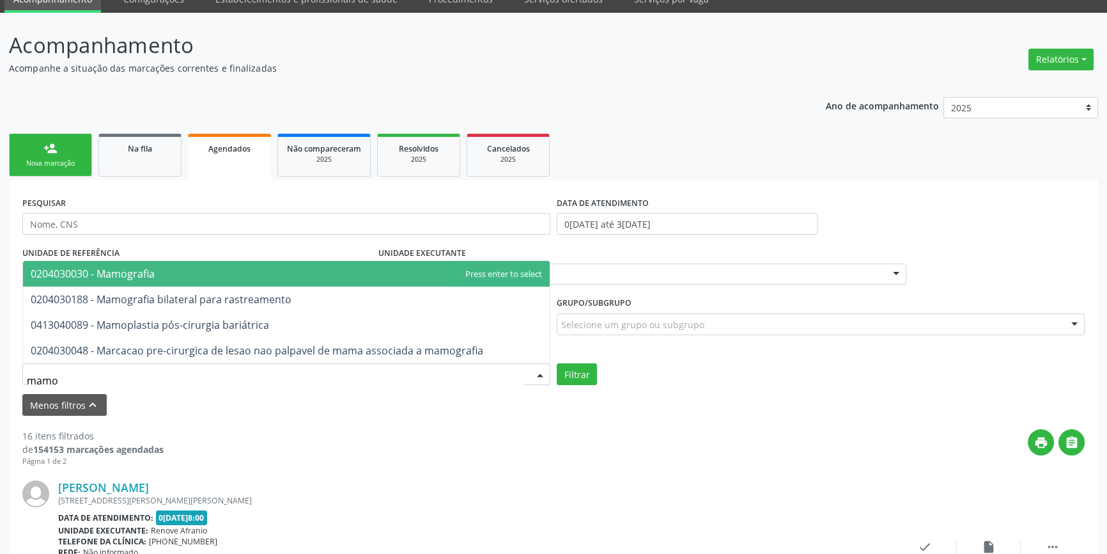
click at [186, 278] on span "0204030030 - Mamografia" at bounding box center [286, 274] width 527 height 26
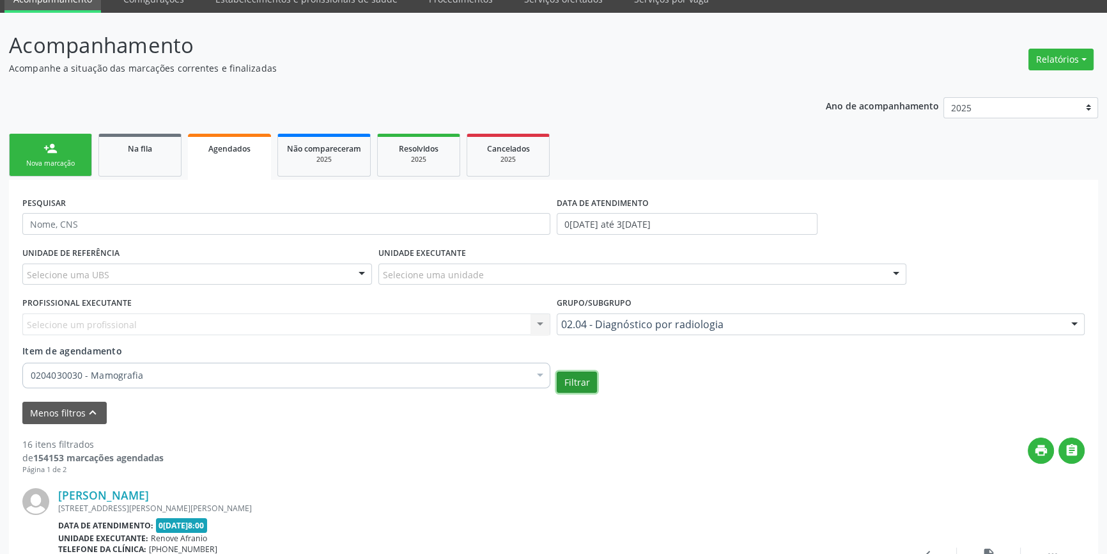
click at [586, 371] on button "Filtrar" at bounding box center [577, 382] width 40 height 22
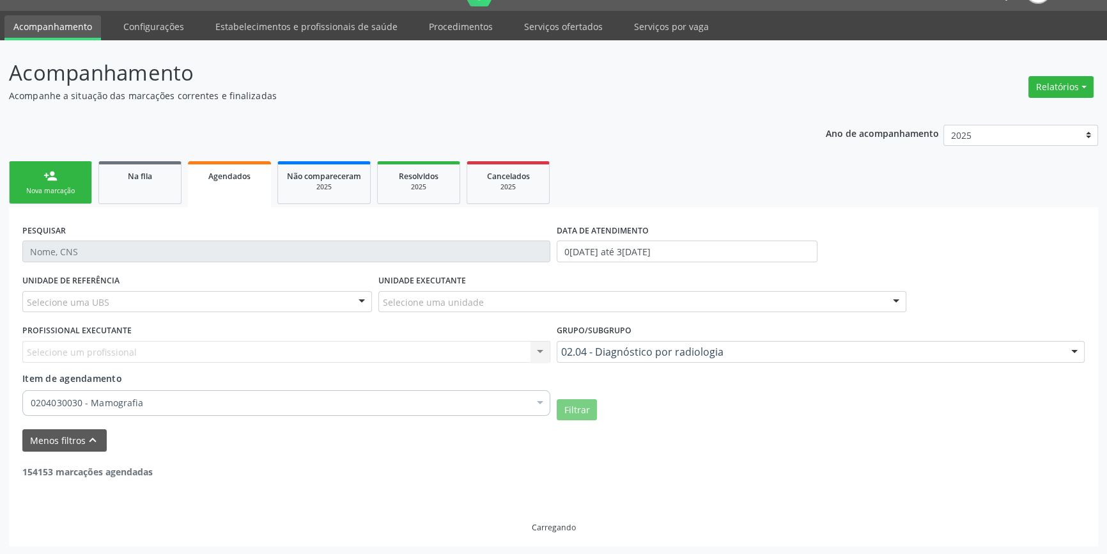
scroll to position [0, 0]
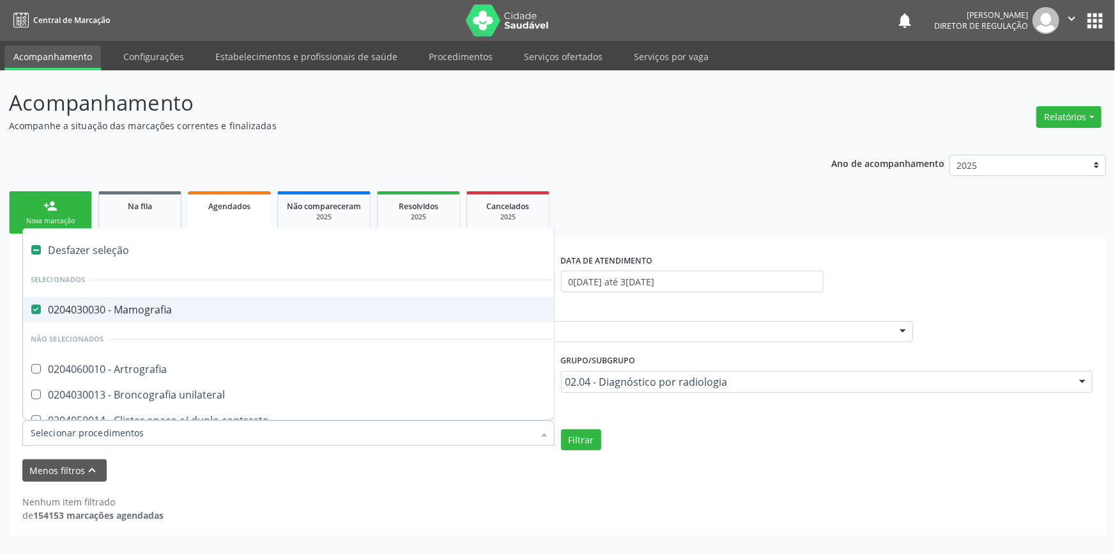
click at [150, 304] on div "0204030030 - Mamografia" at bounding box center [291, 309] width 521 height 10
checkbox Mamografia "false"
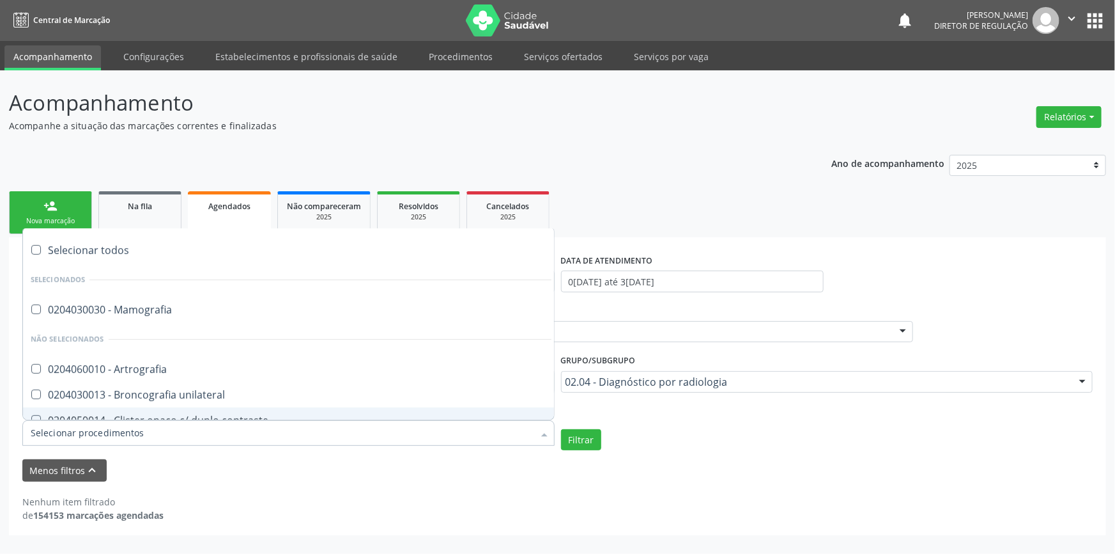
click at [132, 435] on input "Item de agendamento" at bounding box center [282, 433] width 503 height 26
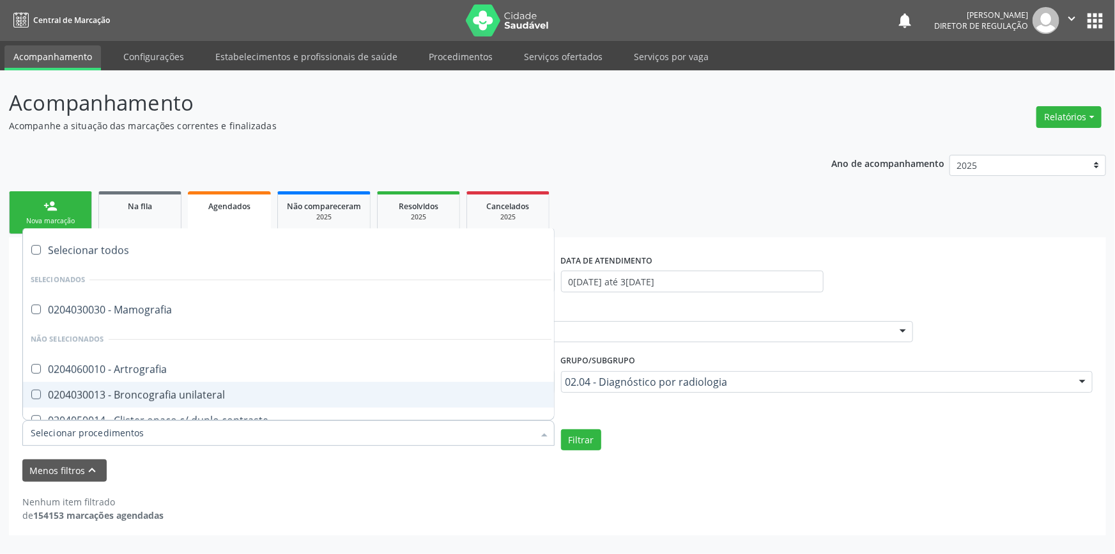
click at [713, 390] on div "02.04 - Diagnóstico por radiologia" at bounding box center [827, 382] width 532 height 22
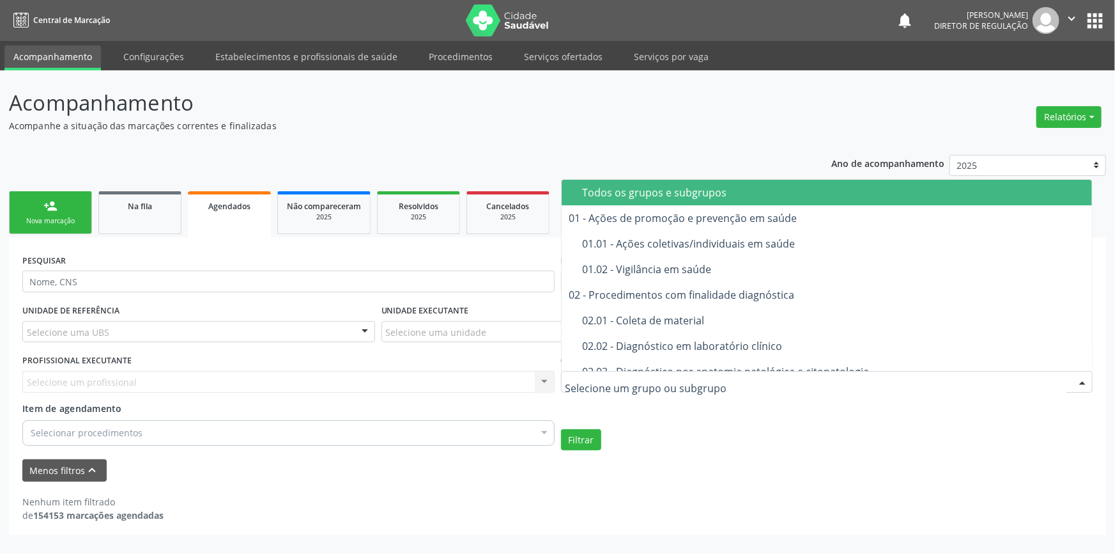
click at [632, 193] on div "Todos os grupos e subgrupos" at bounding box center [834, 192] width 502 height 10
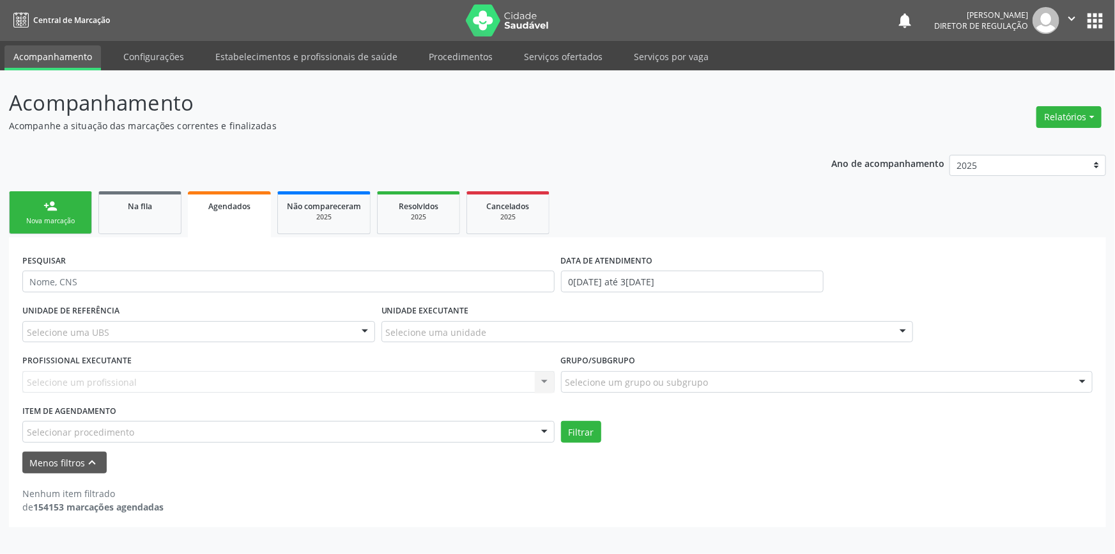
click at [140, 434] on div "Selecionar procedimento" at bounding box center [288, 432] width 532 height 22
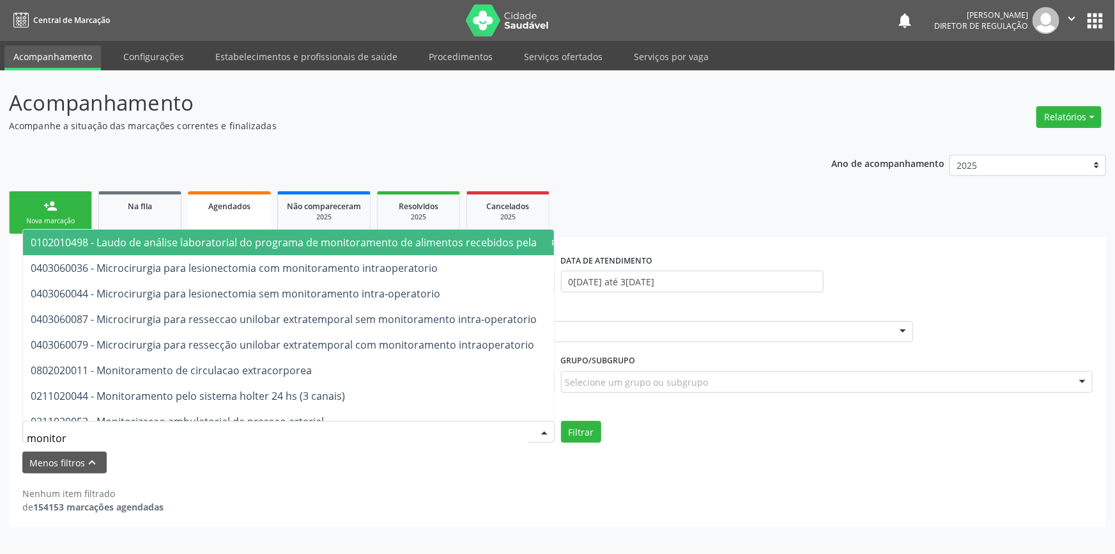
type input "monitori"
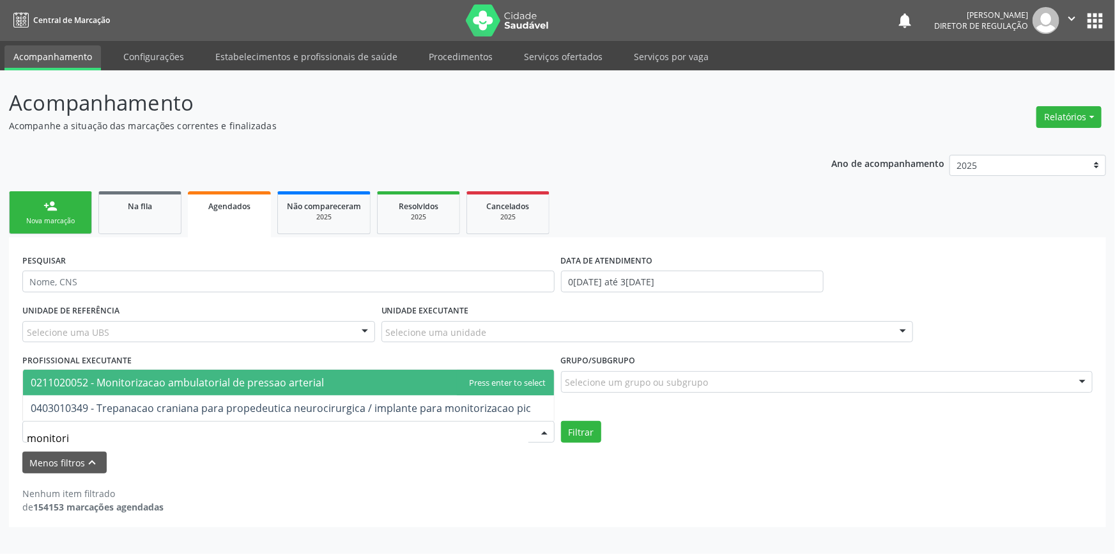
click at [297, 383] on span "0211020052 - Monitorizacao ambulatorial de pressao arterial" at bounding box center [177, 382] width 293 height 14
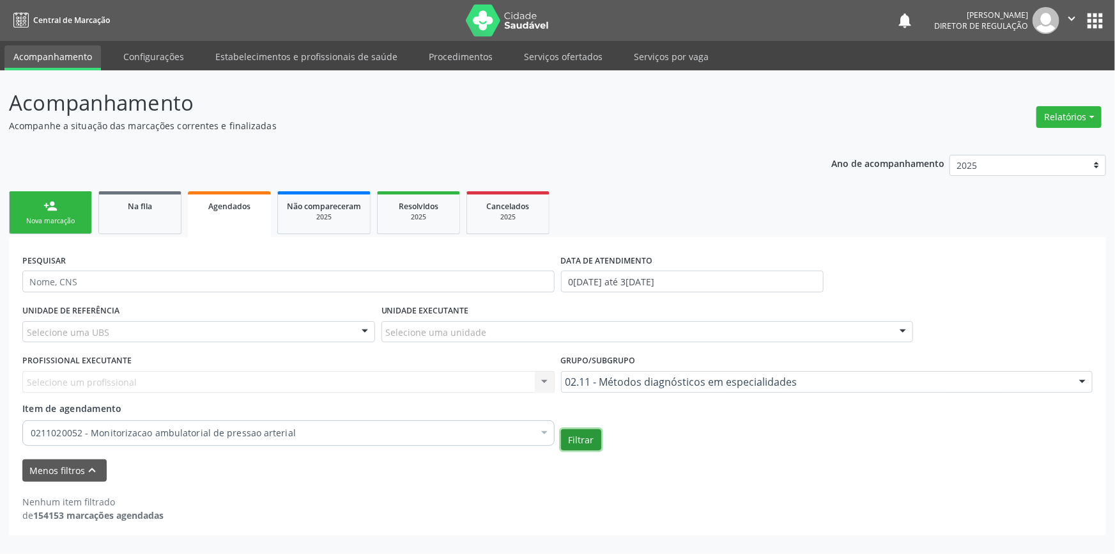
click at [574, 441] on button "Filtrar" at bounding box center [581, 440] width 40 height 22
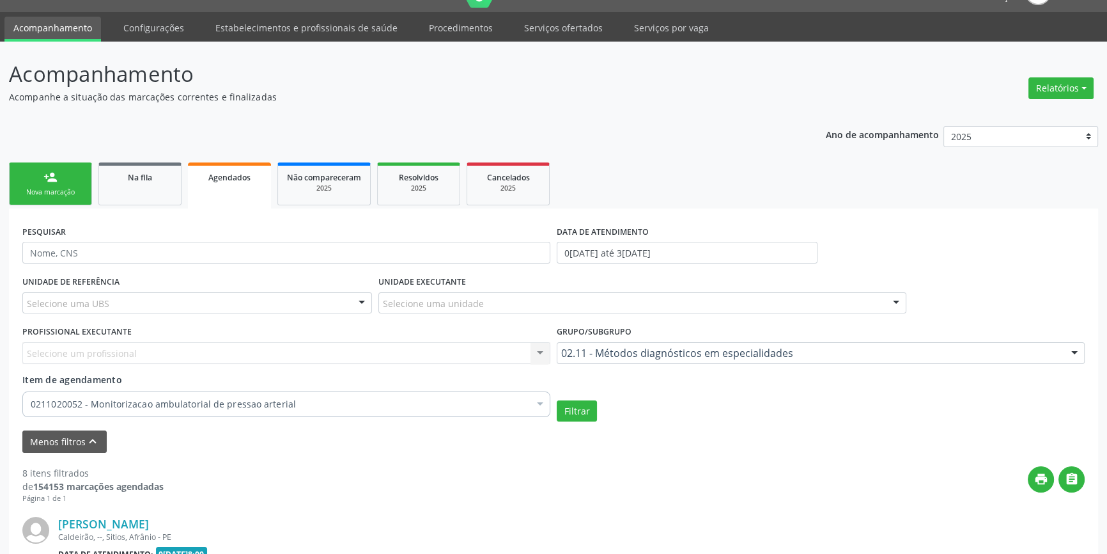
scroll to position [58, 0]
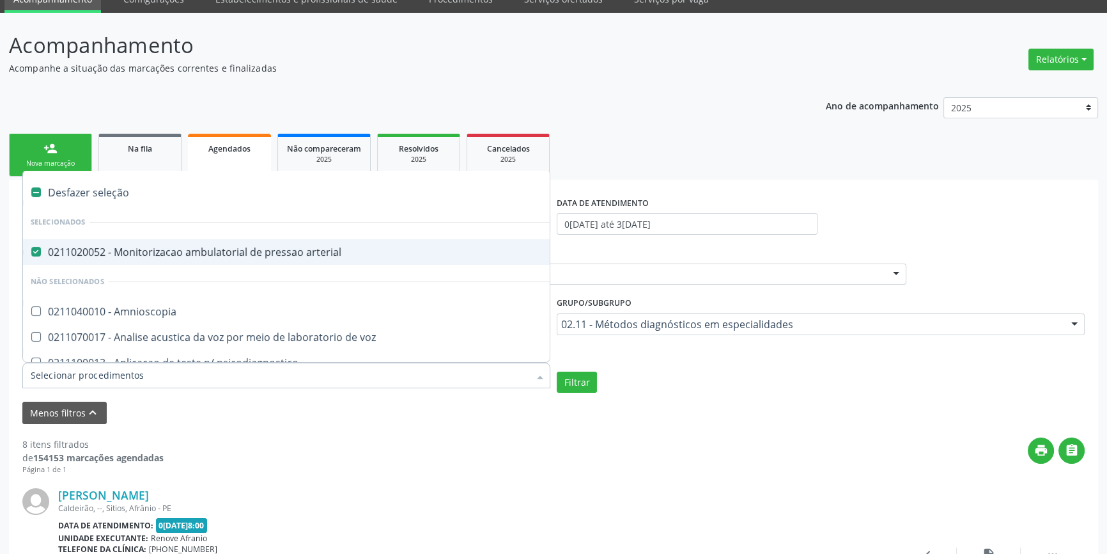
click at [270, 180] on div "Desfazer seleção" at bounding box center [319, 193] width 592 height 26
checkbox arterial "false"
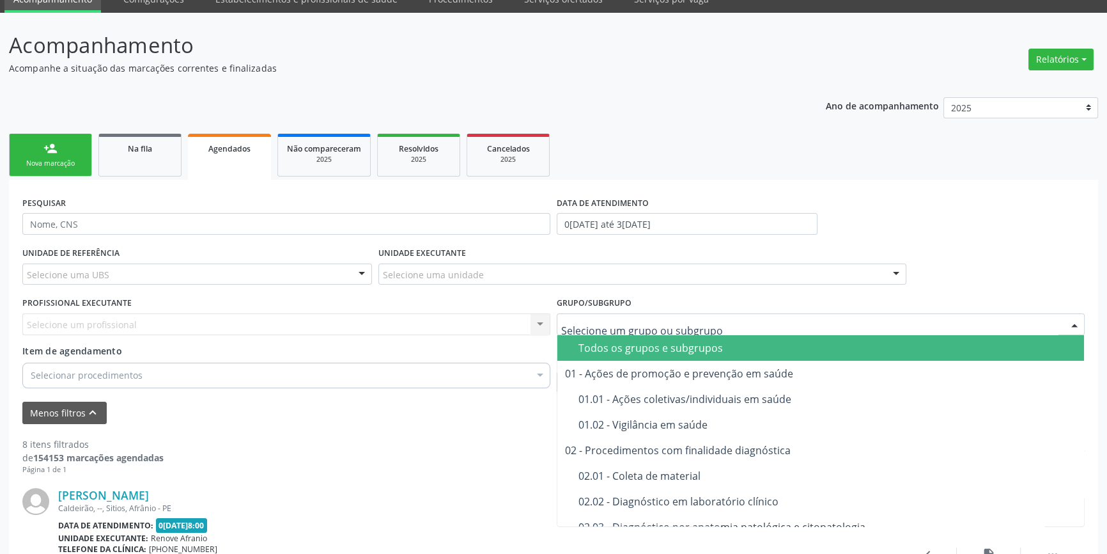
click at [600, 348] on div "Todos os grupos e subgrupos" at bounding box center [828, 348] width 498 height 10
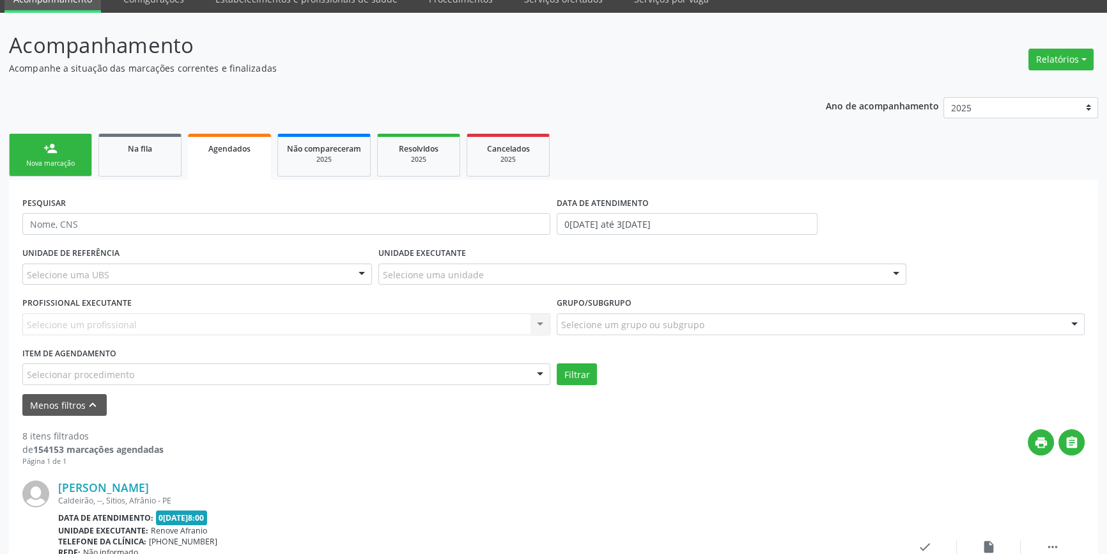
click at [212, 373] on div "Selecionar procedimento" at bounding box center [286, 374] width 528 height 22
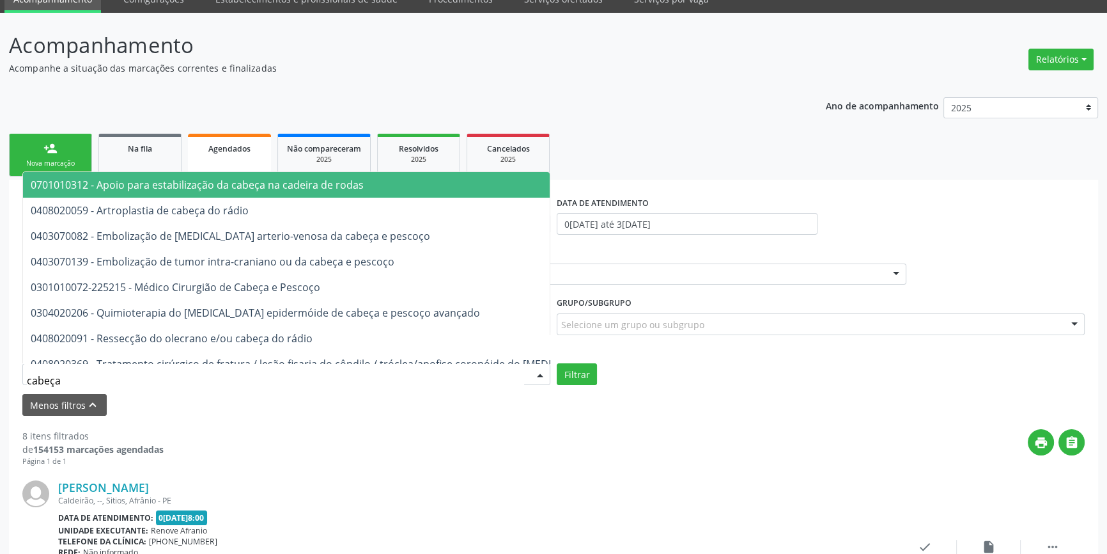
type input "cabeça e"
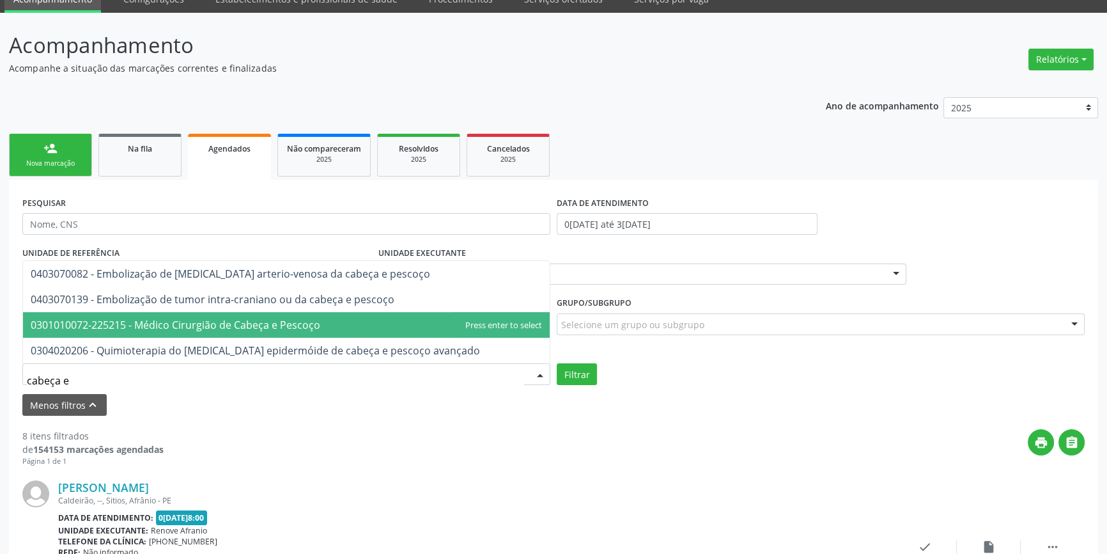
click at [190, 321] on span "0301010072-225215 - Médico Cirurgião de Cabeça e Pescoço" at bounding box center [176, 325] width 290 height 14
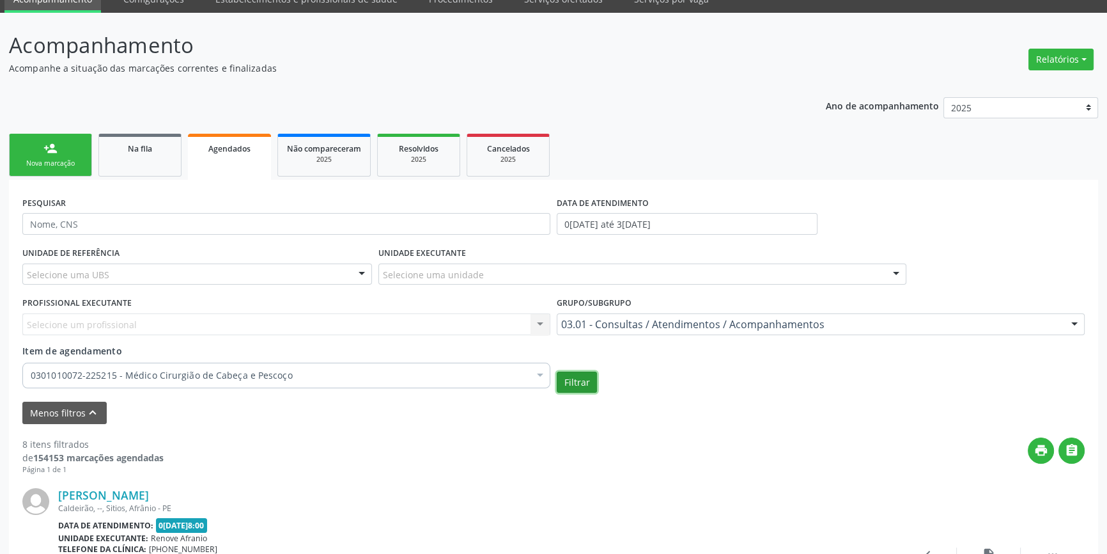
click at [584, 384] on button "Filtrar" at bounding box center [577, 382] width 40 height 22
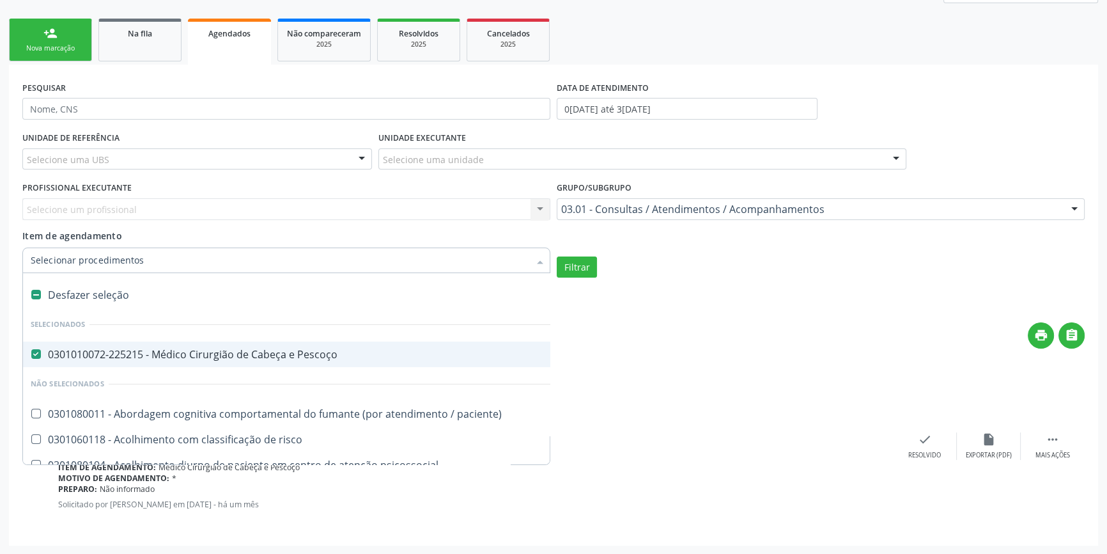
click at [160, 290] on div "Desfazer seleção" at bounding box center [698, 295] width 1351 height 26
checkbox Pescoço "false"
click at [663, 188] on div "Grupo/Subgrupo 03.01 - Consultas / Atendimentos / Acompanhamentos Todos os grup…" at bounding box center [821, 198] width 528 height 41
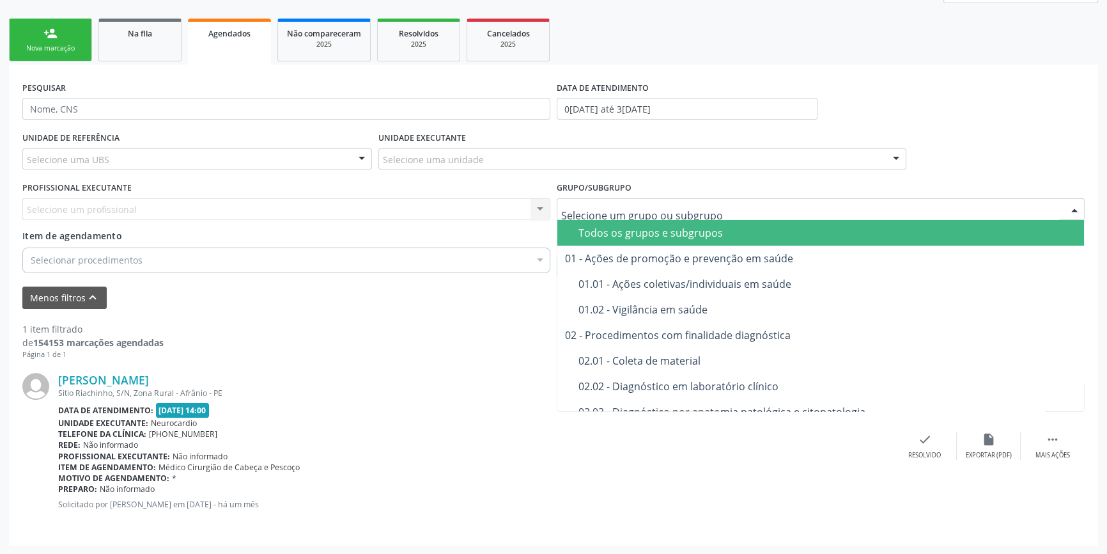
click at [623, 230] on div "Todos os grupos e subgrupos" at bounding box center [828, 233] width 498 height 10
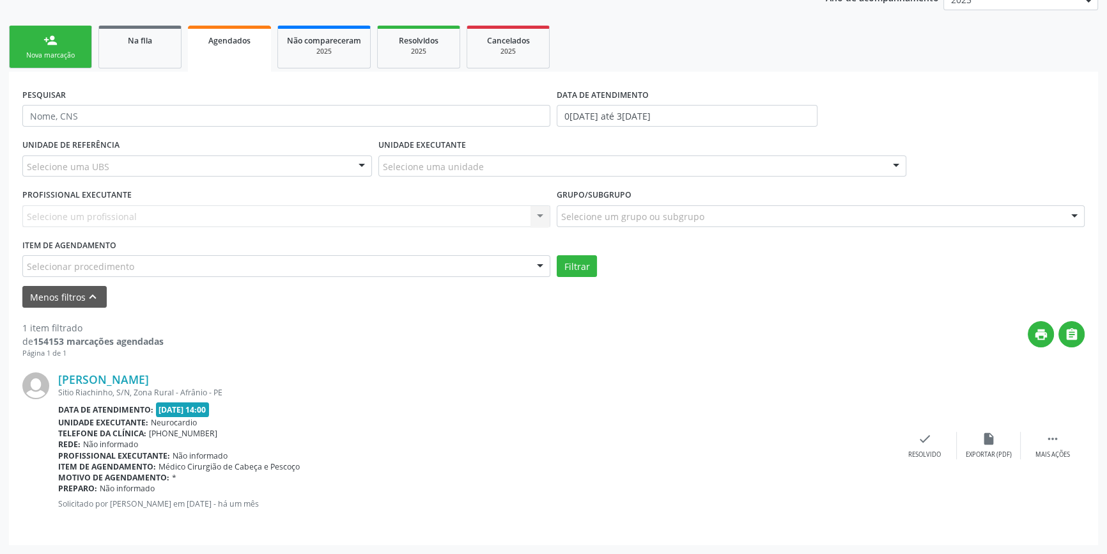
scroll to position [165, 0]
click at [306, 263] on div "Selecionar procedimento" at bounding box center [286, 267] width 528 height 22
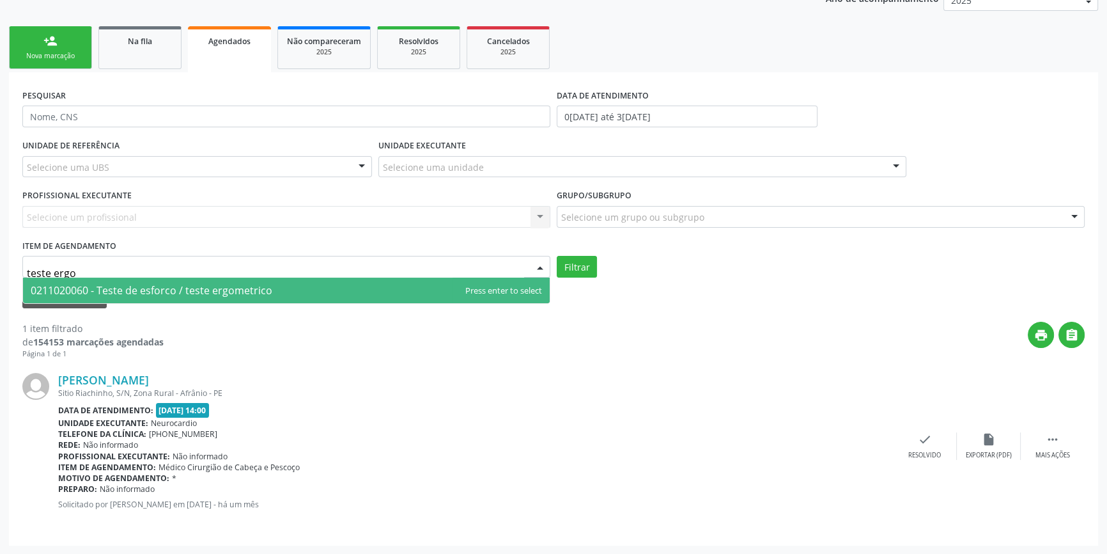
type input "teste ergom"
click at [290, 284] on span "0211020060 - Teste de esforco / teste ergometrico" at bounding box center [286, 290] width 527 height 26
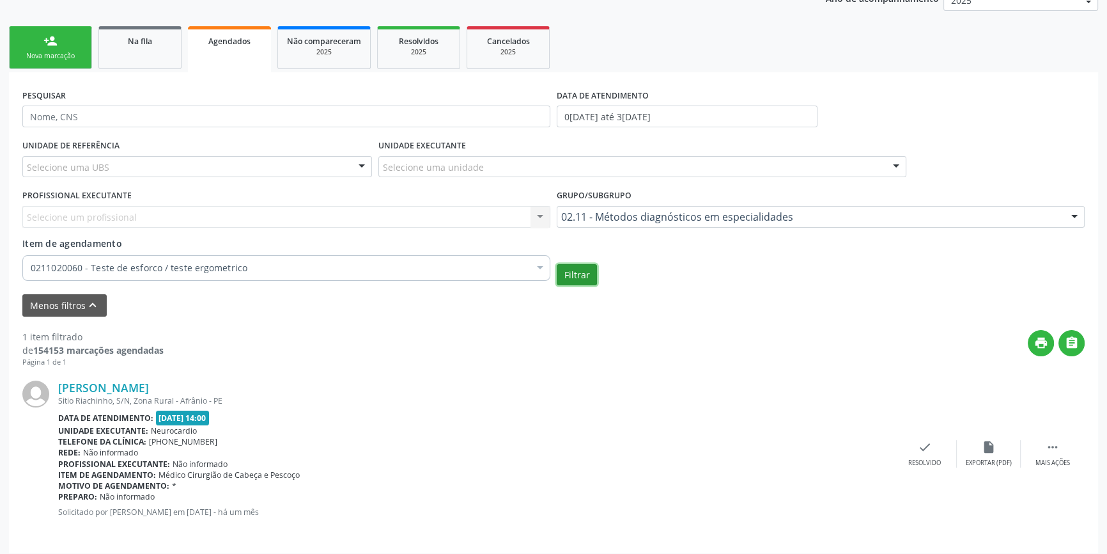
click at [587, 279] on button "Filtrar" at bounding box center [577, 275] width 40 height 22
click at [649, 209] on div at bounding box center [821, 217] width 528 height 22
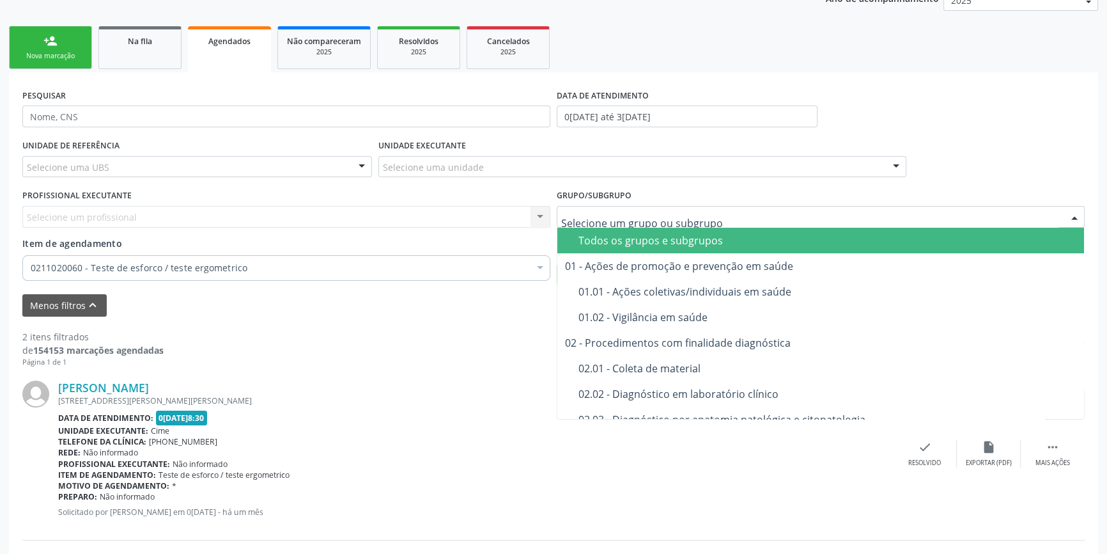
click at [619, 242] on div "Todos os grupos e subgrupos" at bounding box center [828, 240] width 498 height 10
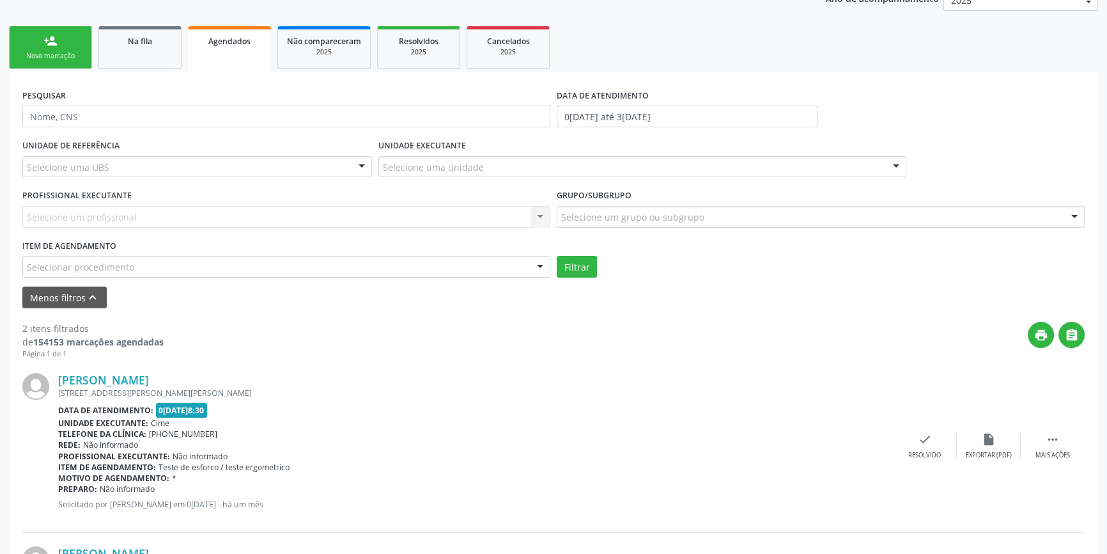
click at [381, 267] on div "Selecionar procedimento" at bounding box center [286, 267] width 528 height 22
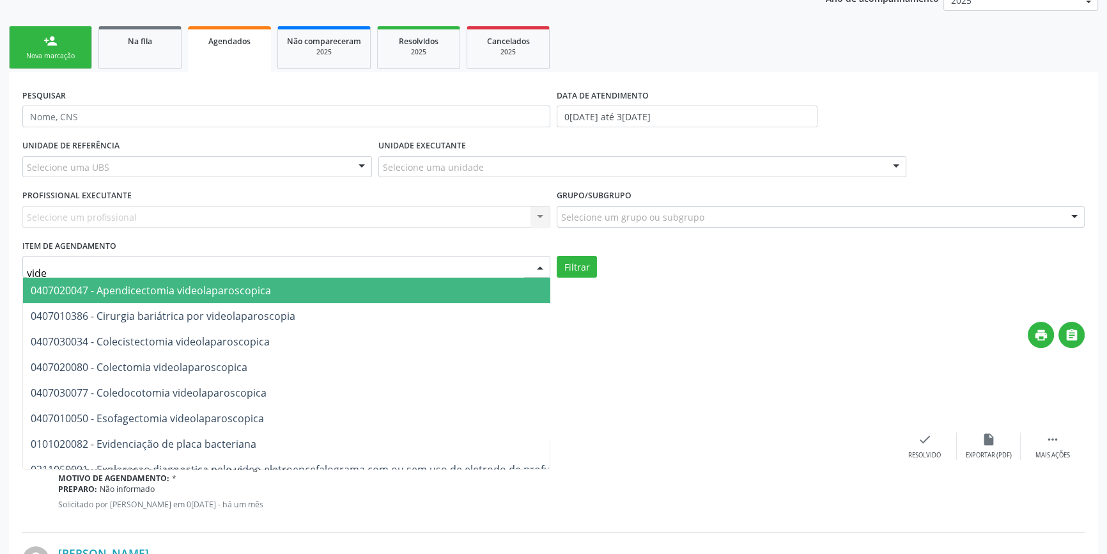
type input "video"
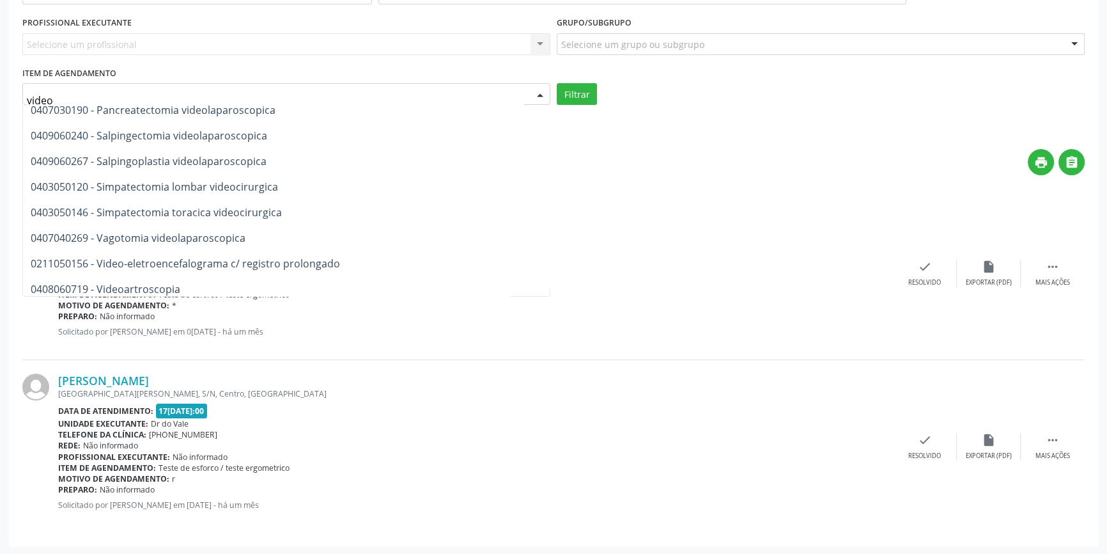
scroll to position [559, 0]
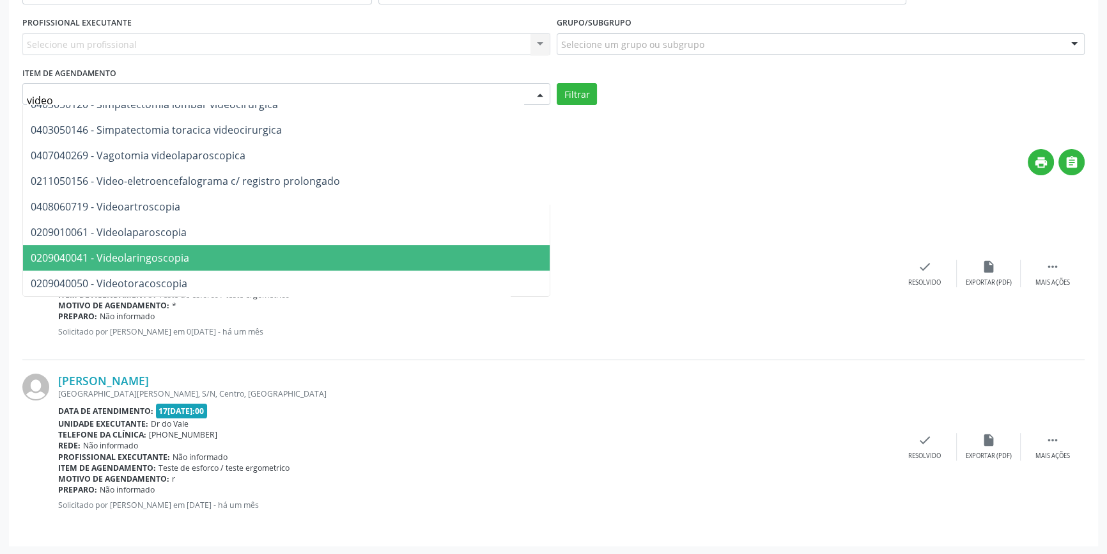
click at [182, 252] on span "0209040041 - Videolaringoscopia" at bounding box center [110, 258] width 159 height 14
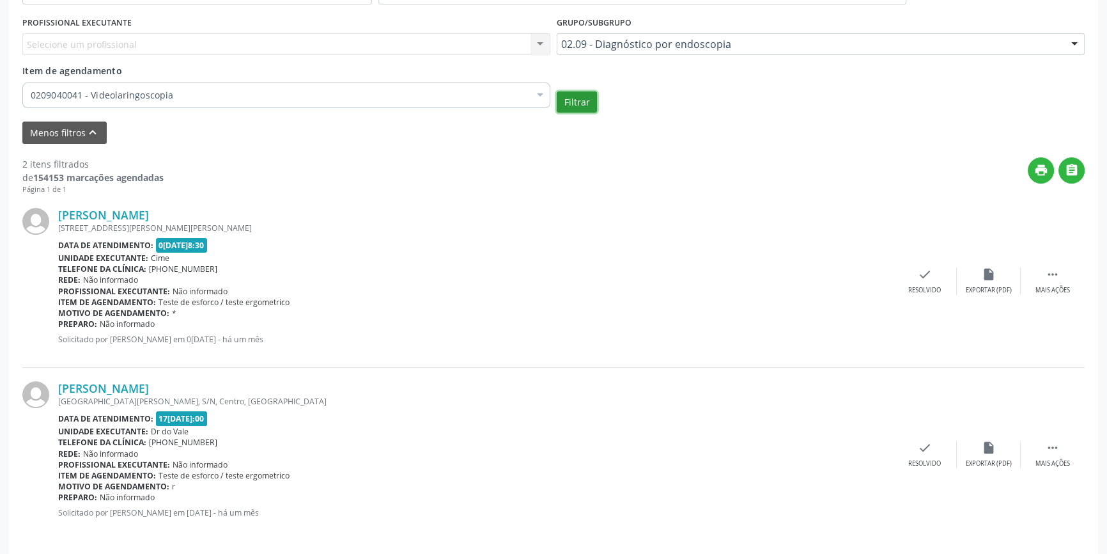
click at [586, 104] on button "Filtrar" at bounding box center [577, 102] width 40 height 22
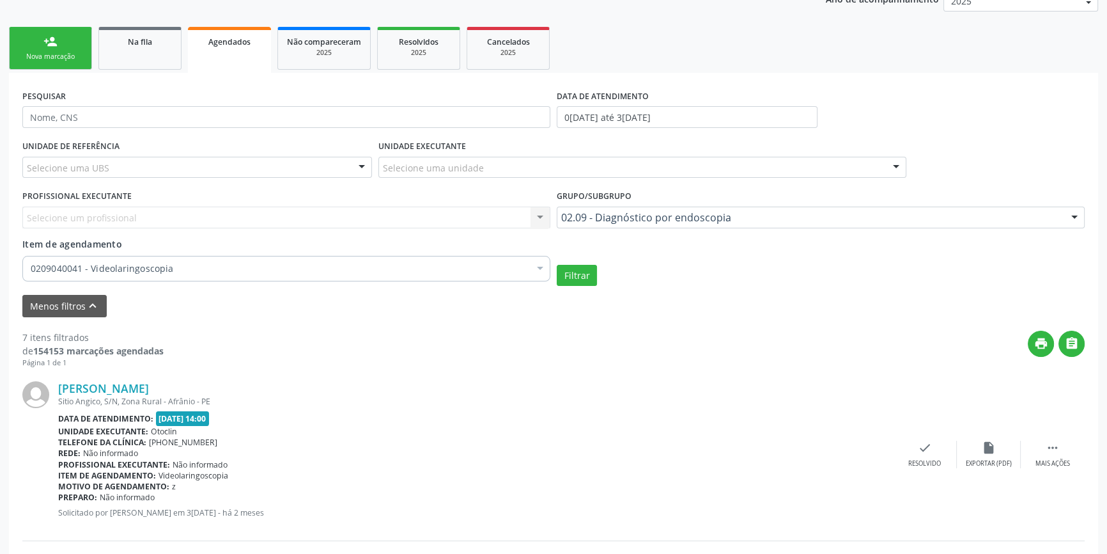
scroll to position [163, 0]
click at [206, 238] on div "Item de agendamento 0209040041 - Videolaringoscopia Desfazer seleção Selecionad…" at bounding box center [286, 258] width 528 height 40
click at [198, 257] on div "0209040041 - Videolaringoscopia" at bounding box center [286, 270] width 528 height 26
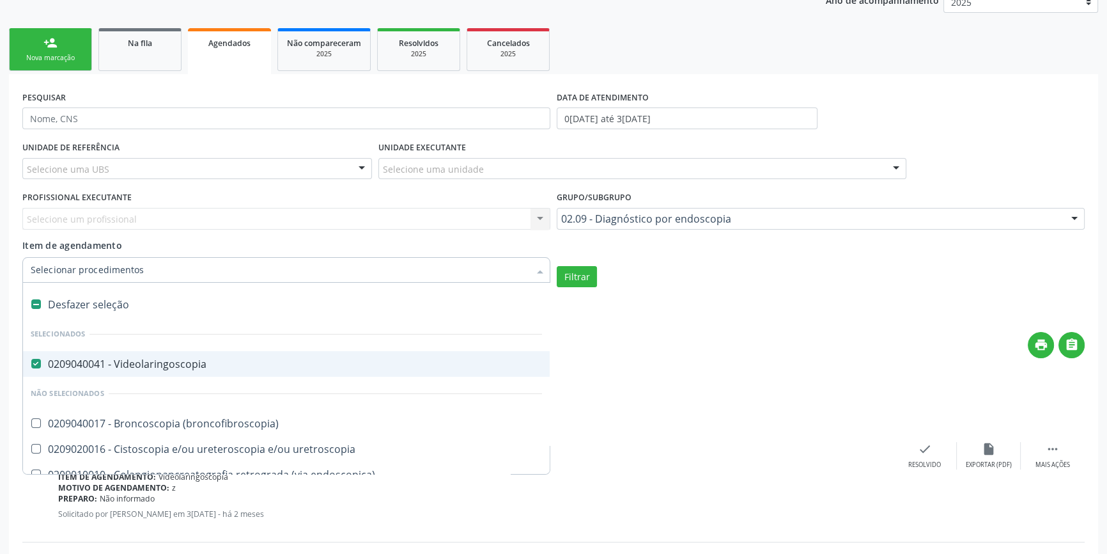
click at [159, 304] on div "Desfazer seleção" at bounding box center [286, 304] width 527 height 26
checkbox Videolaringoscopia "false"
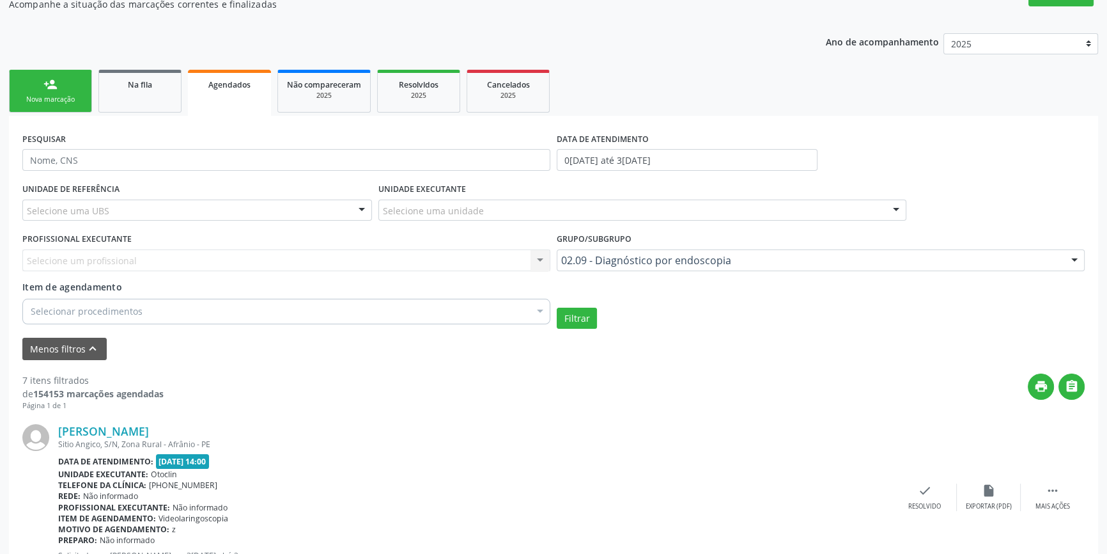
scroll to position [105, 0]
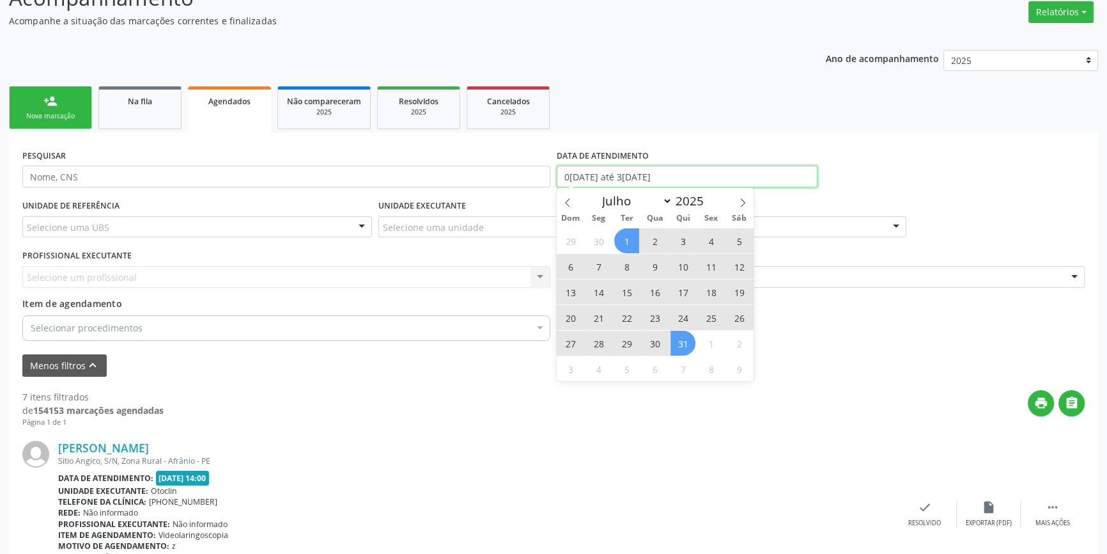
click at [668, 178] on input "0[DATE] até 3[DATE]" at bounding box center [687, 177] width 261 height 22
click at [765, 97] on ul "person_add Nova marcação Na fila Agendados Não compareceram 2025 Resolvidos 202…" at bounding box center [553, 107] width 1089 height 49
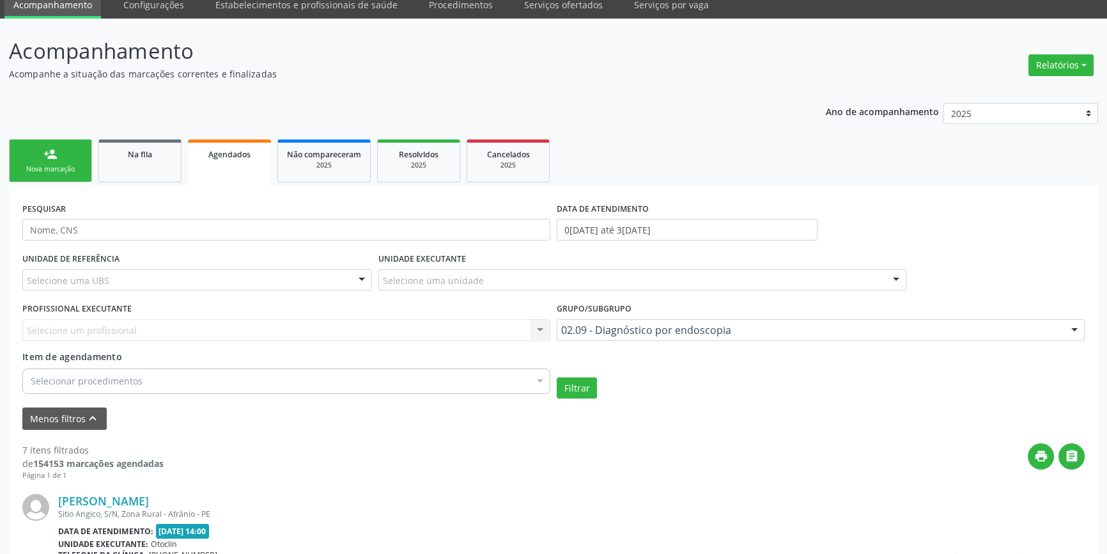
scroll to position [0, 0]
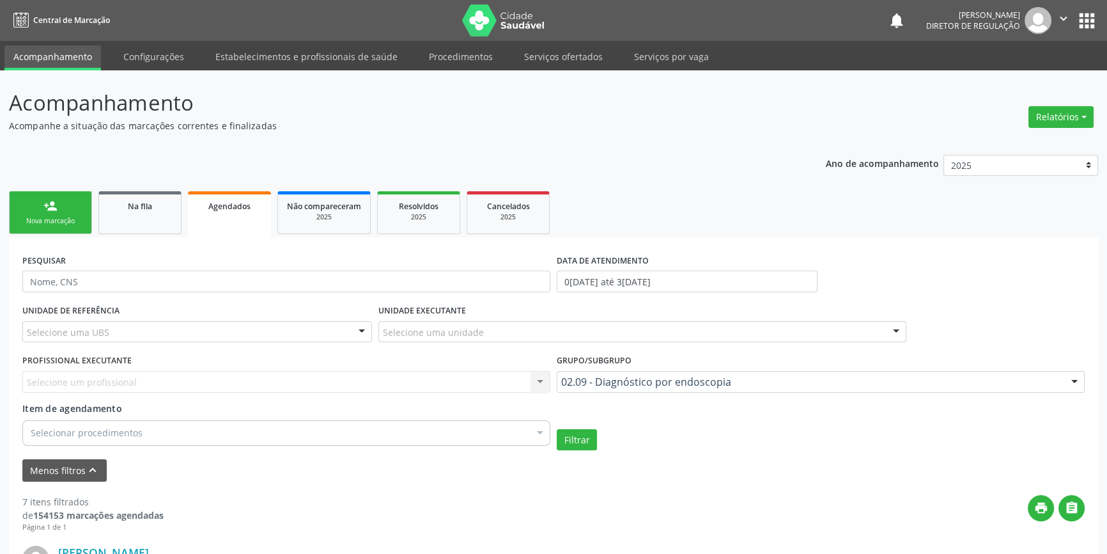
click at [496, 20] on img at bounding box center [503, 20] width 83 height 32
